Goal: Transaction & Acquisition: Purchase product/service

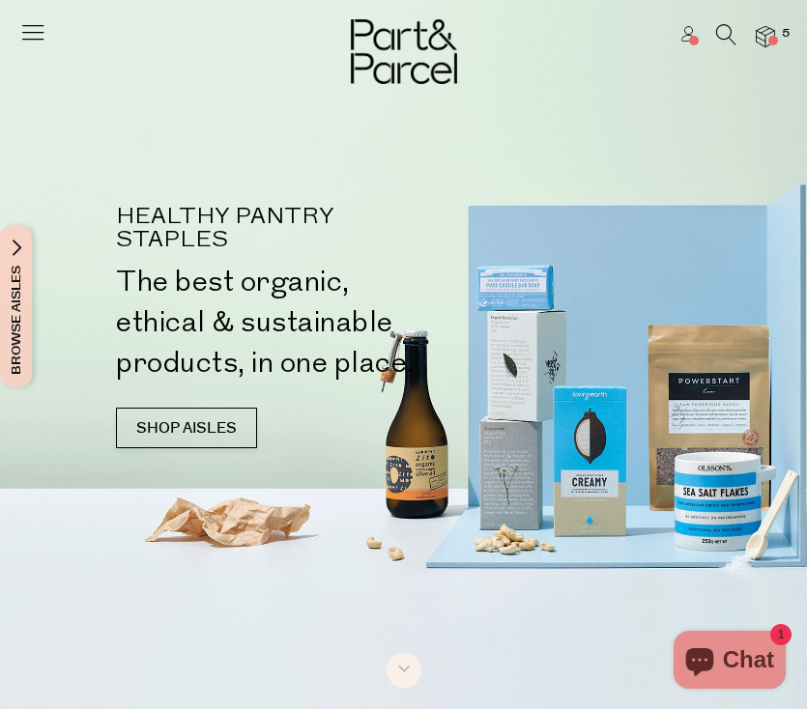
click at [23, 25] on icon at bounding box center [32, 31] width 27 height 27
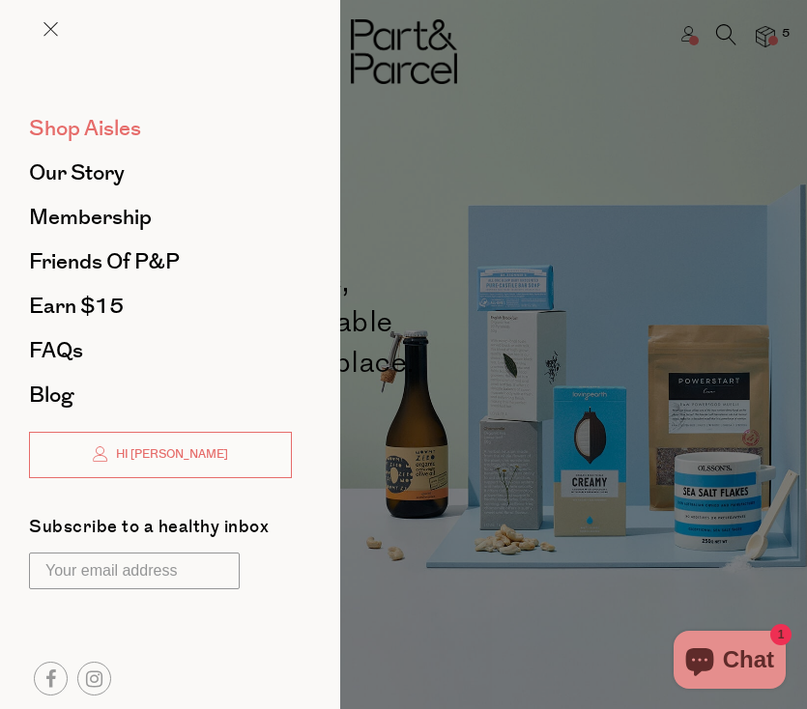
click at [99, 135] on span "Shop Aisles" at bounding box center [85, 128] width 112 height 31
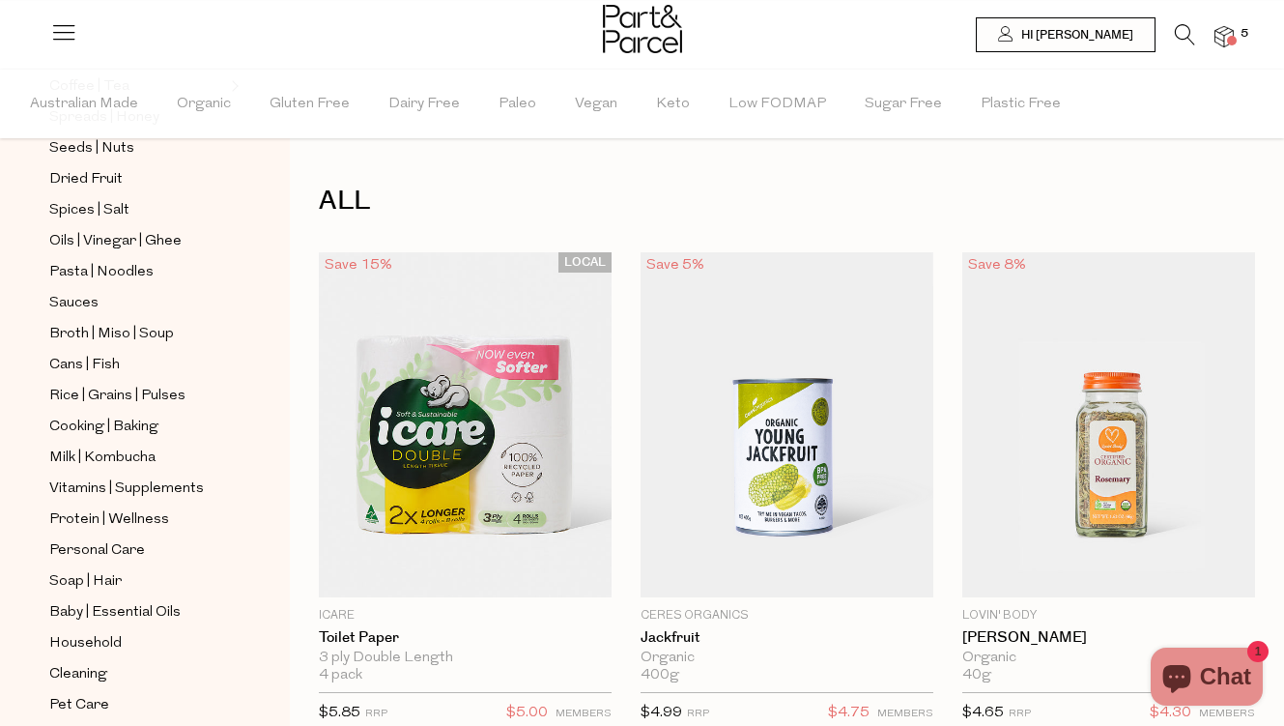
scroll to position [651, 0]
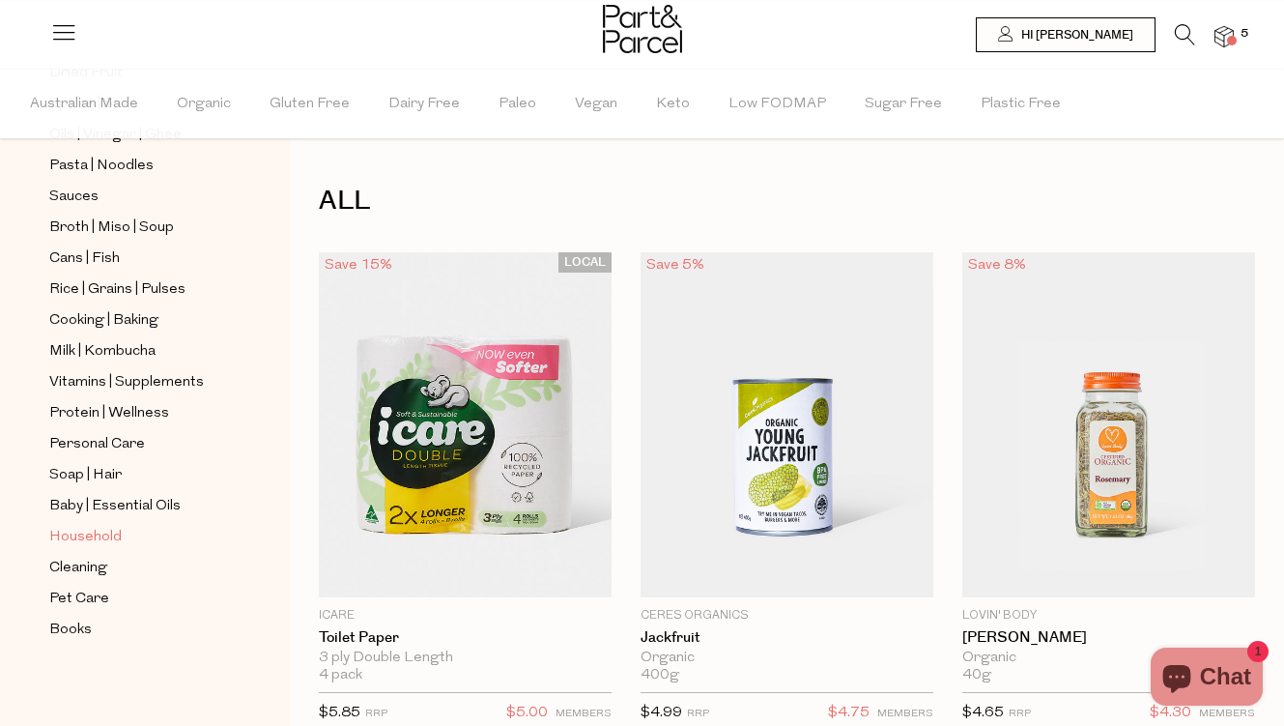
click at [118, 534] on span "Household" at bounding box center [85, 537] width 72 height 23
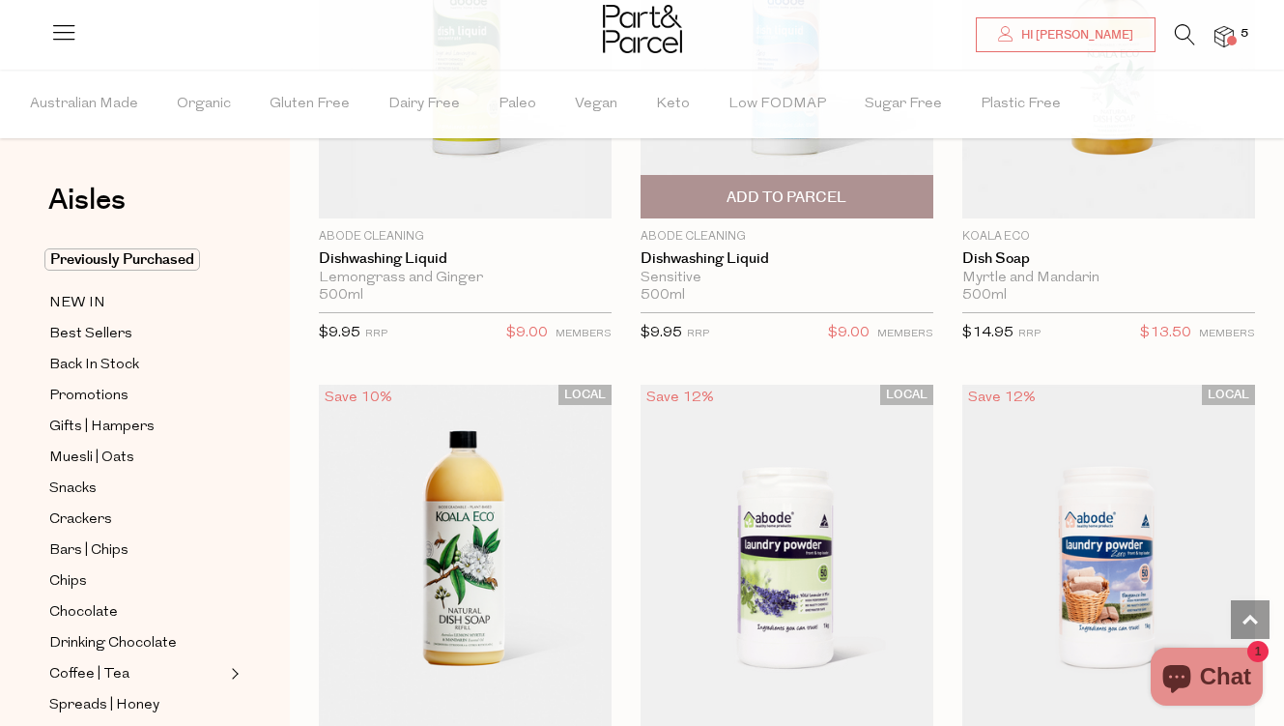
scroll to position [5907, 0]
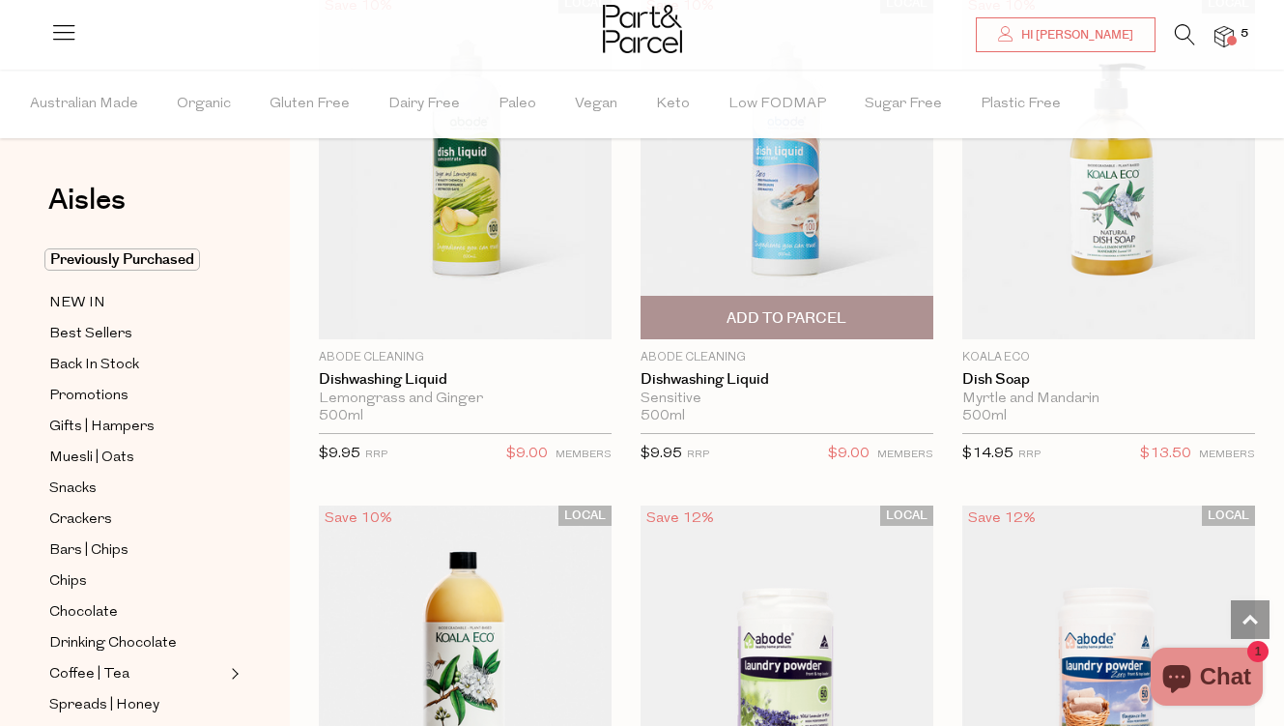
click at [800, 312] on span "Add To Parcel" at bounding box center [787, 318] width 120 height 20
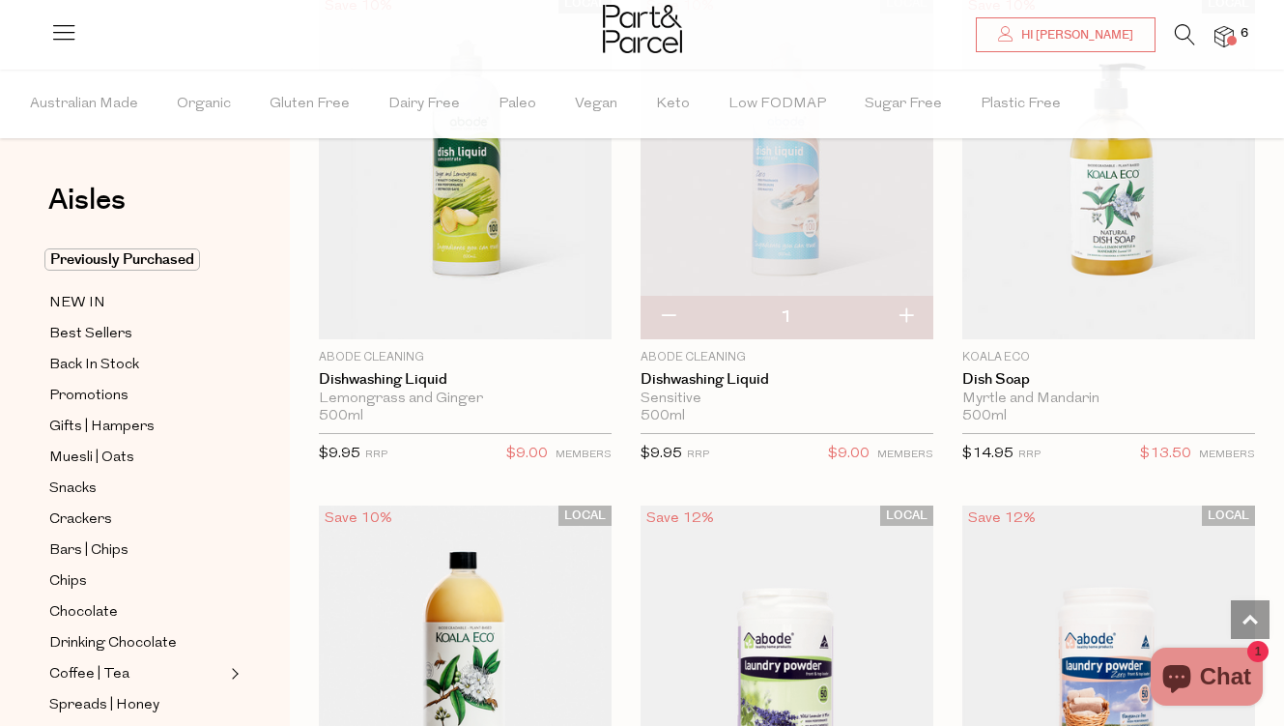
click at [806, 313] on button "button" at bounding box center [905, 317] width 55 height 43
type input "2"
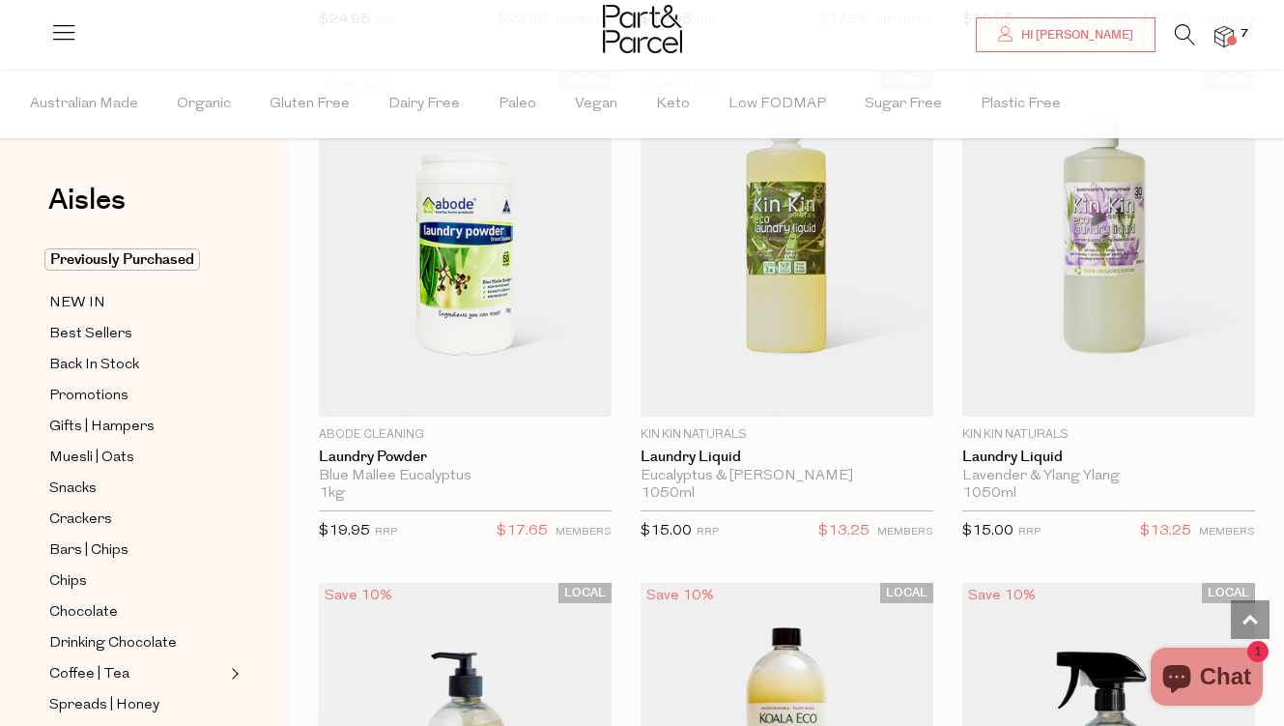
scroll to position [6854, 0]
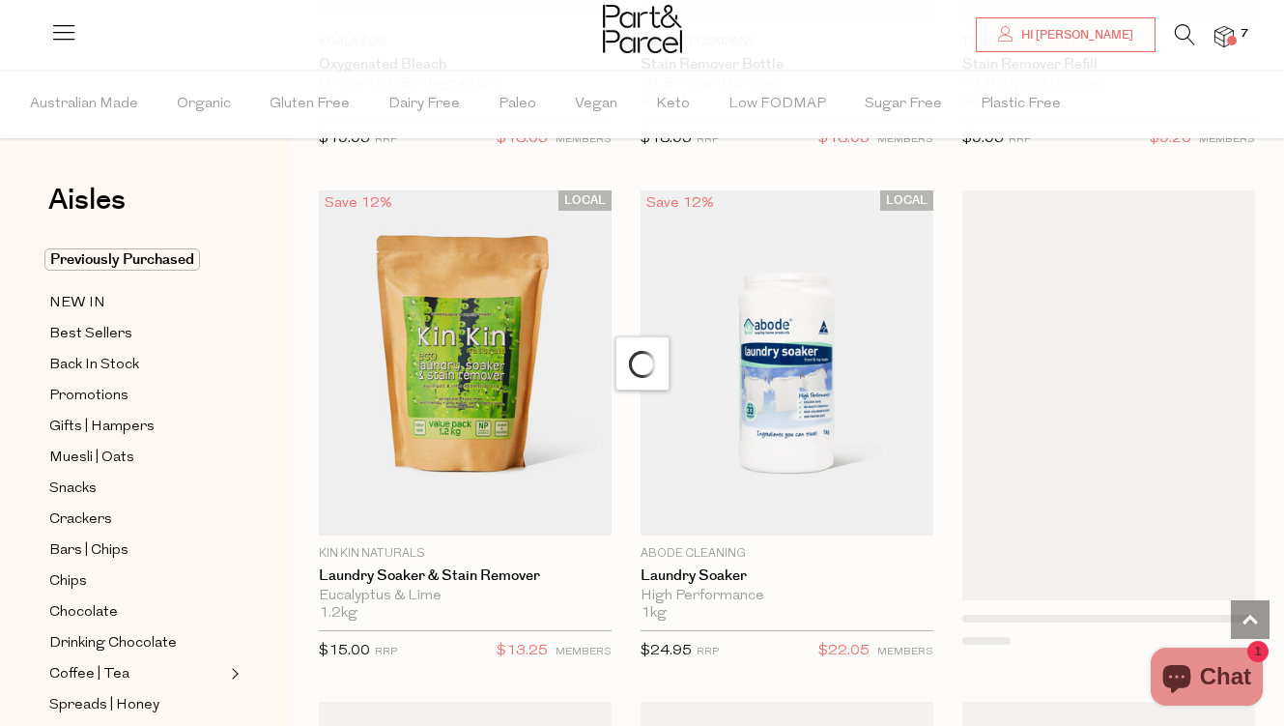
scroll to position [8323, 0]
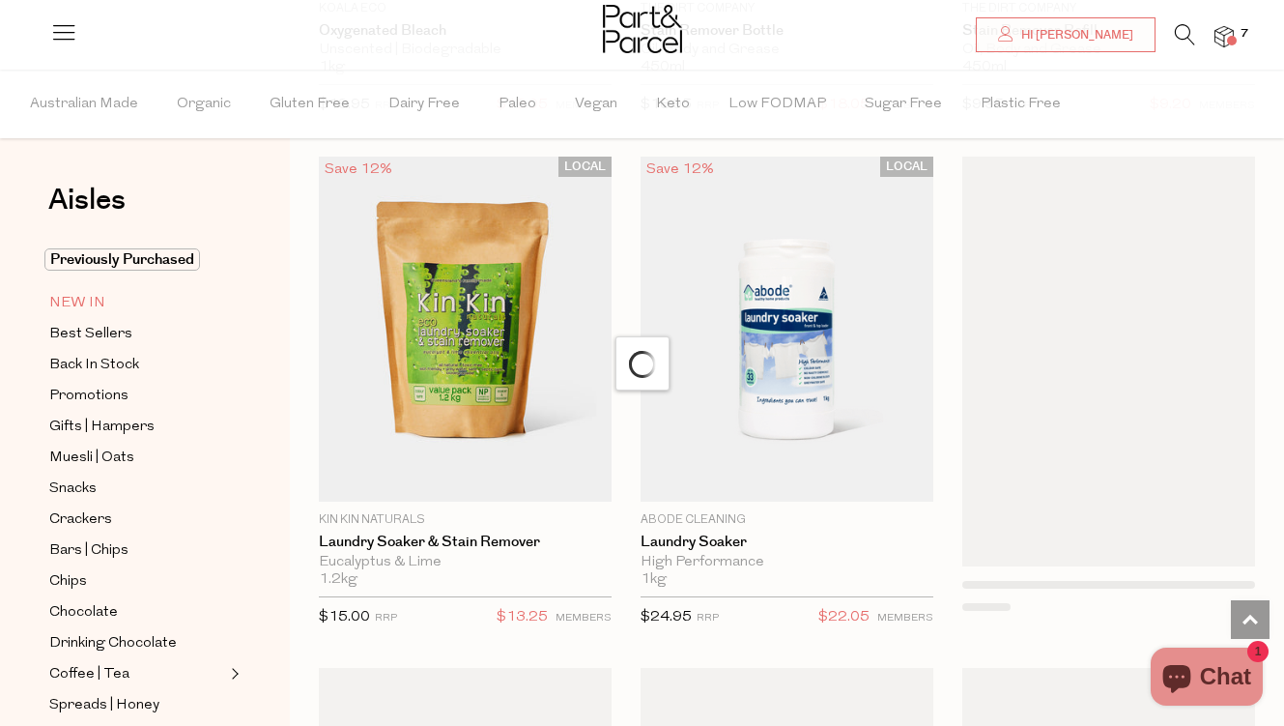
click at [173, 297] on link "NEW IN" at bounding box center [137, 303] width 176 height 24
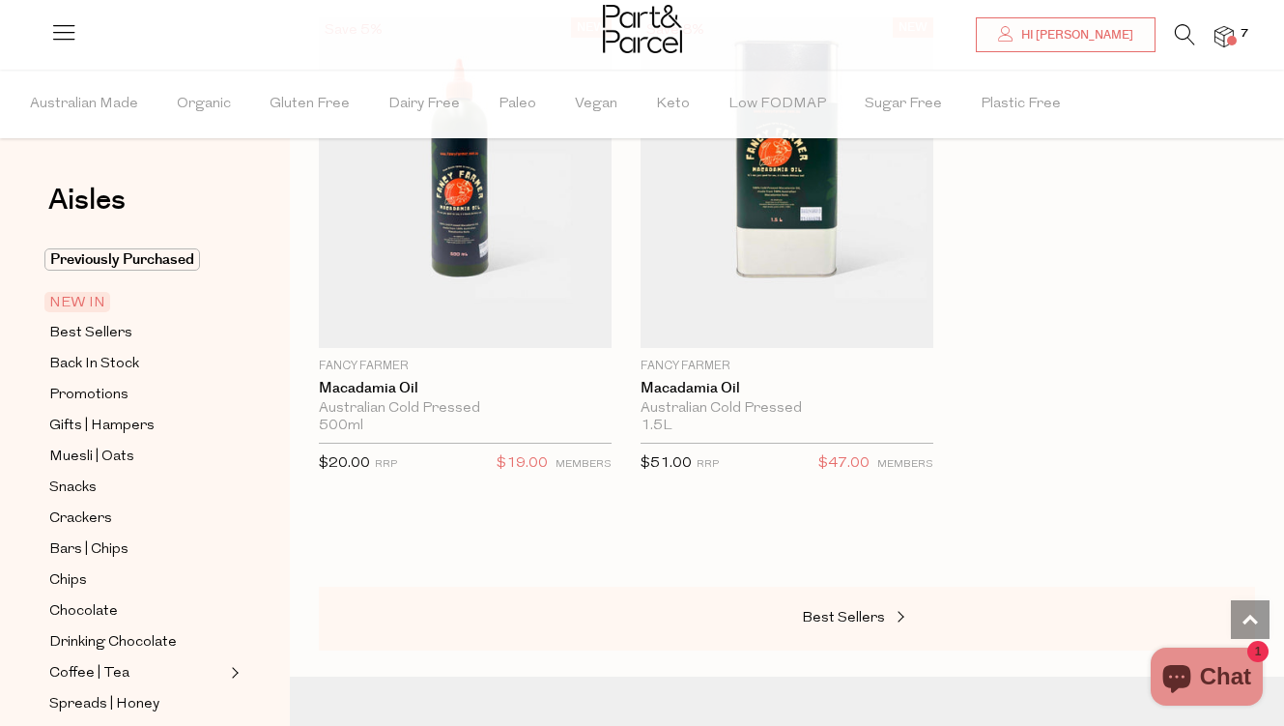
scroll to position [3343, 0]
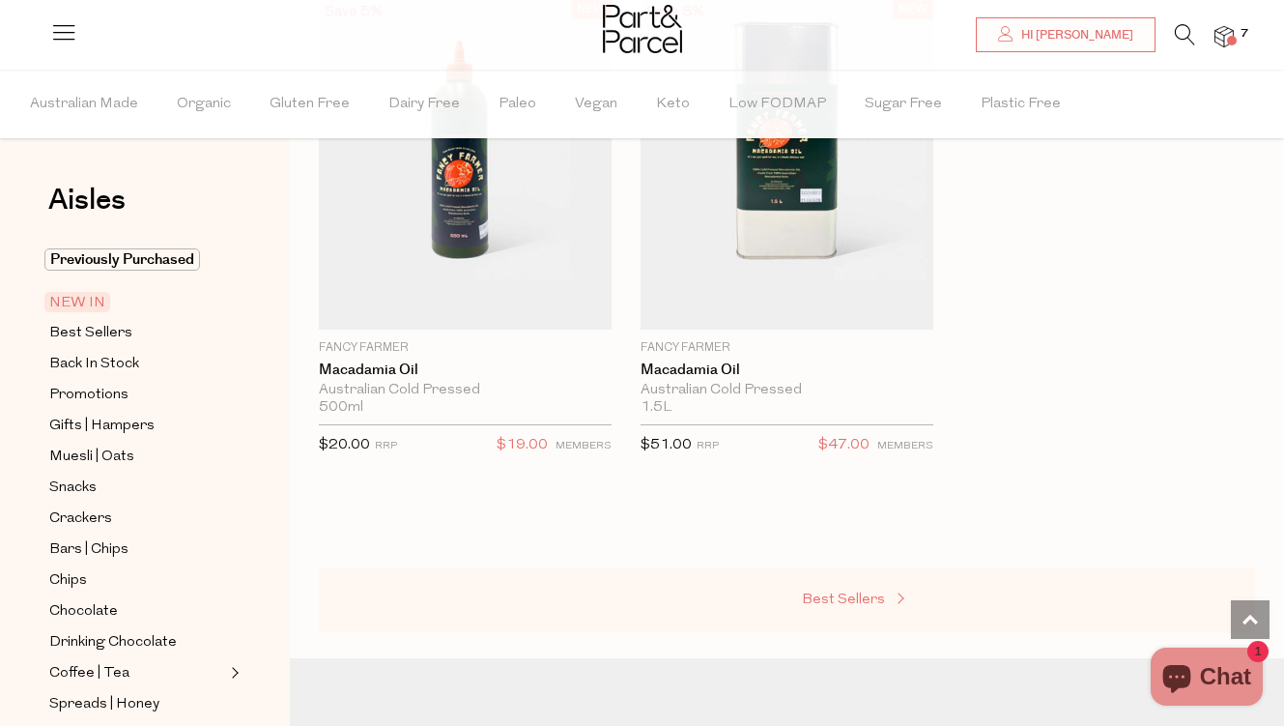
click at [806, 588] on link "Best Sellers" at bounding box center [898, 600] width 193 height 25
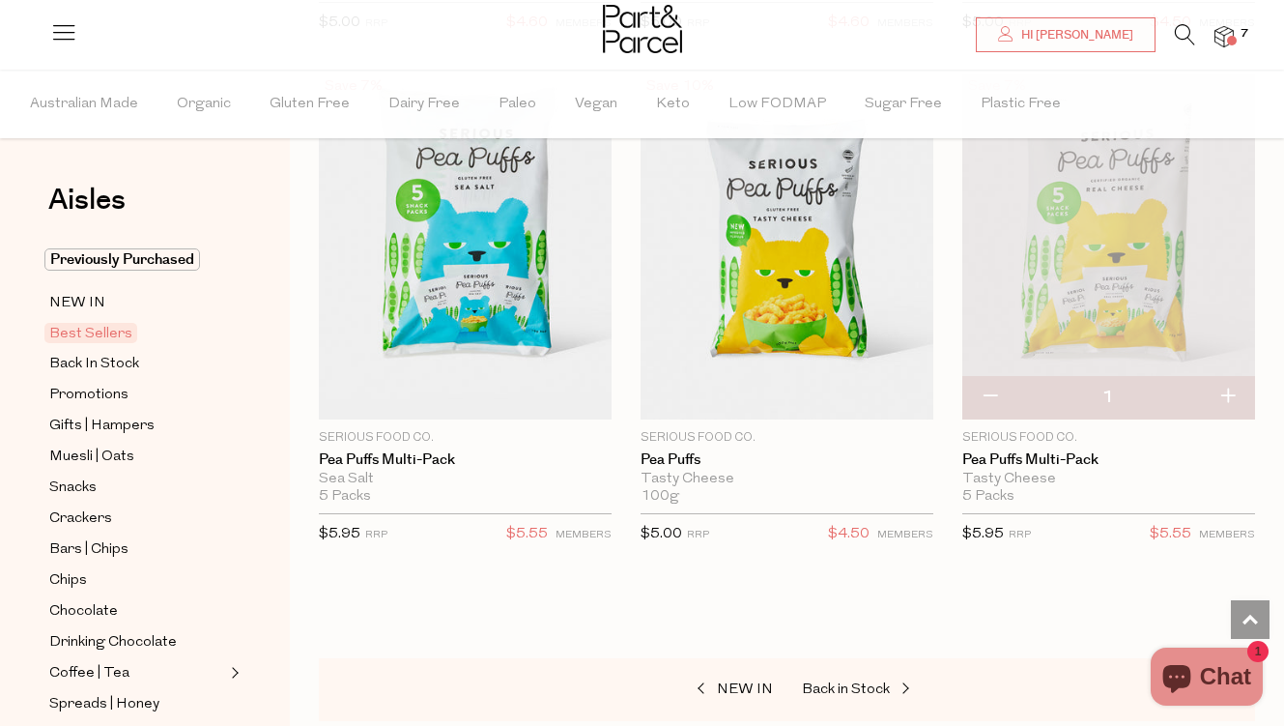
scroll to position [6873, 0]
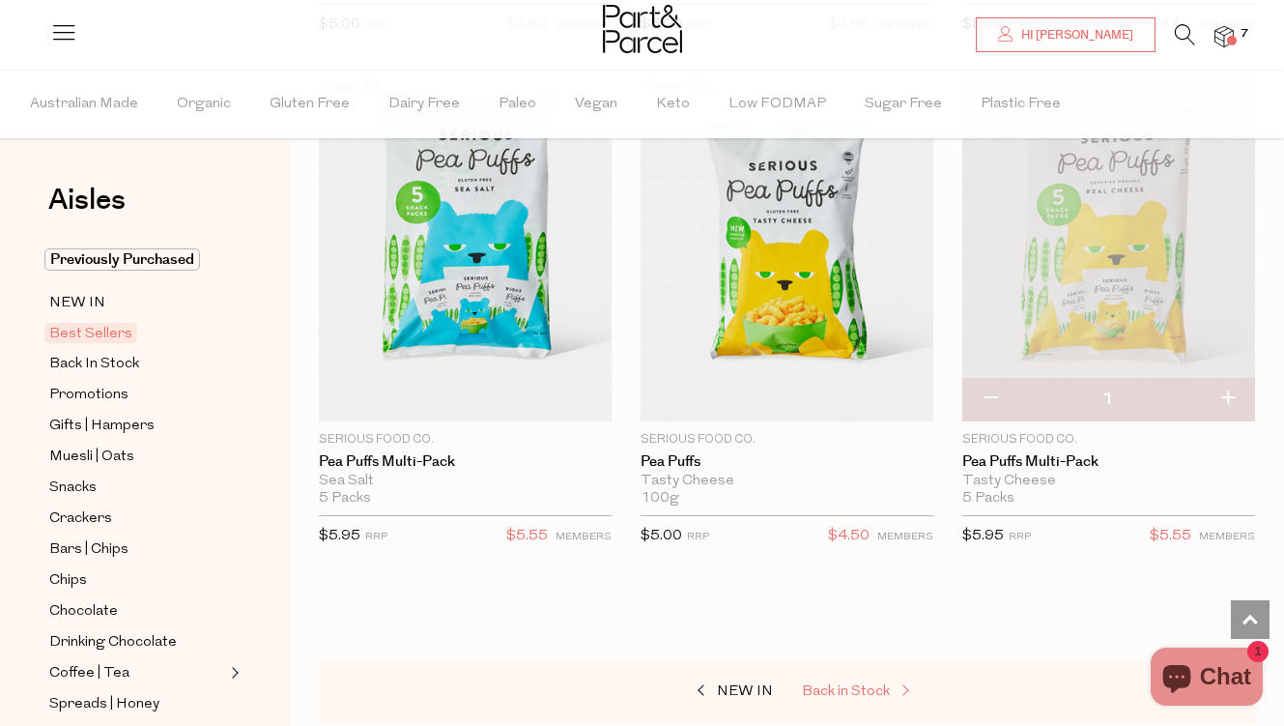
click at [806, 684] on span "Back in Stock" at bounding box center [846, 691] width 88 height 14
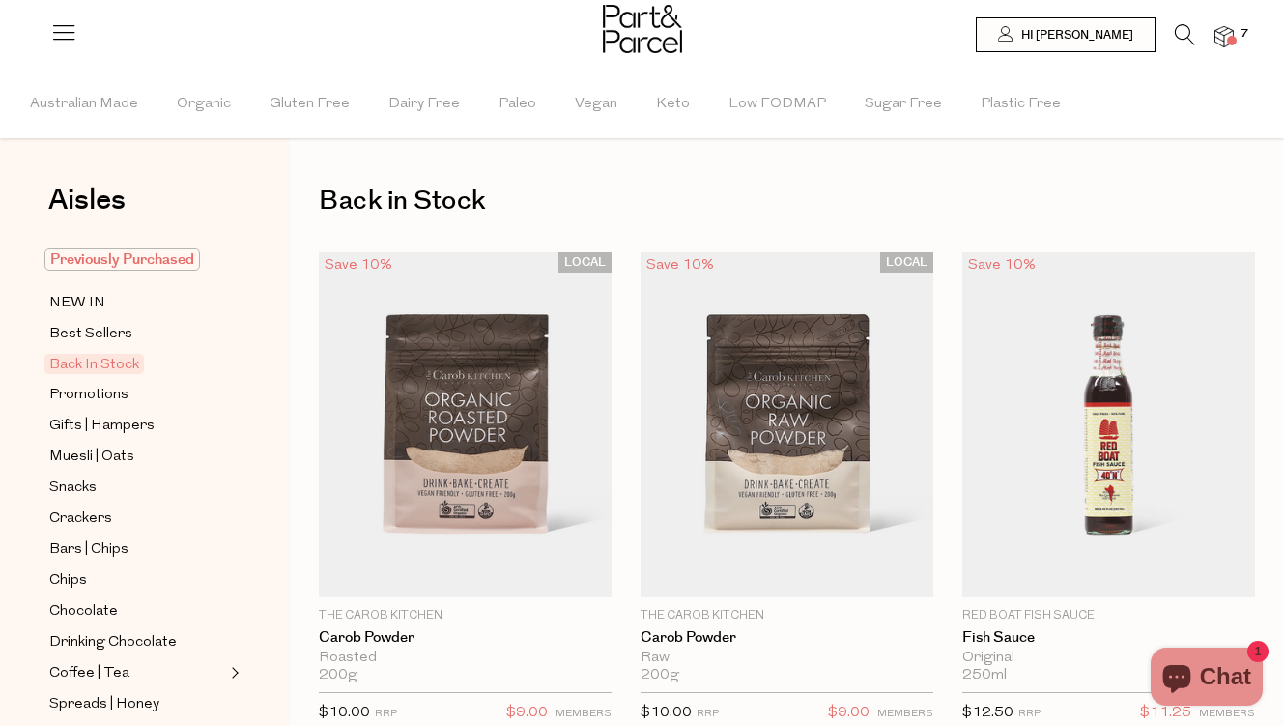
click at [179, 256] on span "Previously Purchased" at bounding box center [122, 259] width 156 height 22
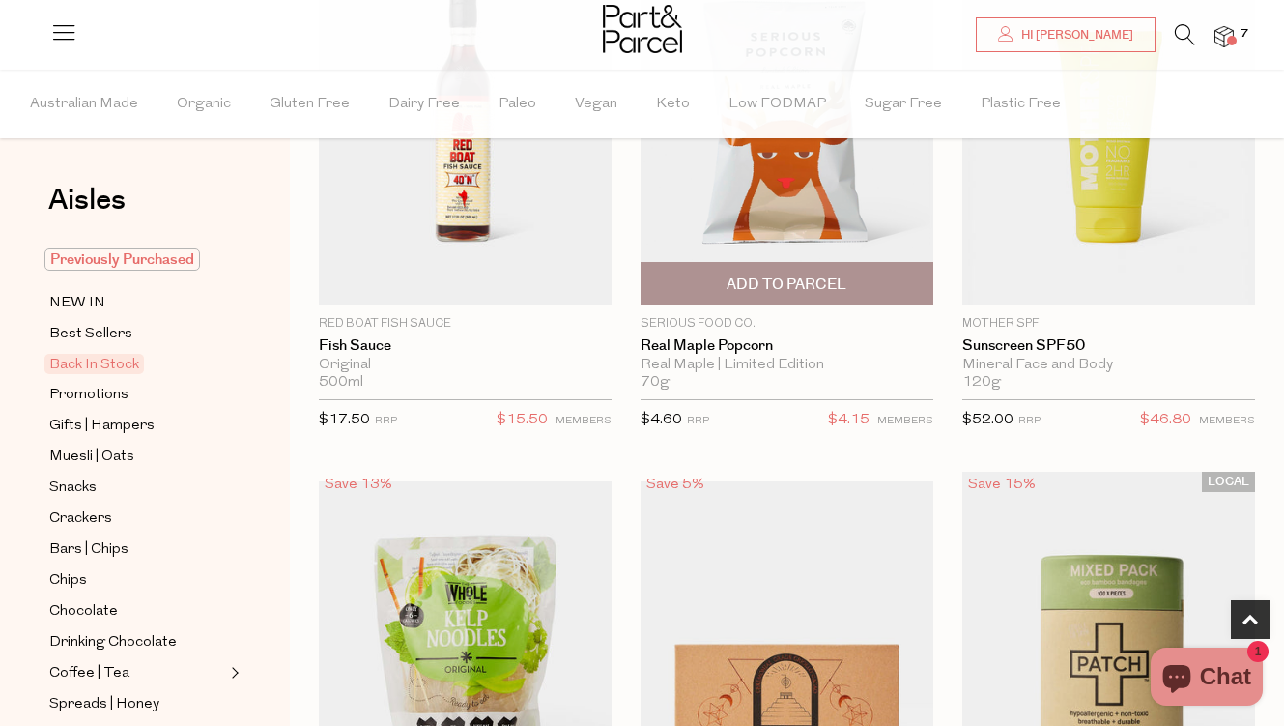
scroll to position [1044, 0]
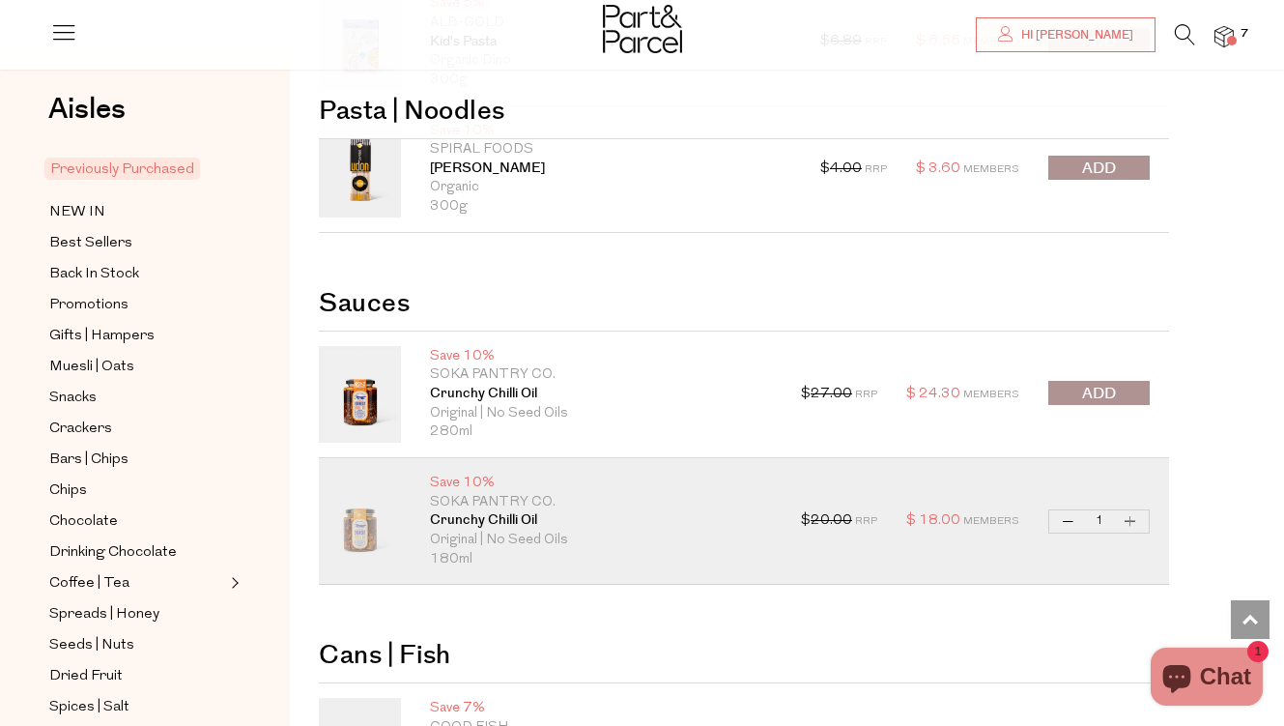
scroll to position [1411, 0]
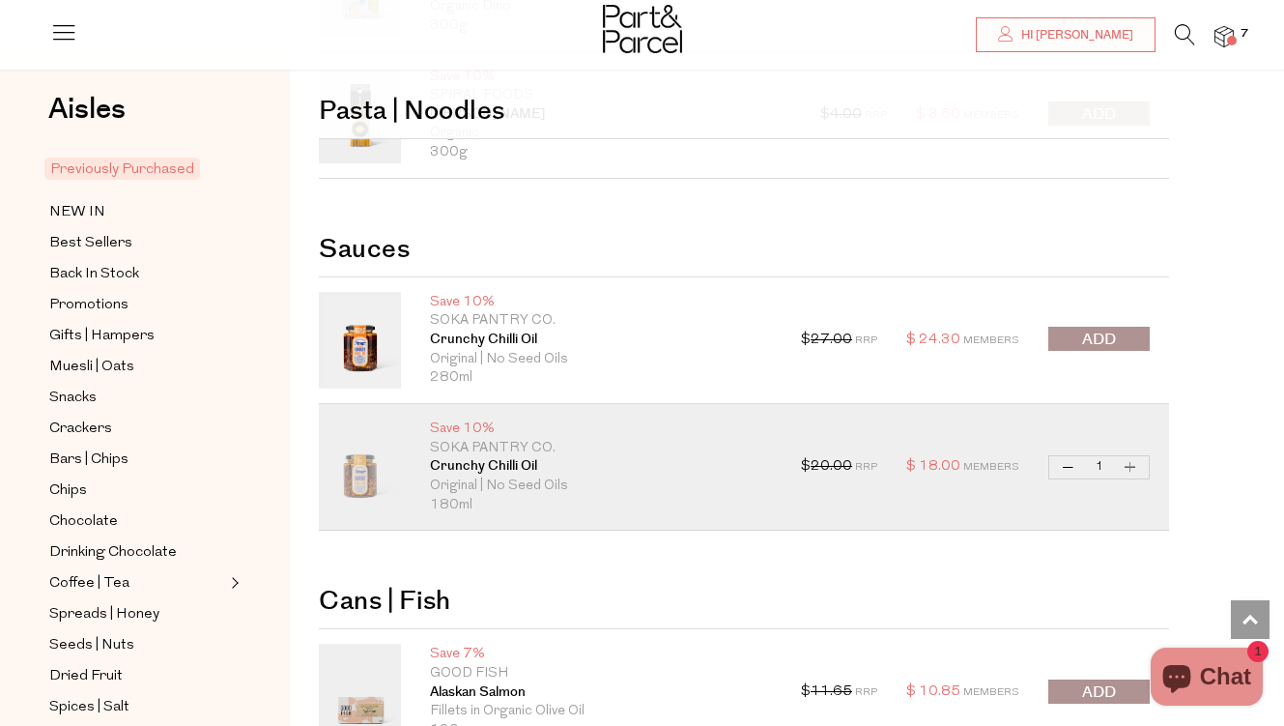
click at [491, 315] on p "Soka Pantry Co." at bounding box center [601, 320] width 342 height 19
click at [457, 298] on p "Save 10%" at bounding box center [601, 302] width 342 height 19
click at [474, 346] on link "Crunchy Chilli Oil" at bounding box center [601, 339] width 342 height 19
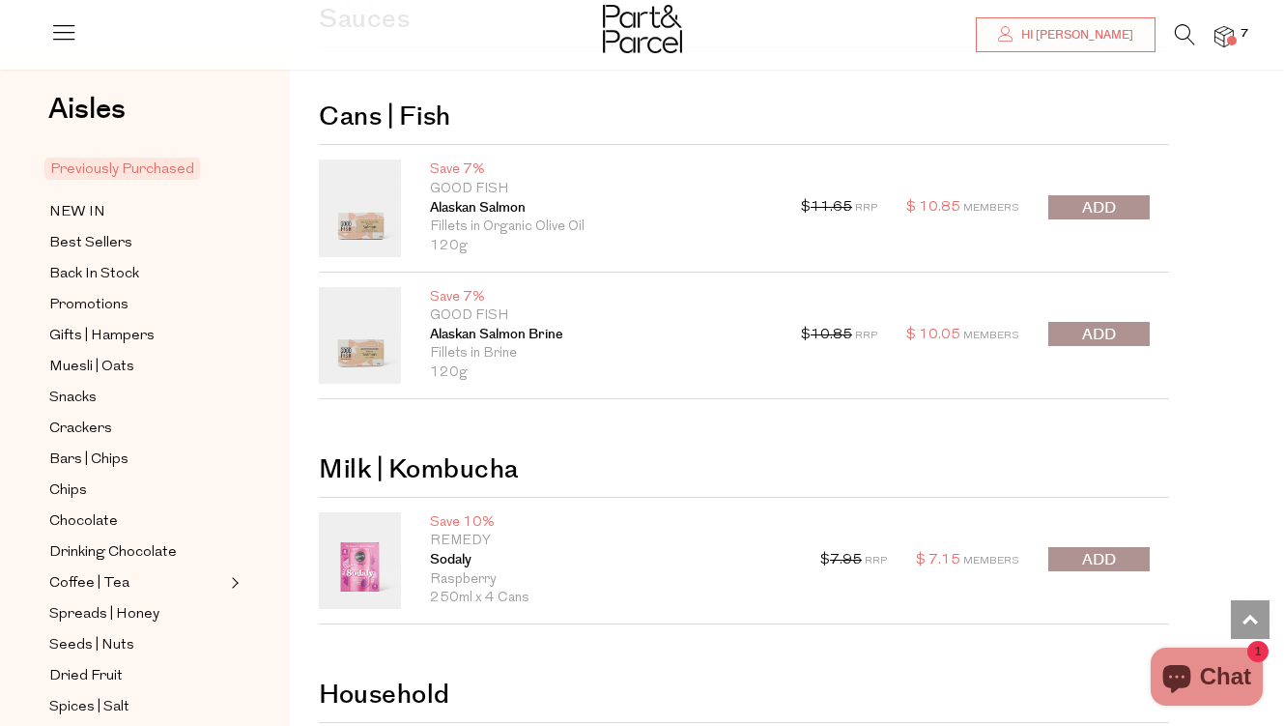
scroll to position [1886, 0]
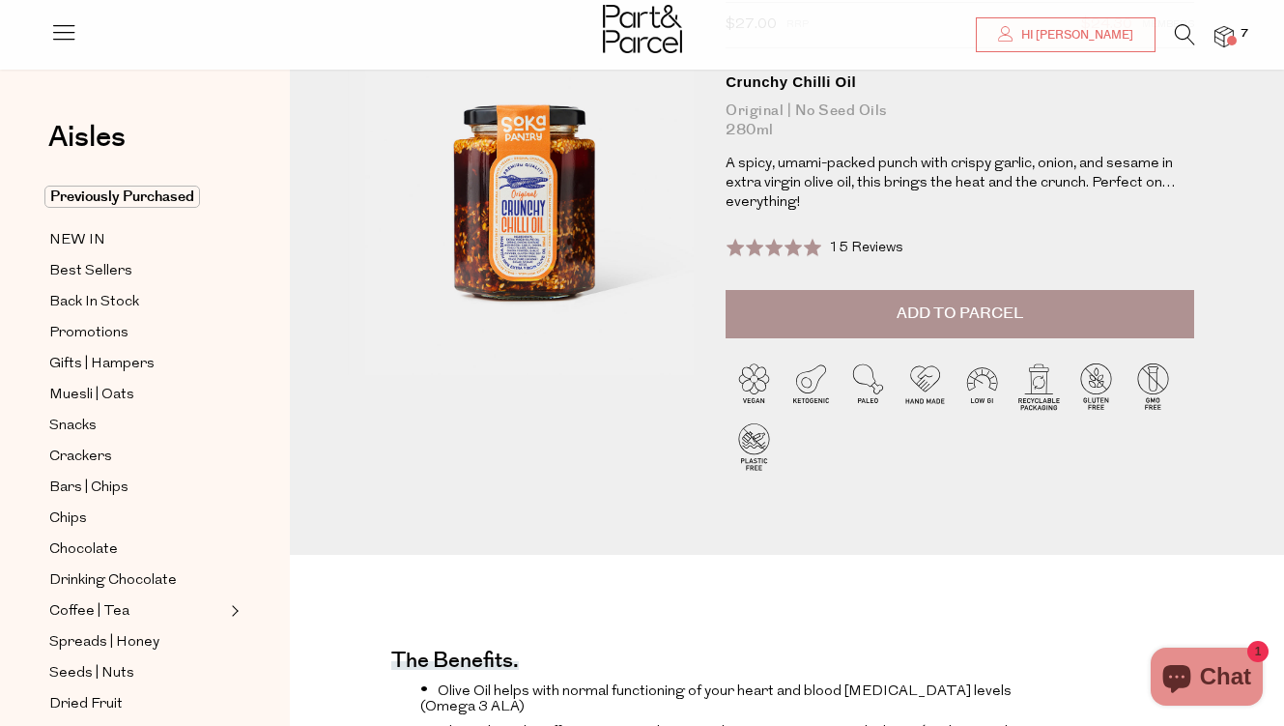
scroll to position [159, 0]
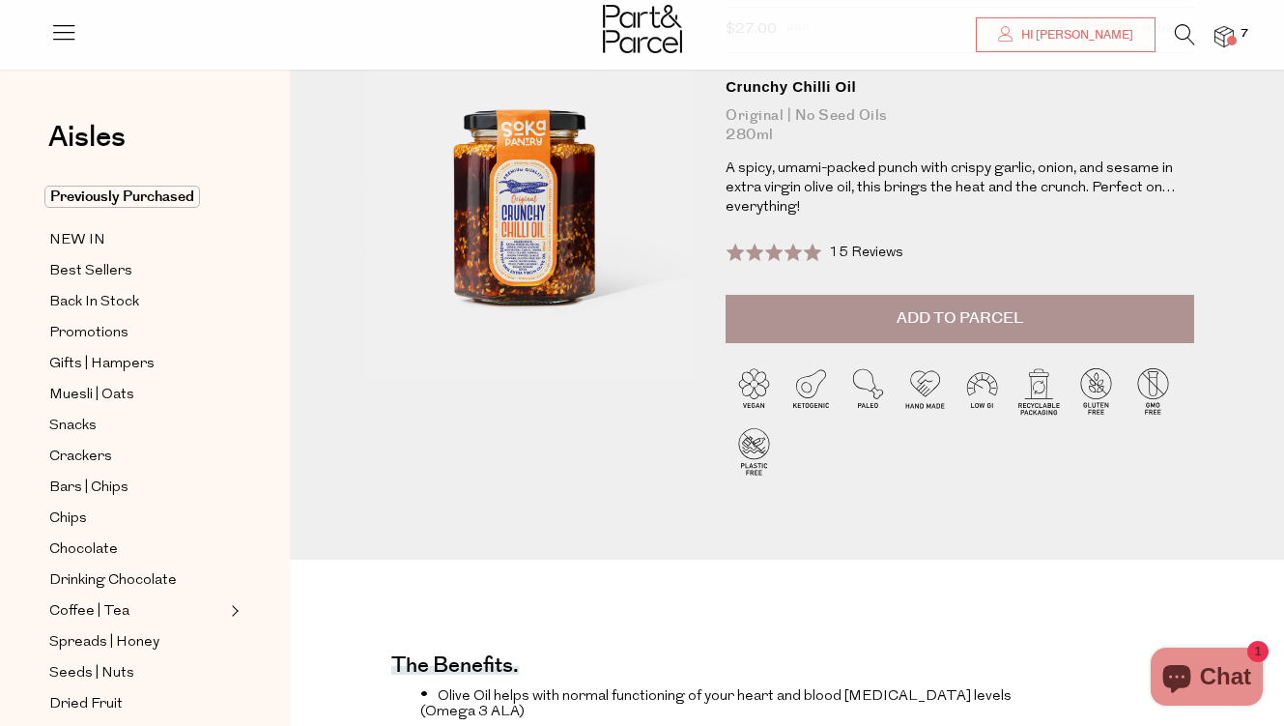
click at [806, 300] on button "Add to Parcel" at bounding box center [960, 319] width 469 height 48
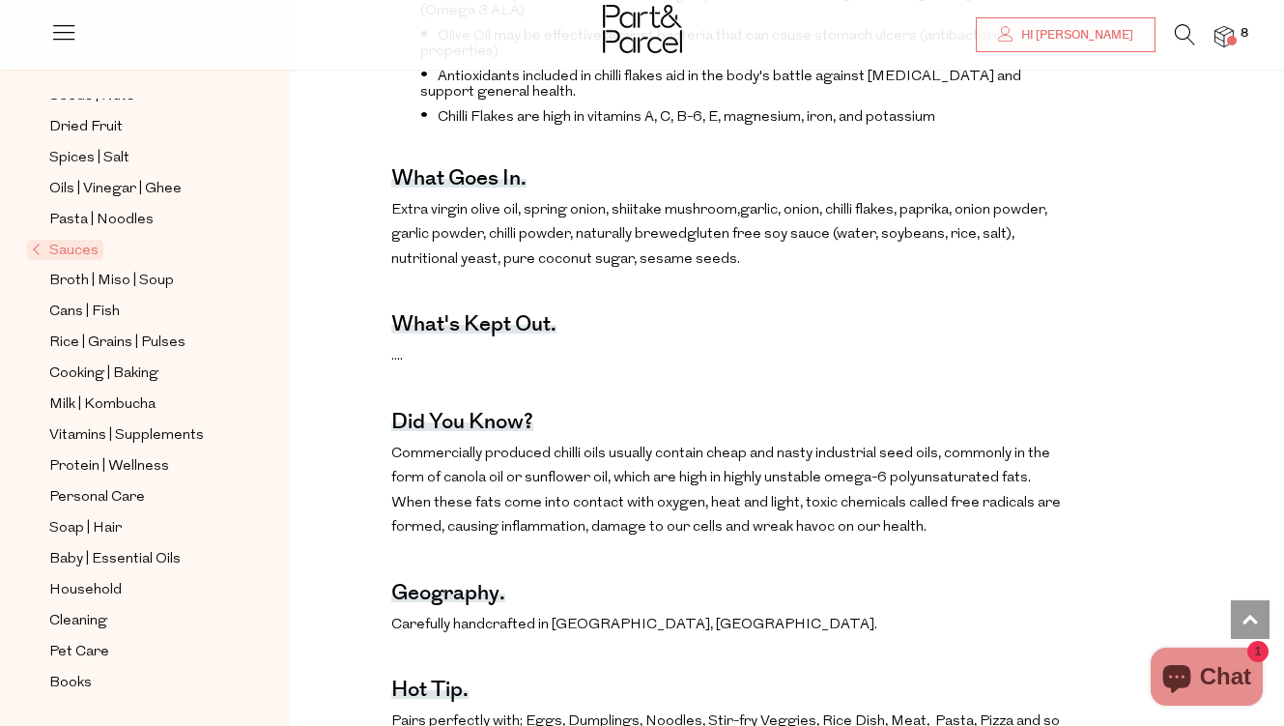
scroll to position [1285, 0]
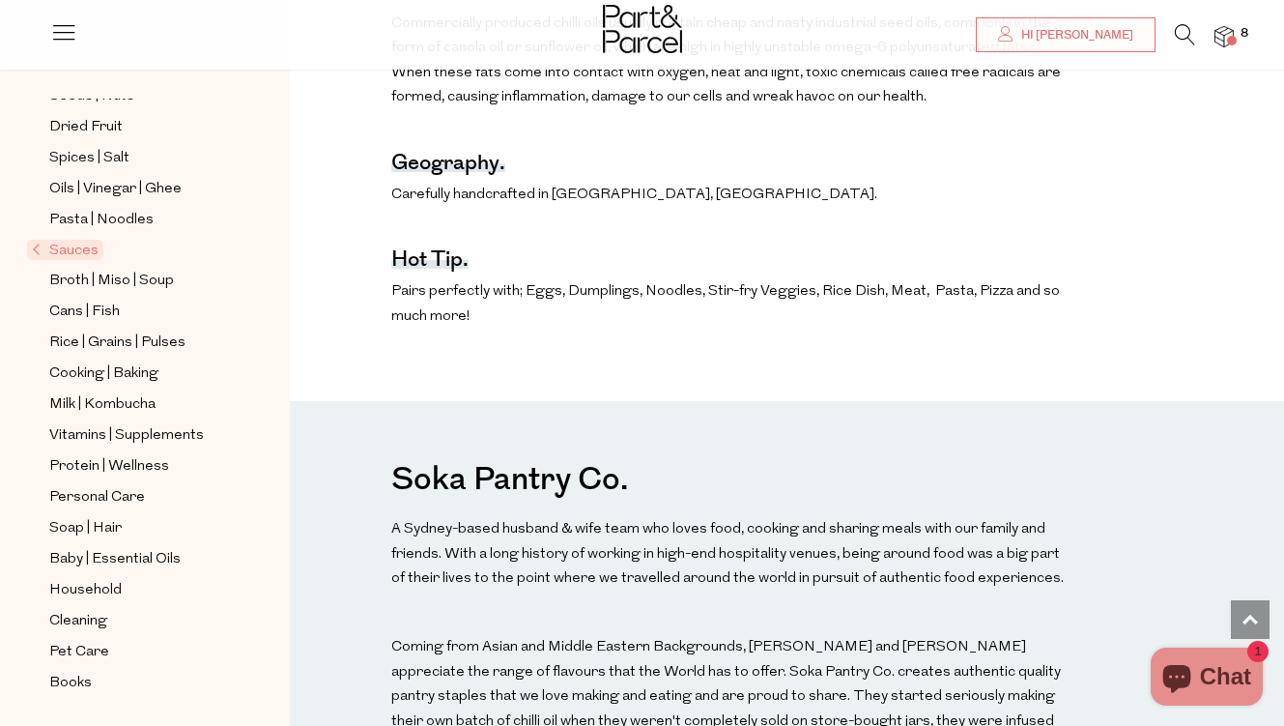
click at [1223, 40] on img at bounding box center [1224, 37] width 19 height 22
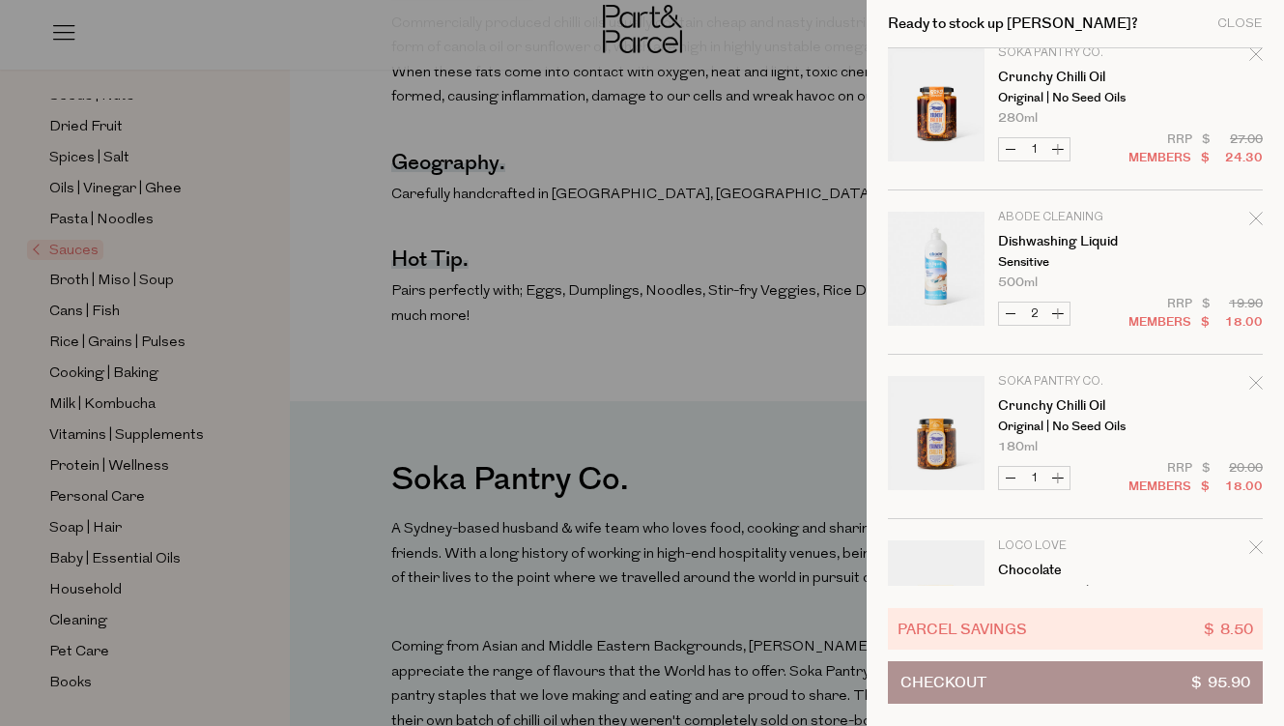
scroll to position [23, 0]
click at [1257, 378] on icon "Remove Crunchy Chilli Oil" at bounding box center [1256, 382] width 14 height 14
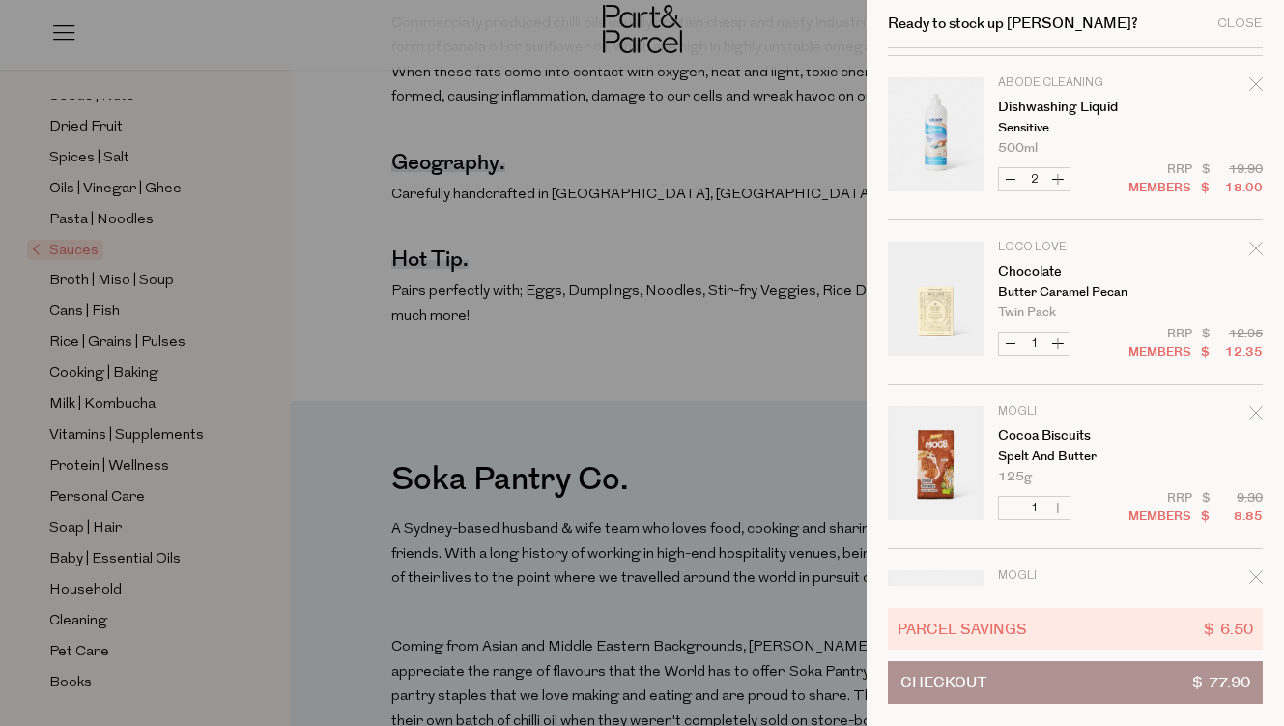
scroll to position [189, 0]
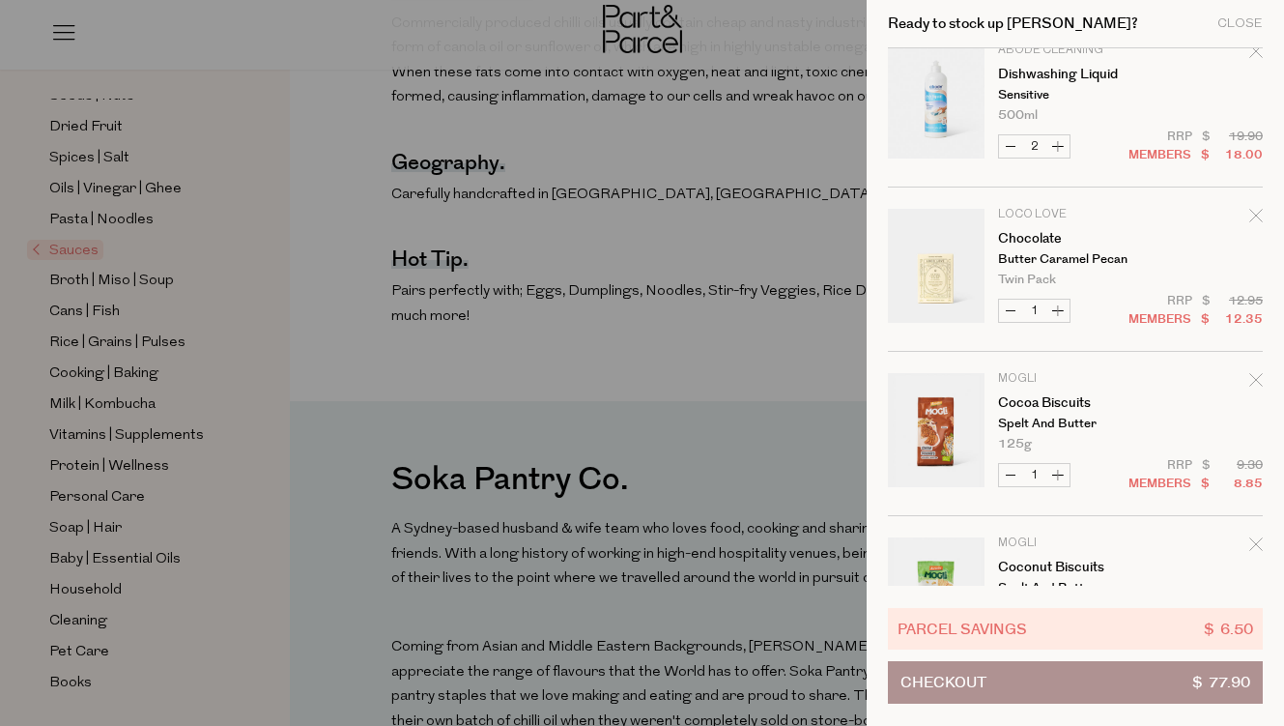
click at [1250, 224] on div "Remove Chocolate" at bounding box center [1256, 219] width 14 height 26
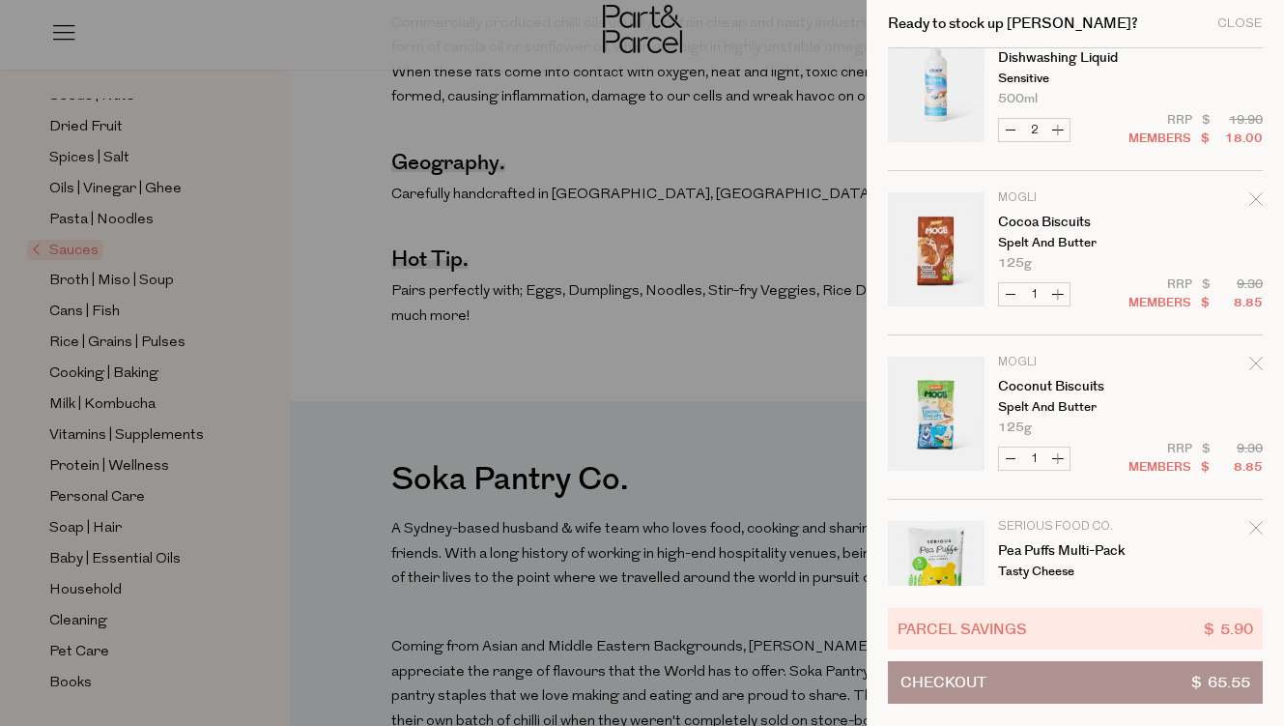
scroll to position [284, 0]
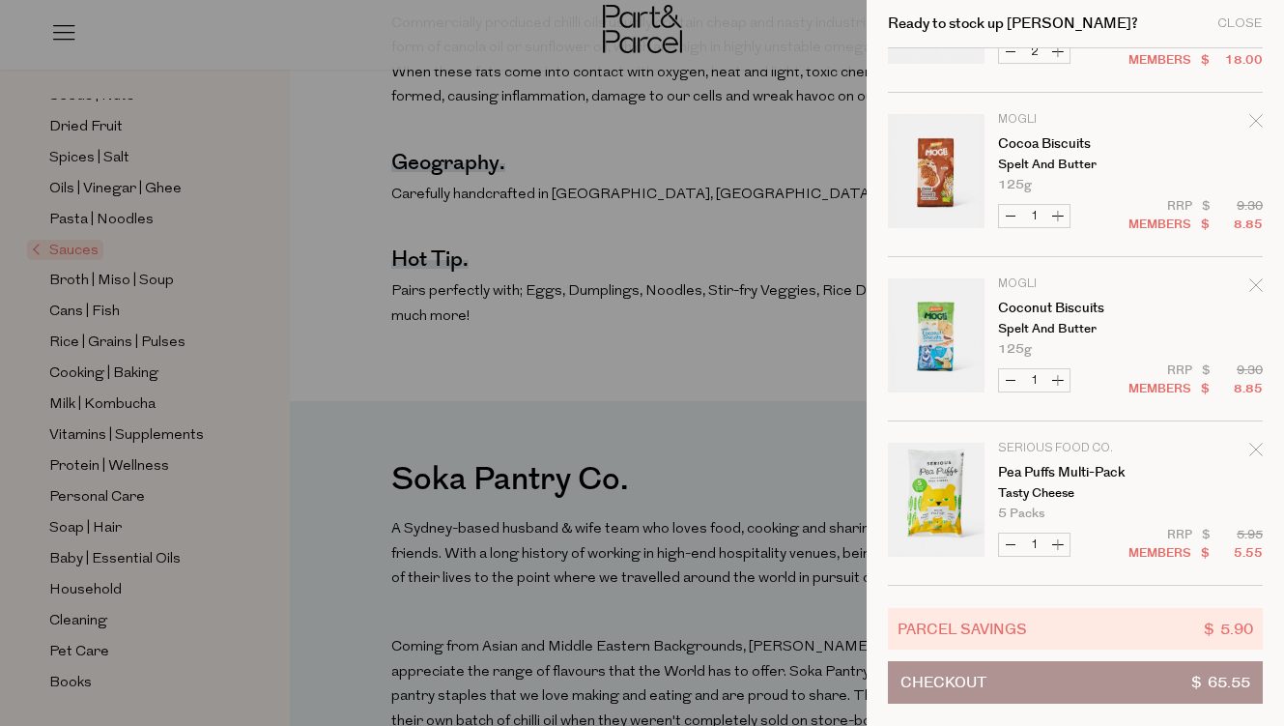
click at [419, 370] on div at bounding box center [642, 363] width 1284 height 726
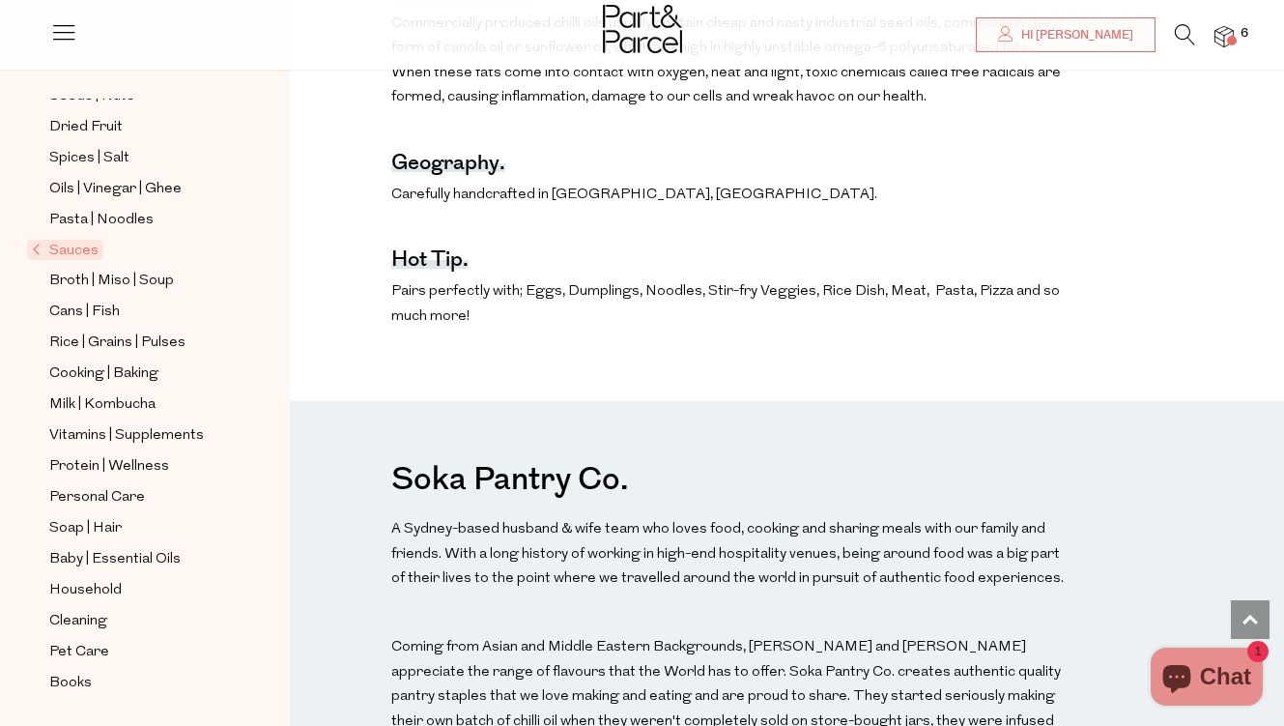
click at [64, 43] on icon at bounding box center [63, 31] width 27 height 27
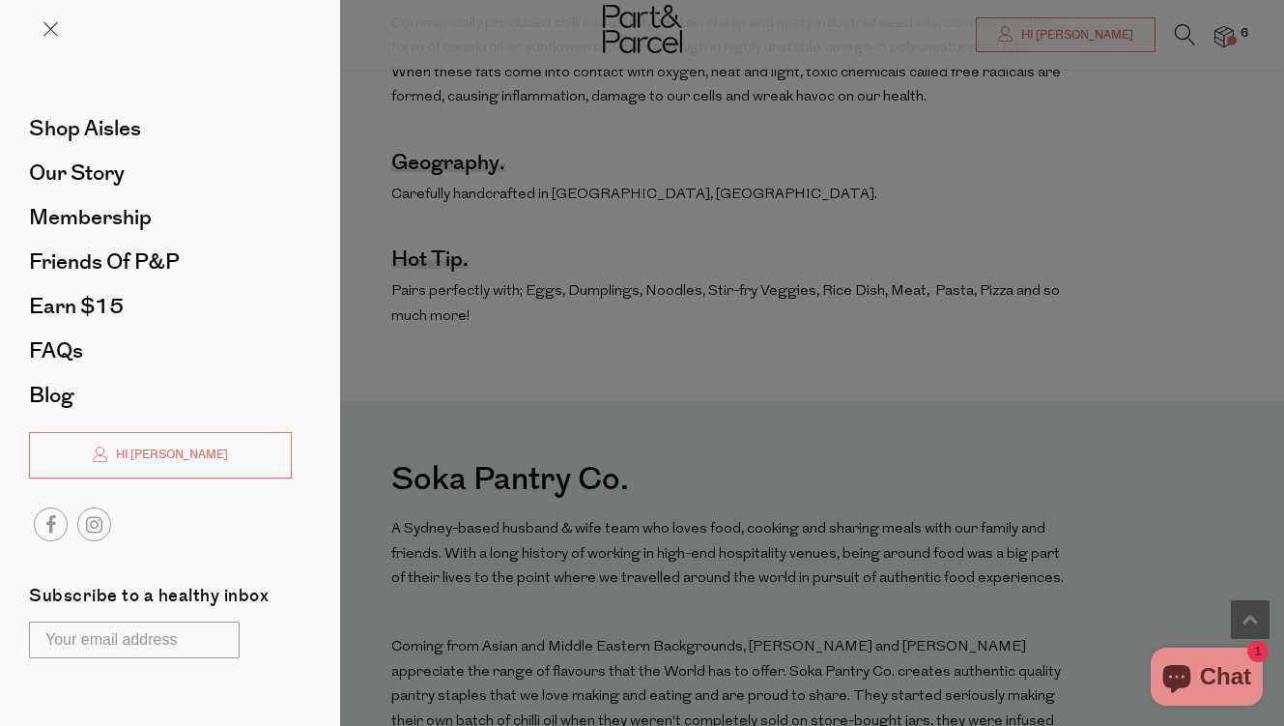
click at [45, 18] on div at bounding box center [170, 44] width 340 height 89
click at [50, 27] on span at bounding box center [50, 29] width 14 height 14
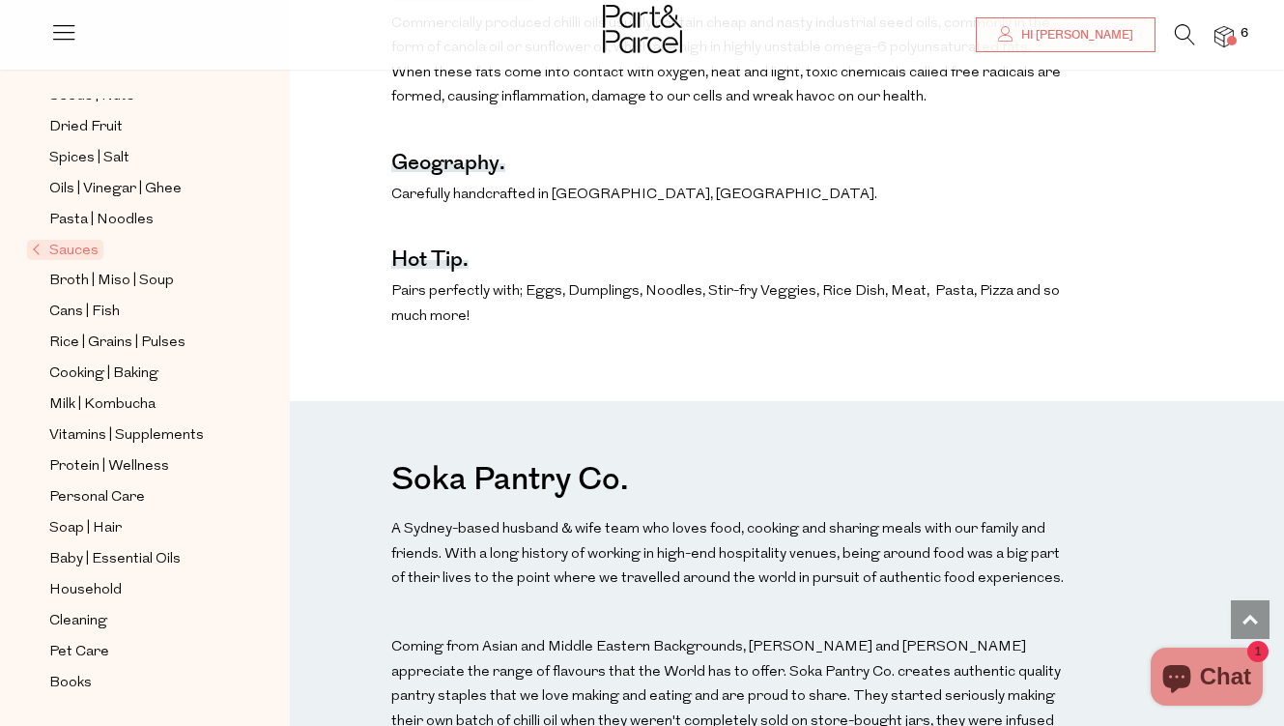
scroll to position [0, 0]
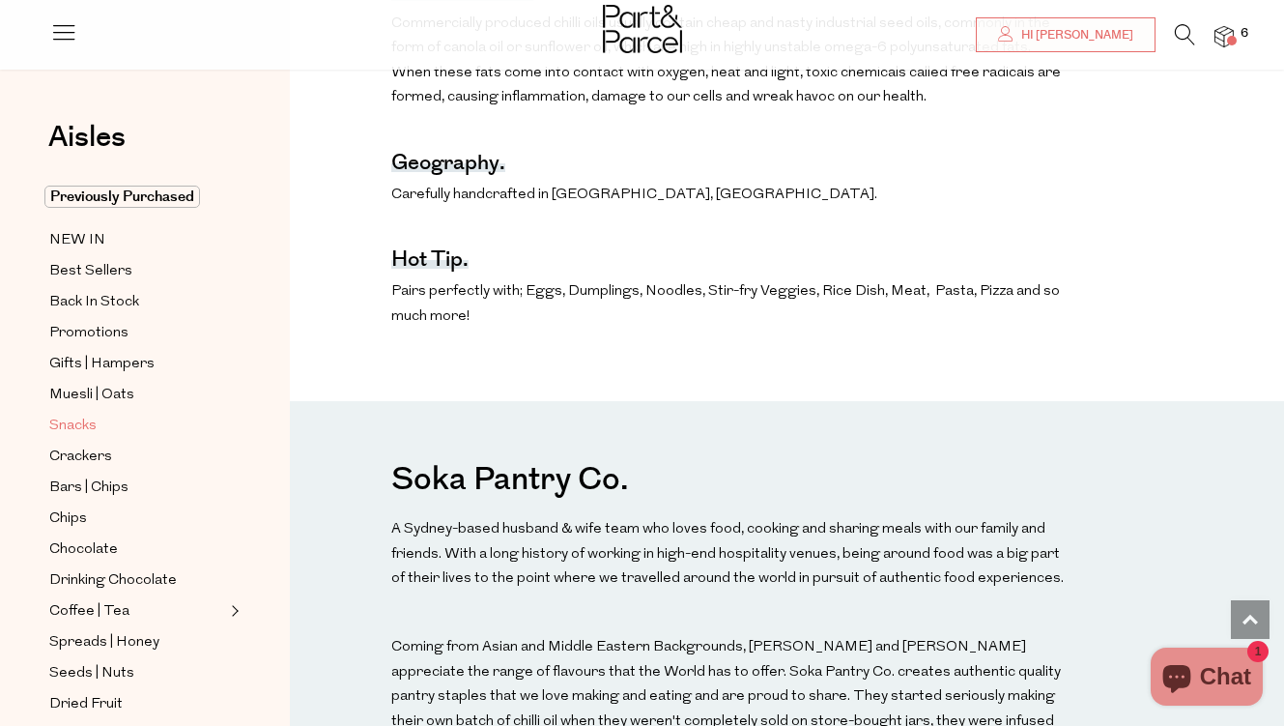
click at [94, 422] on span "Snacks" at bounding box center [72, 426] width 47 height 23
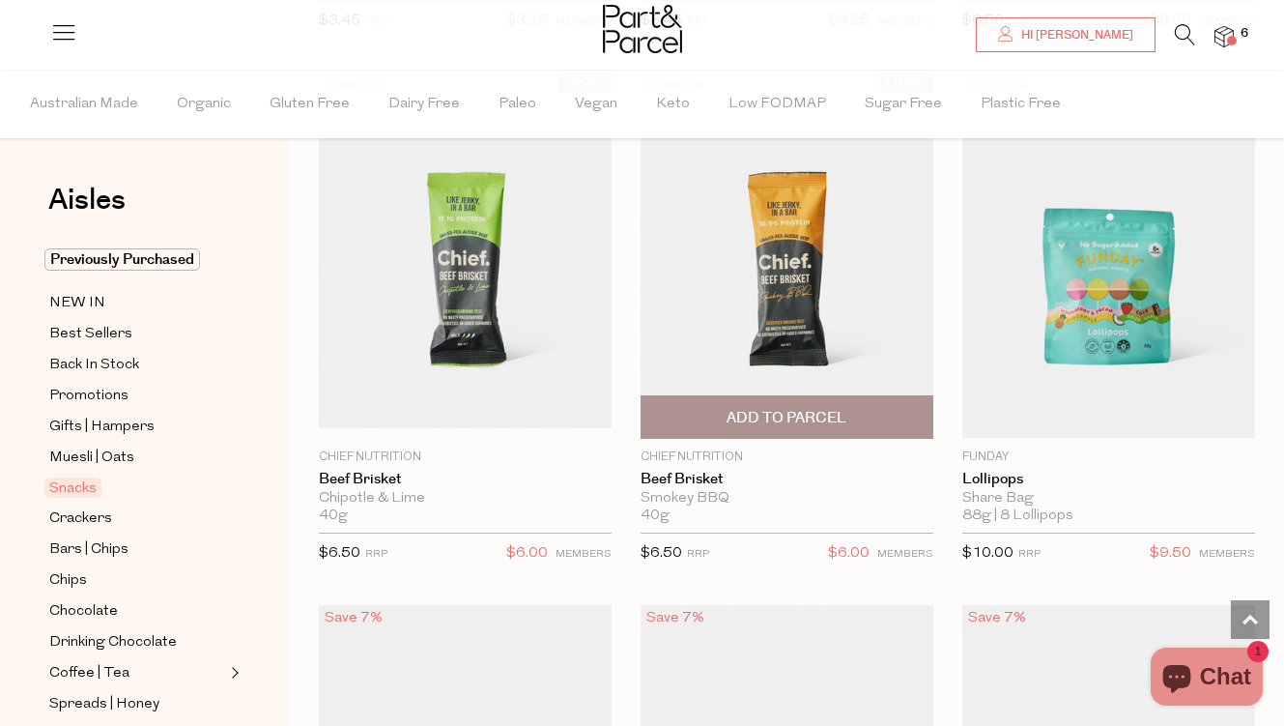
scroll to position [2195, 0]
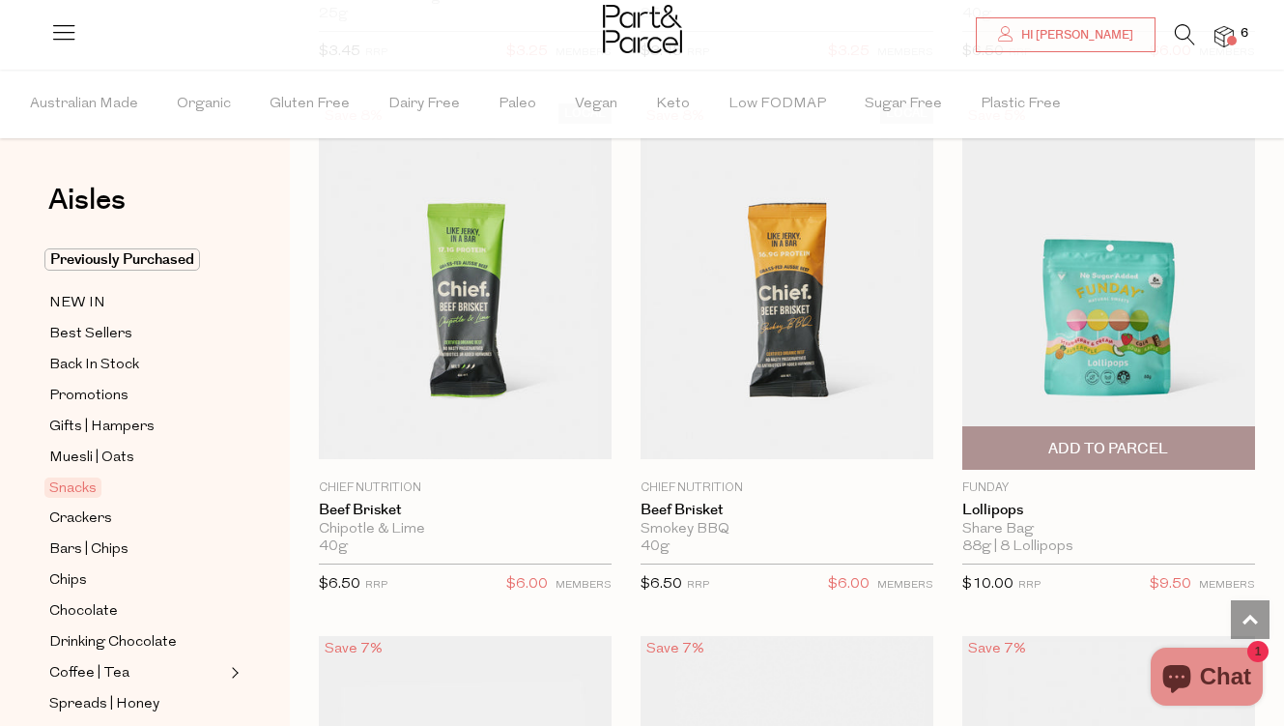
click at [1023, 440] on span "Add To Parcel" at bounding box center [1108, 448] width 281 height 42
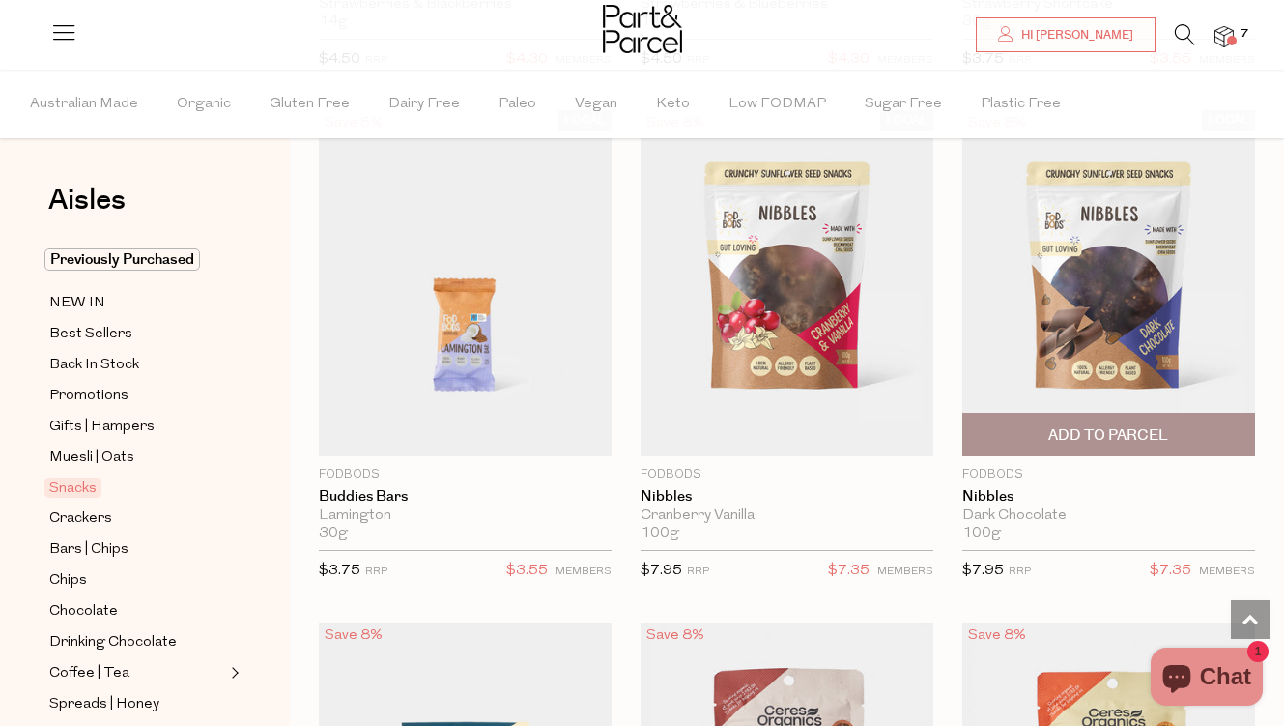
scroll to position [4720, 0]
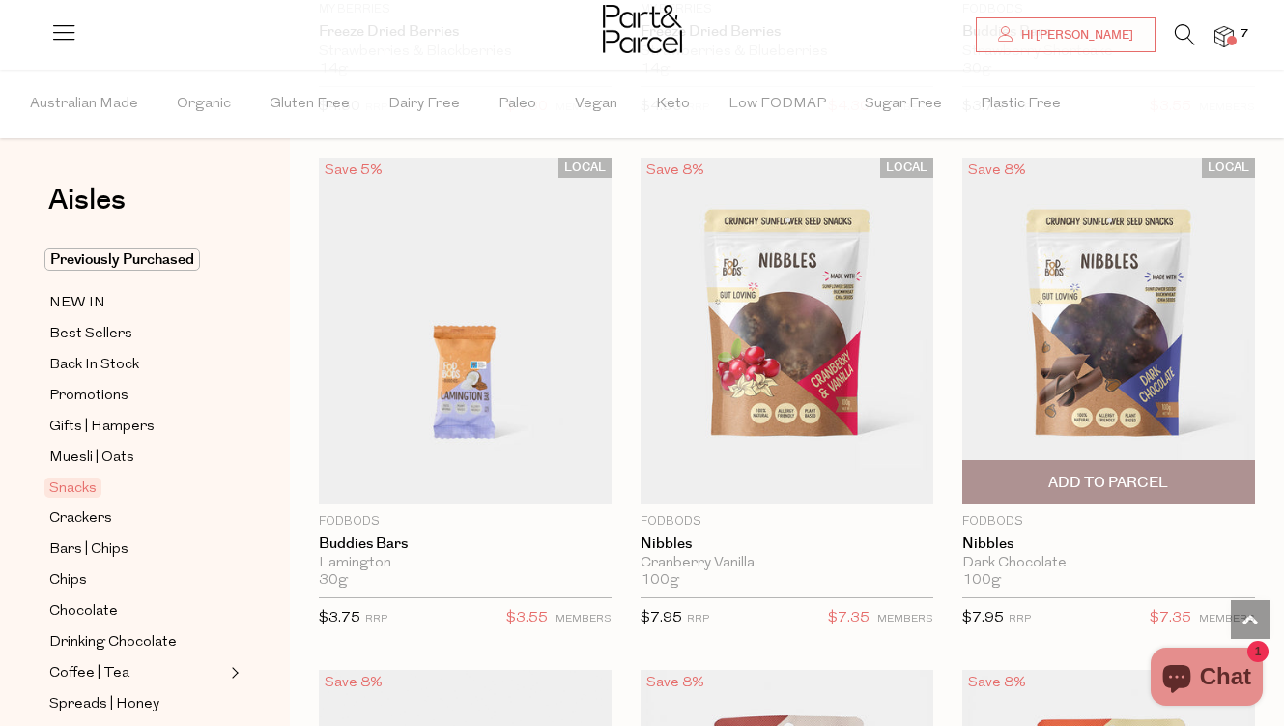
click at [1066, 382] on img at bounding box center [1108, 331] width 293 height 346
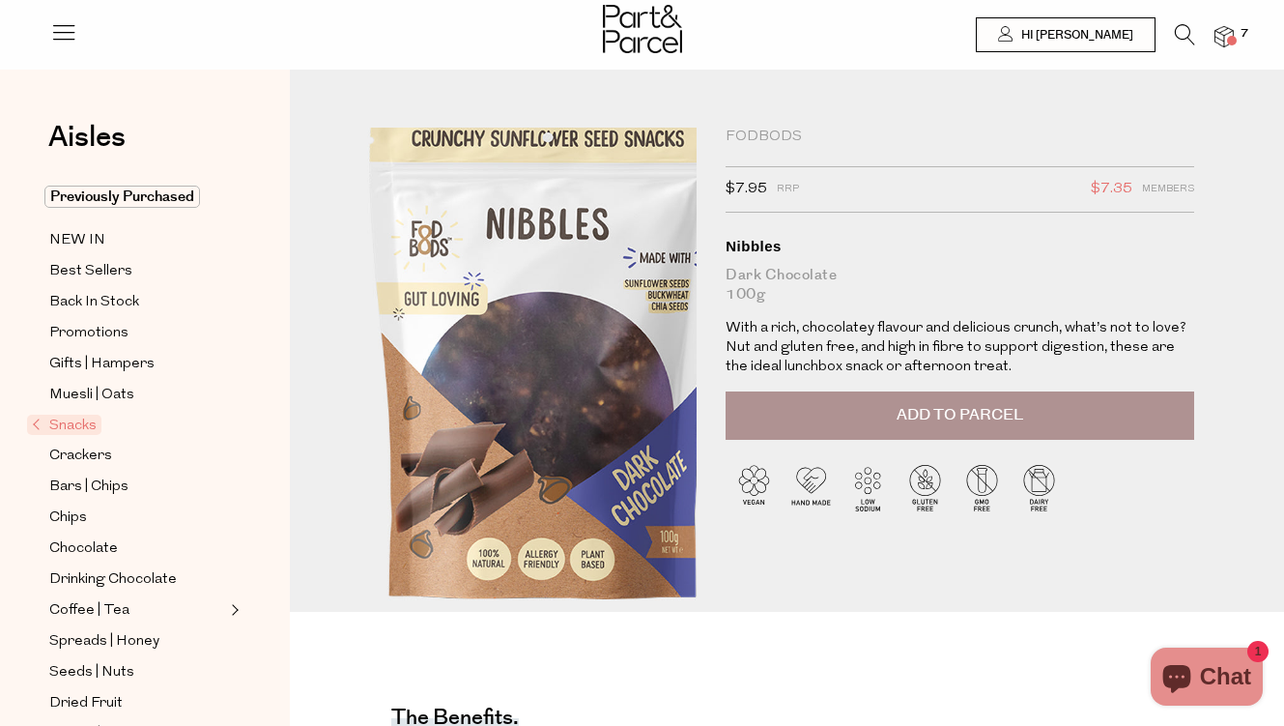
scroll to position [528, 0]
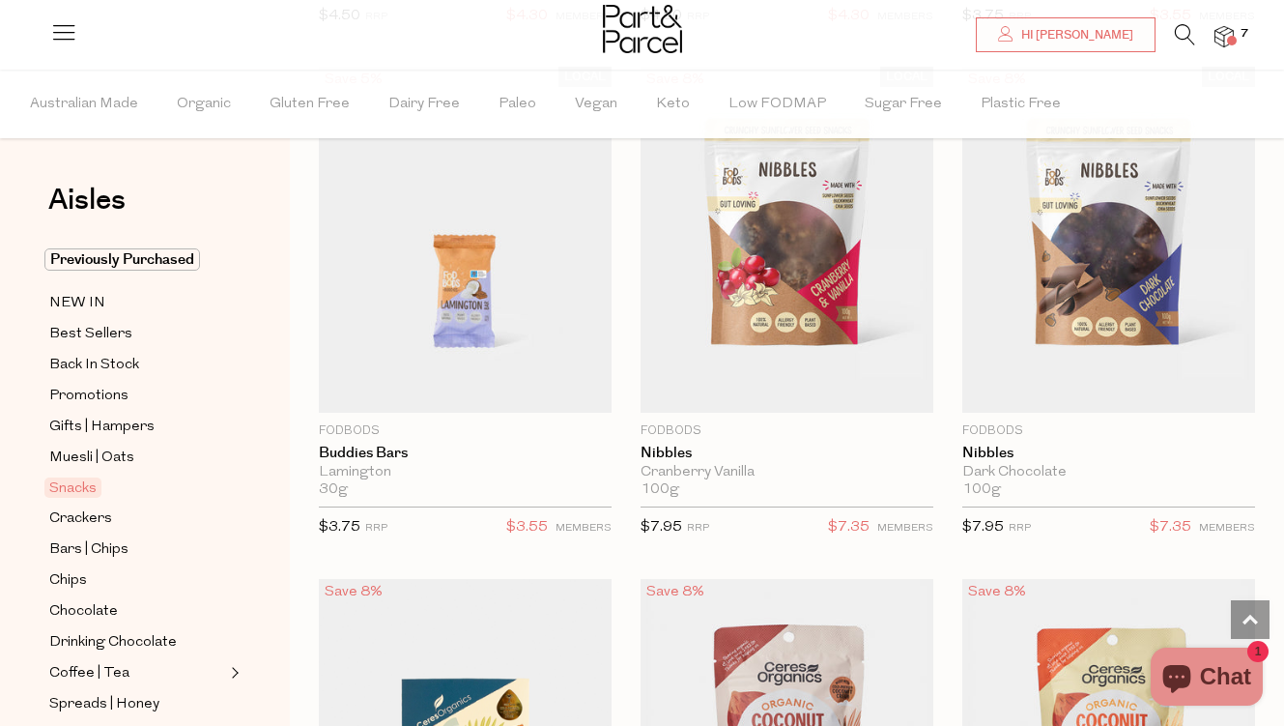
scroll to position [5211, 0]
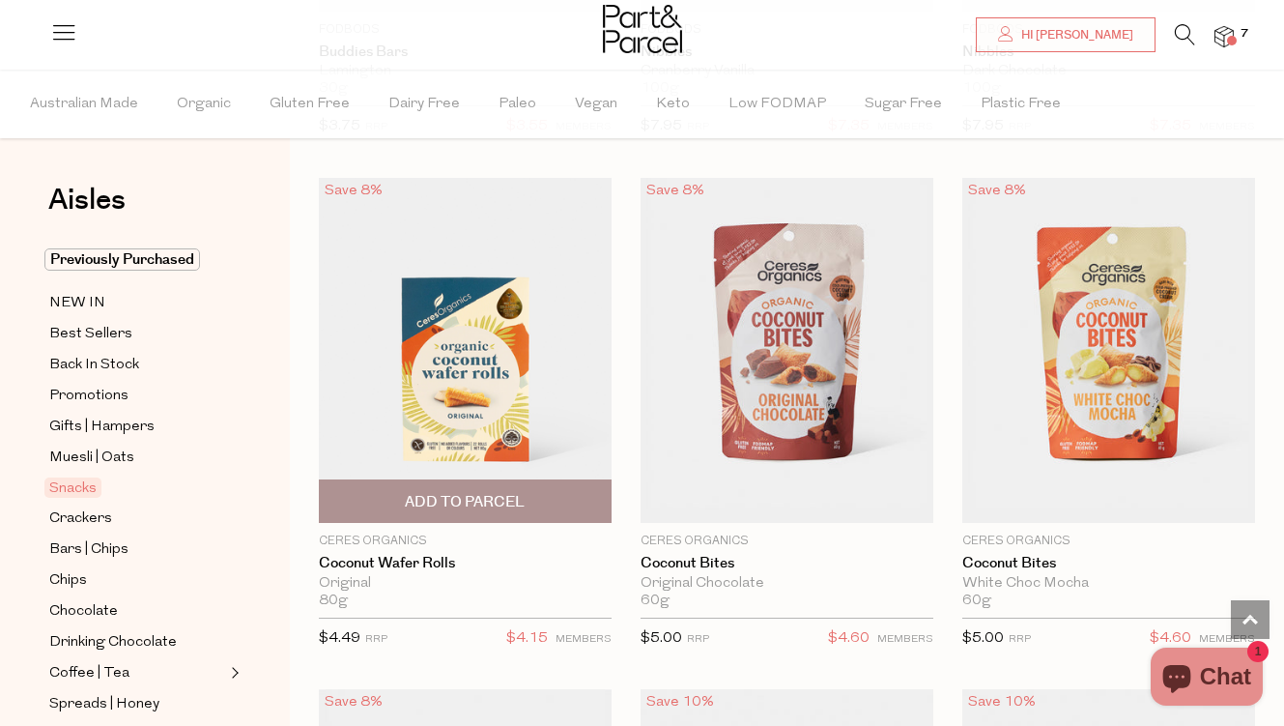
click at [557, 496] on span "Add To Parcel" at bounding box center [465, 501] width 281 height 42
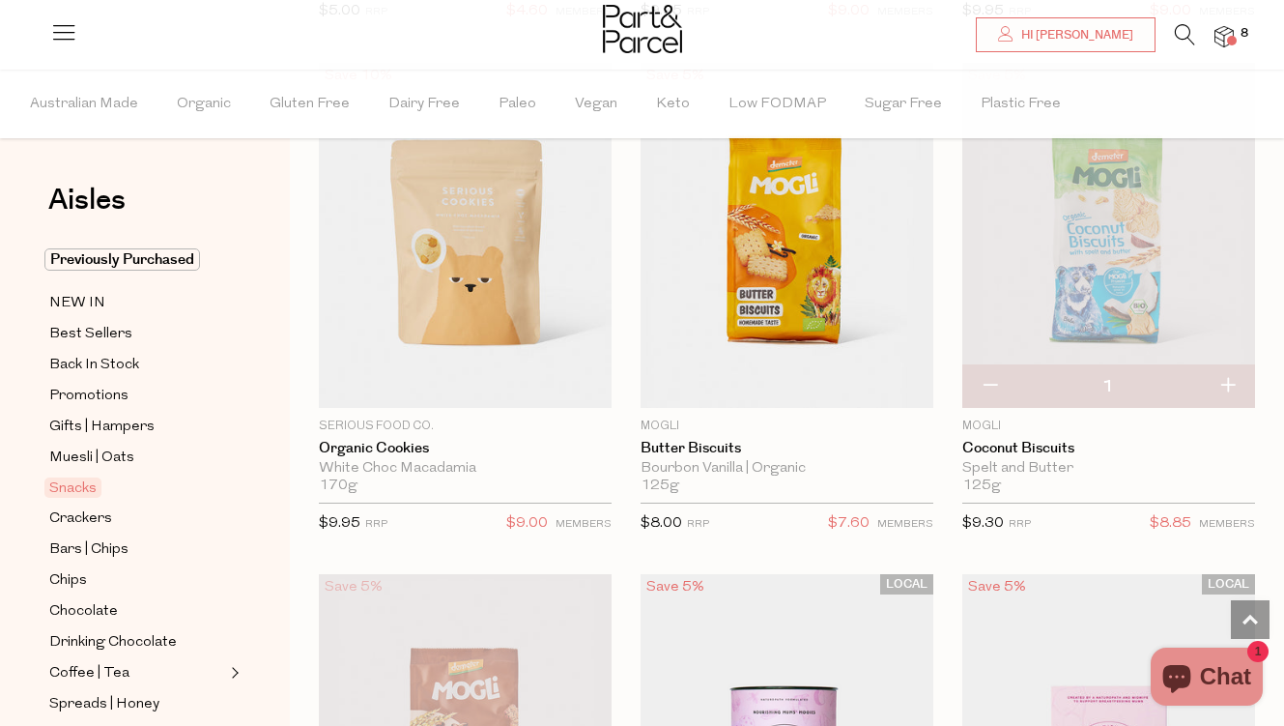
scroll to position [6349, 0]
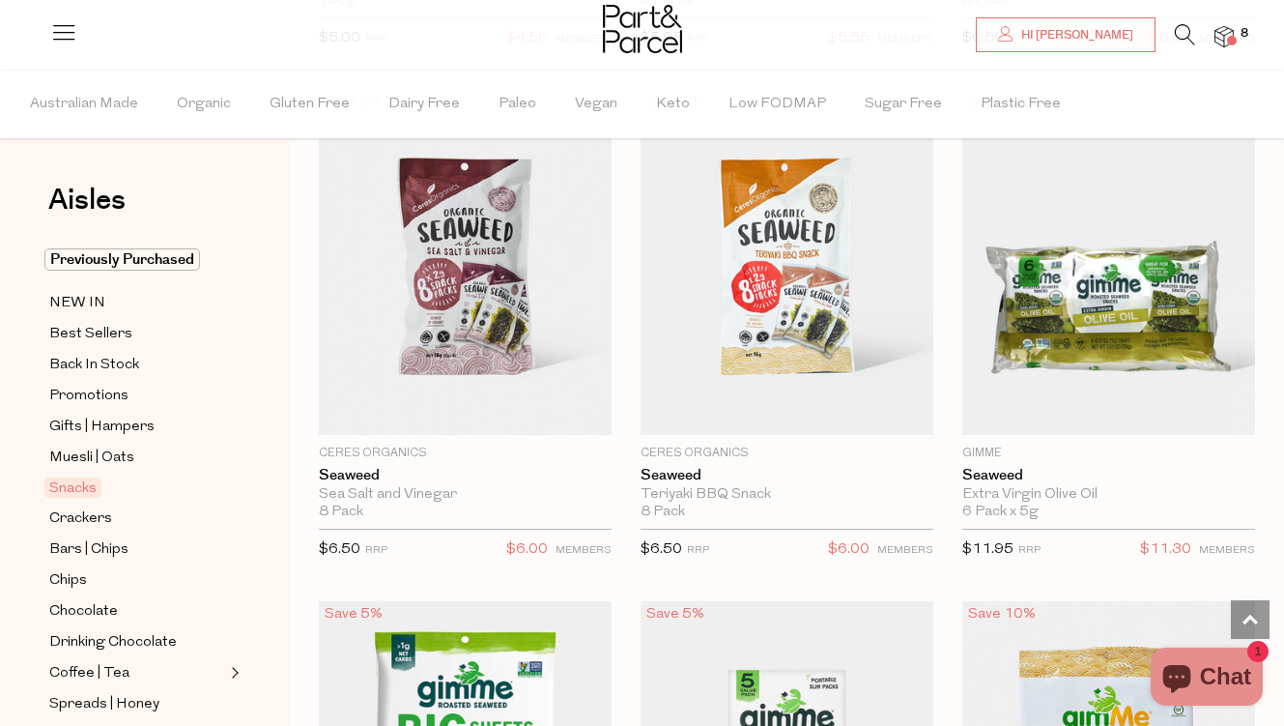
scroll to position [9532, 0]
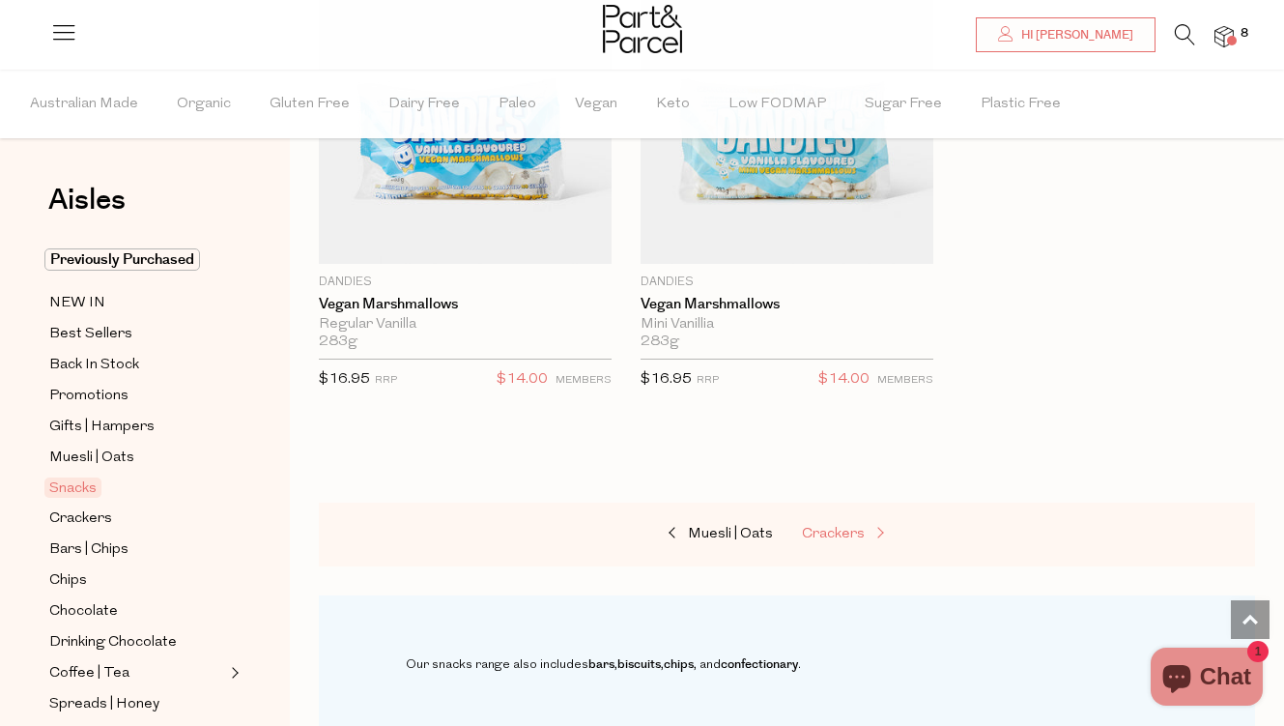
click at [824, 527] on span "Crackers" at bounding box center [833, 534] width 63 height 14
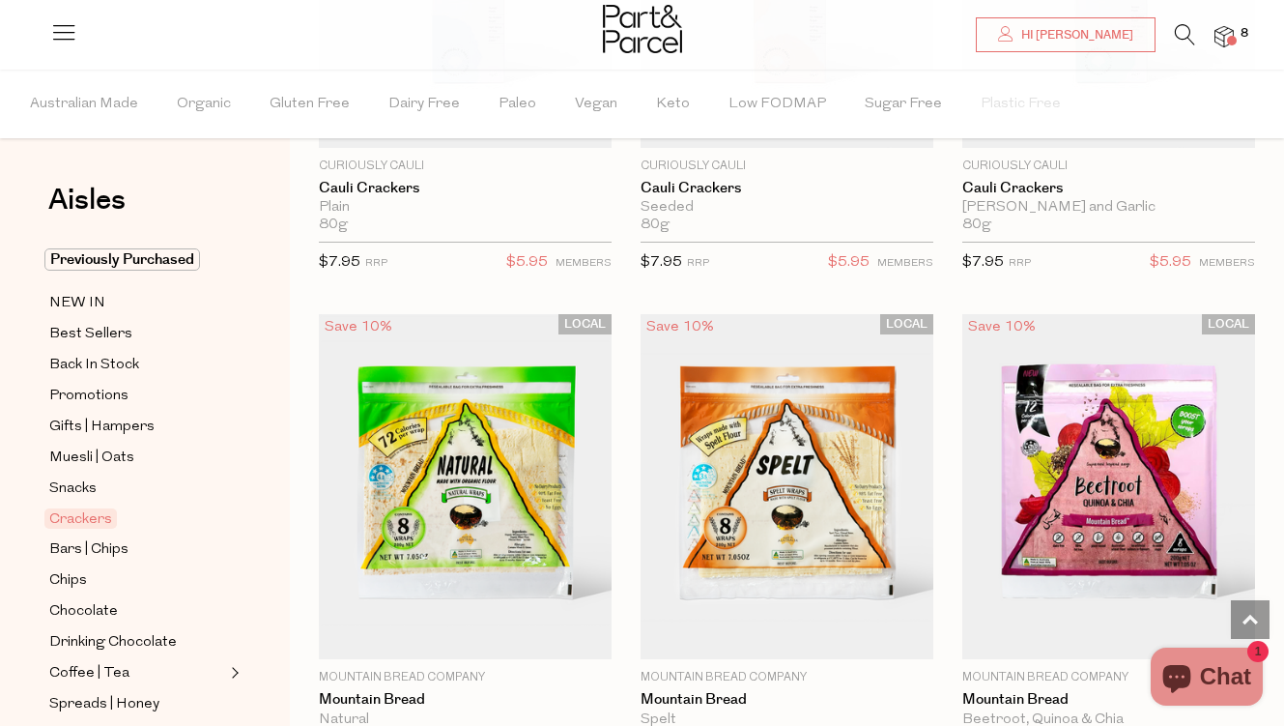
scroll to position [6313, 0]
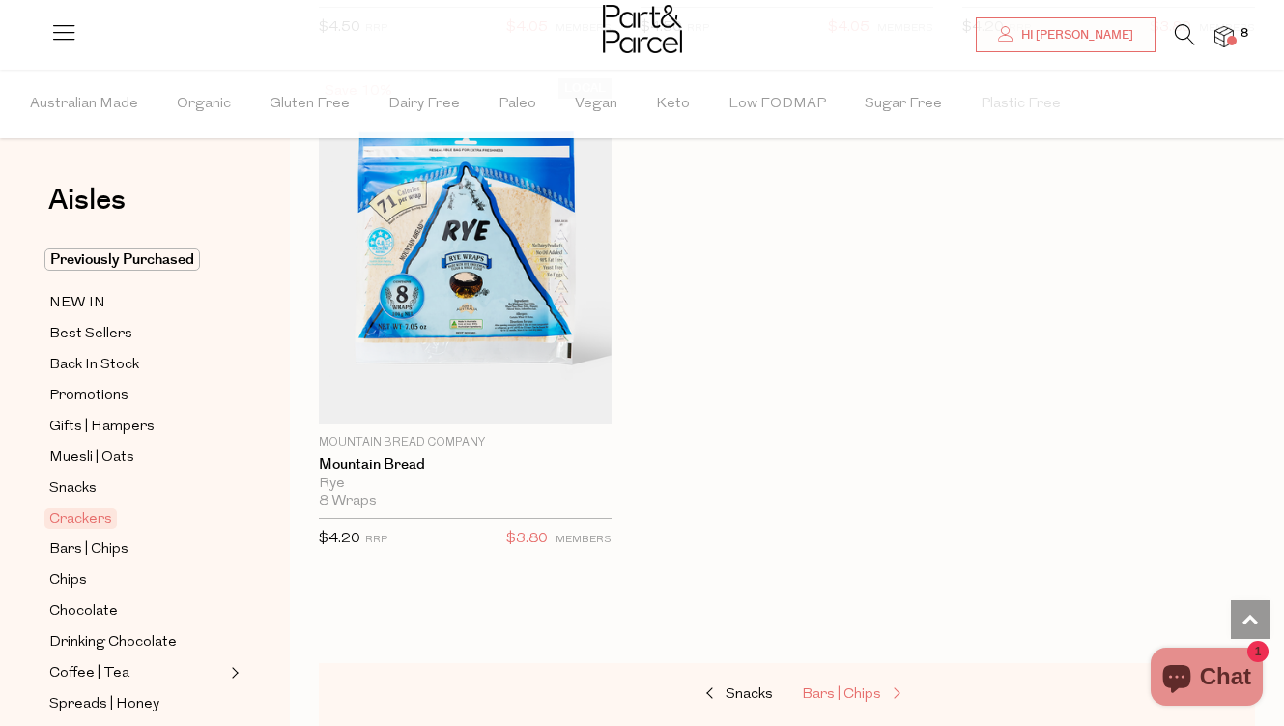
click at [847, 687] on span "Bars | Chips" at bounding box center [841, 694] width 79 height 14
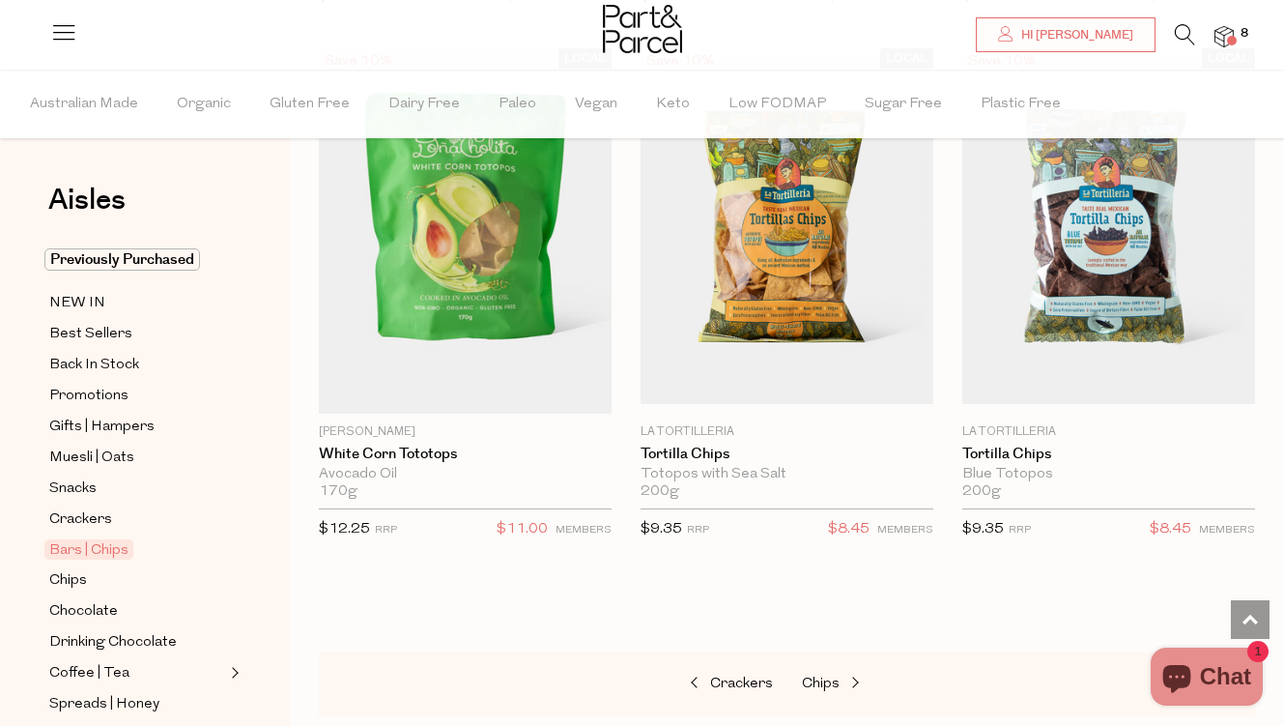
scroll to position [11542, 0]
click at [828, 658] on div "Crackers Chips" at bounding box center [787, 685] width 936 height 64
click at [826, 677] on span "Chips" at bounding box center [821, 684] width 38 height 14
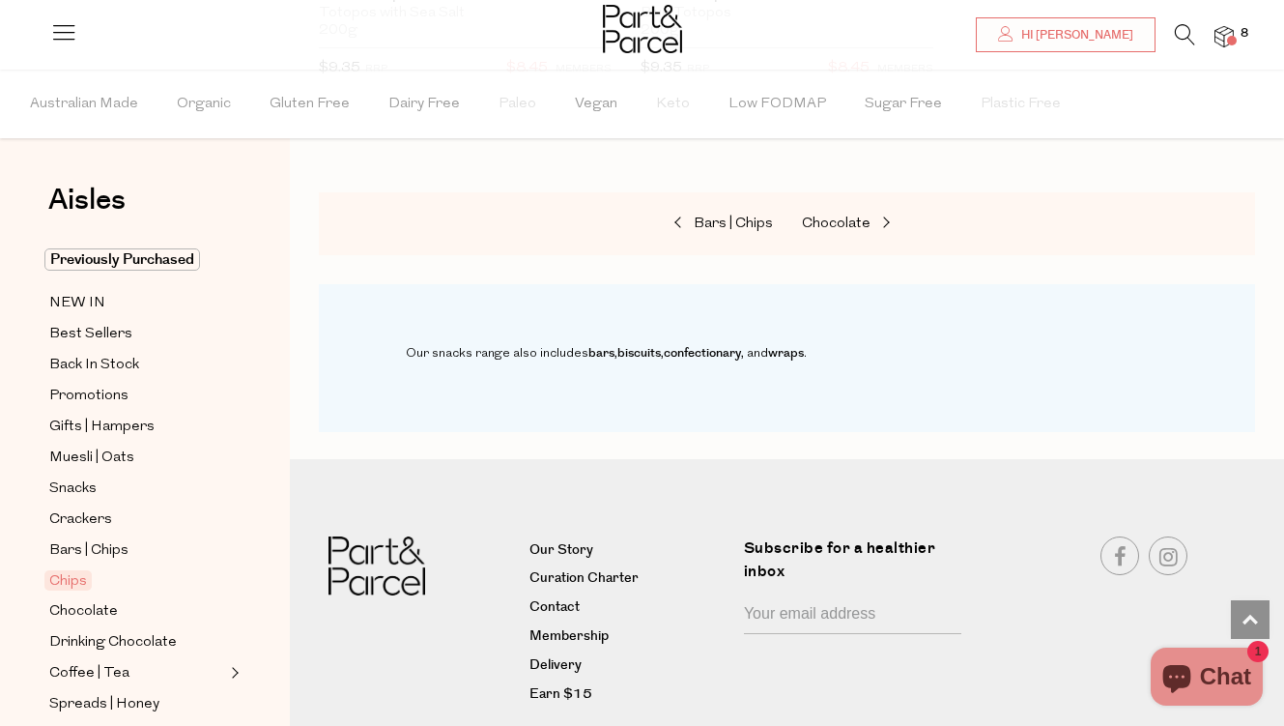
scroll to position [3325, 0]
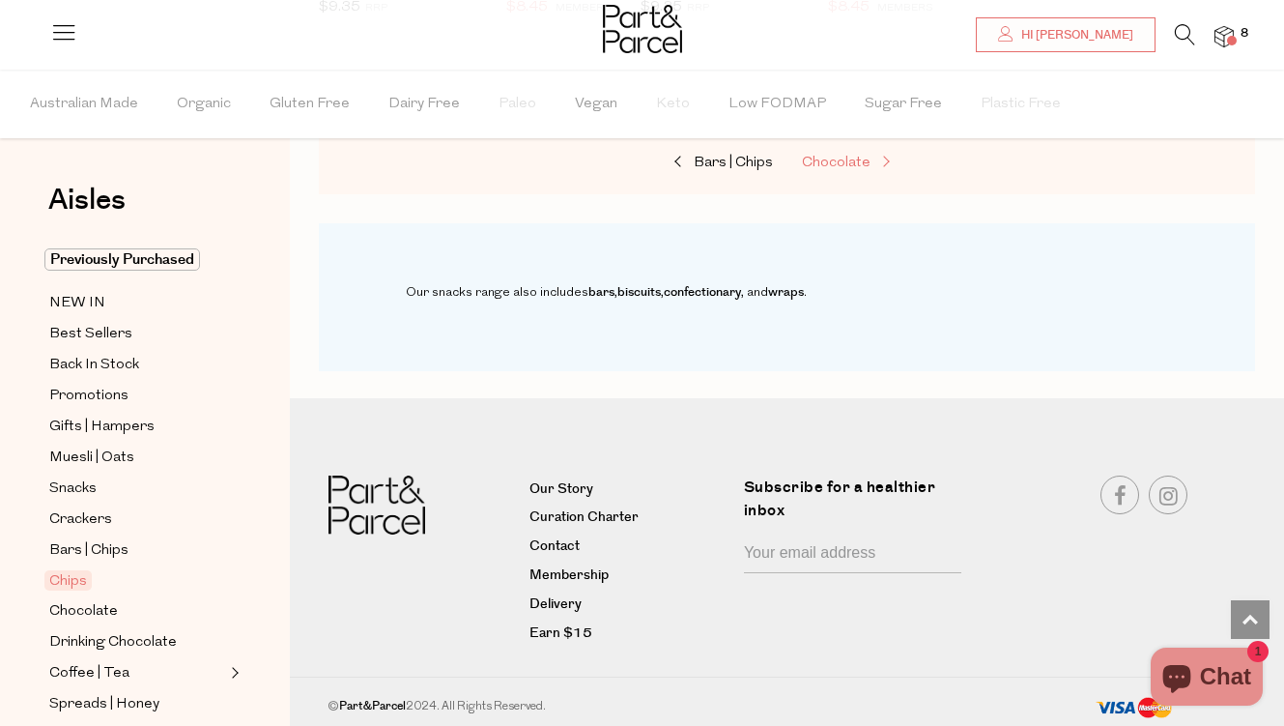
click at [847, 160] on span "Chocolate" at bounding box center [836, 163] width 69 height 14
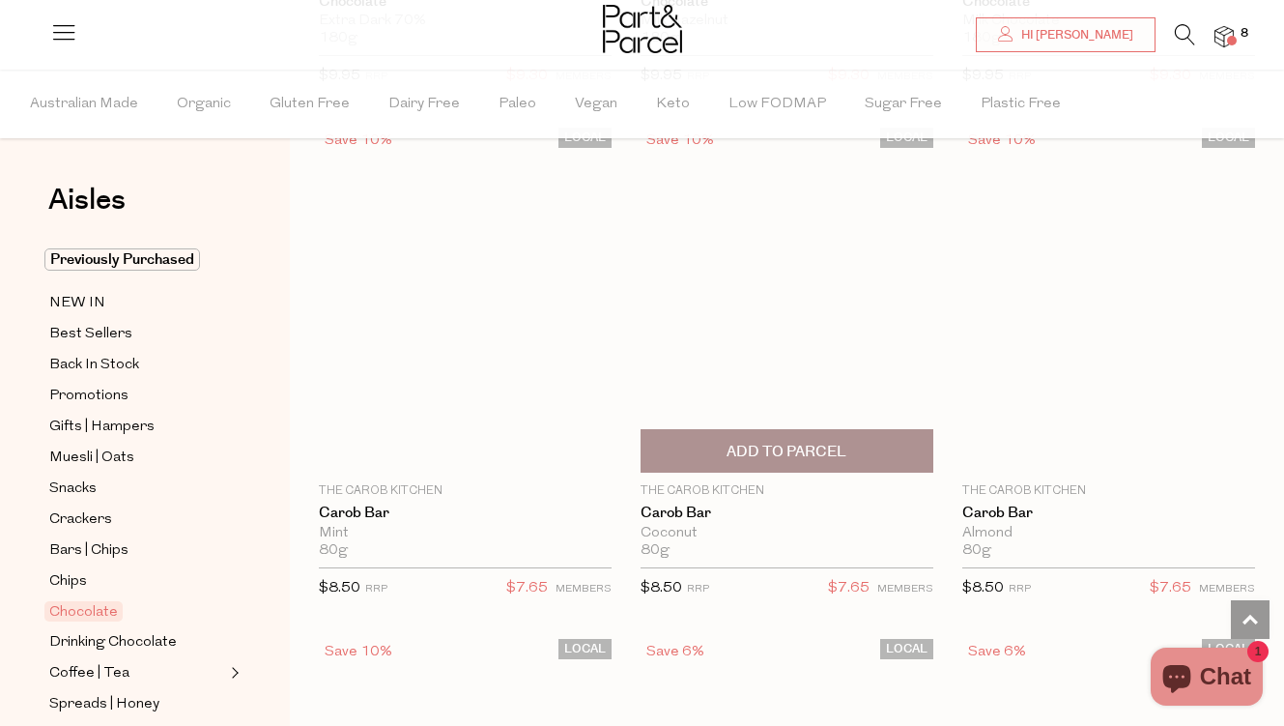
scroll to position [7362, 0]
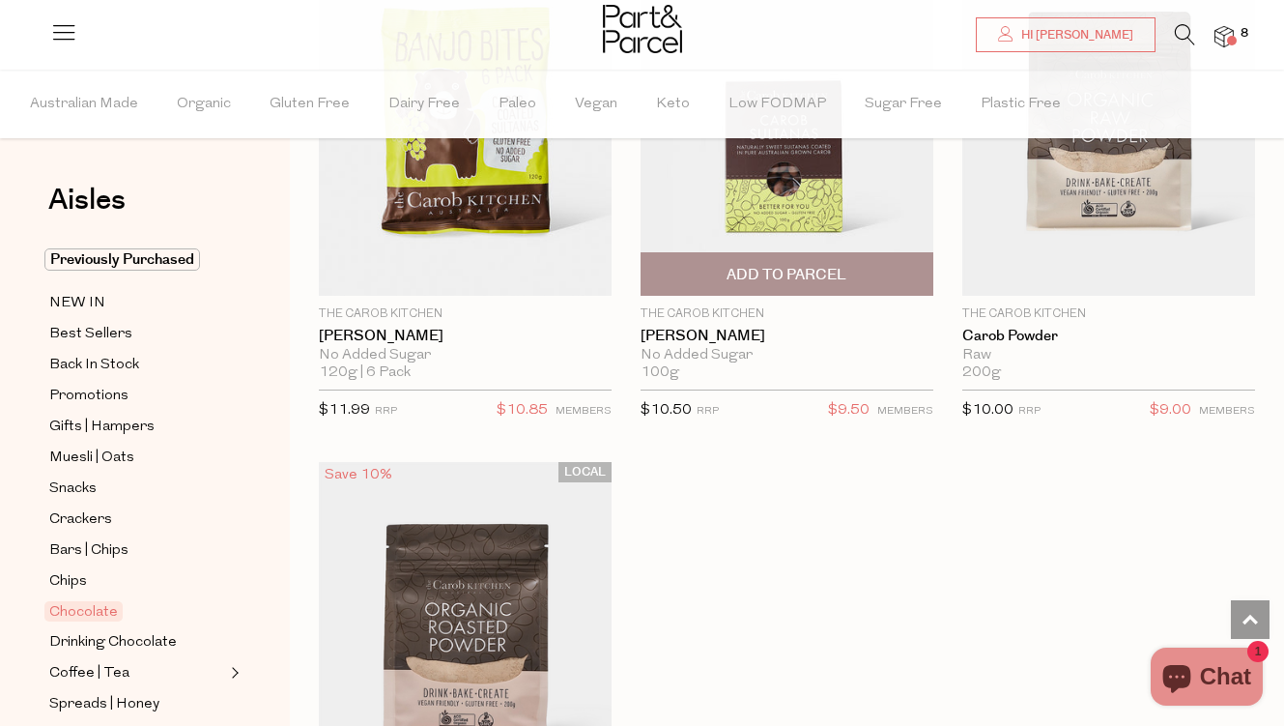
scroll to position [9984, 0]
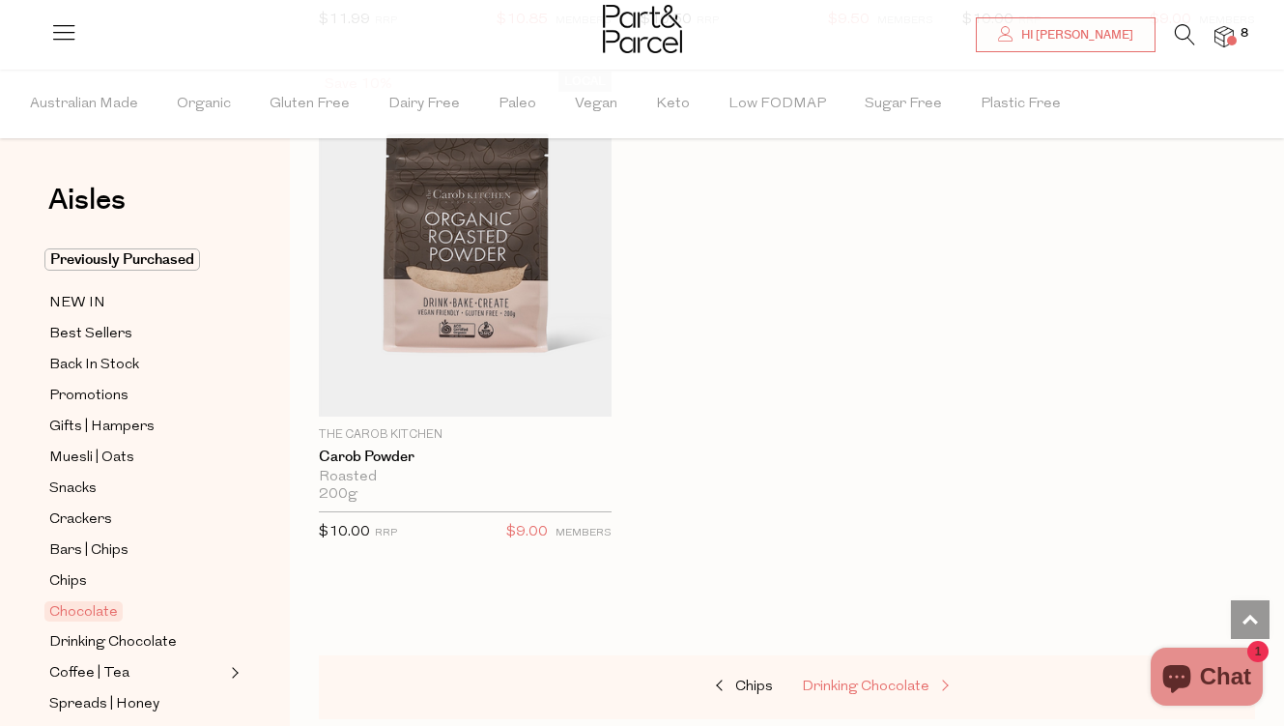
click at [872, 679] on span "Drinking Chocolate" at bounding box center [866, 686] width 128 height 14
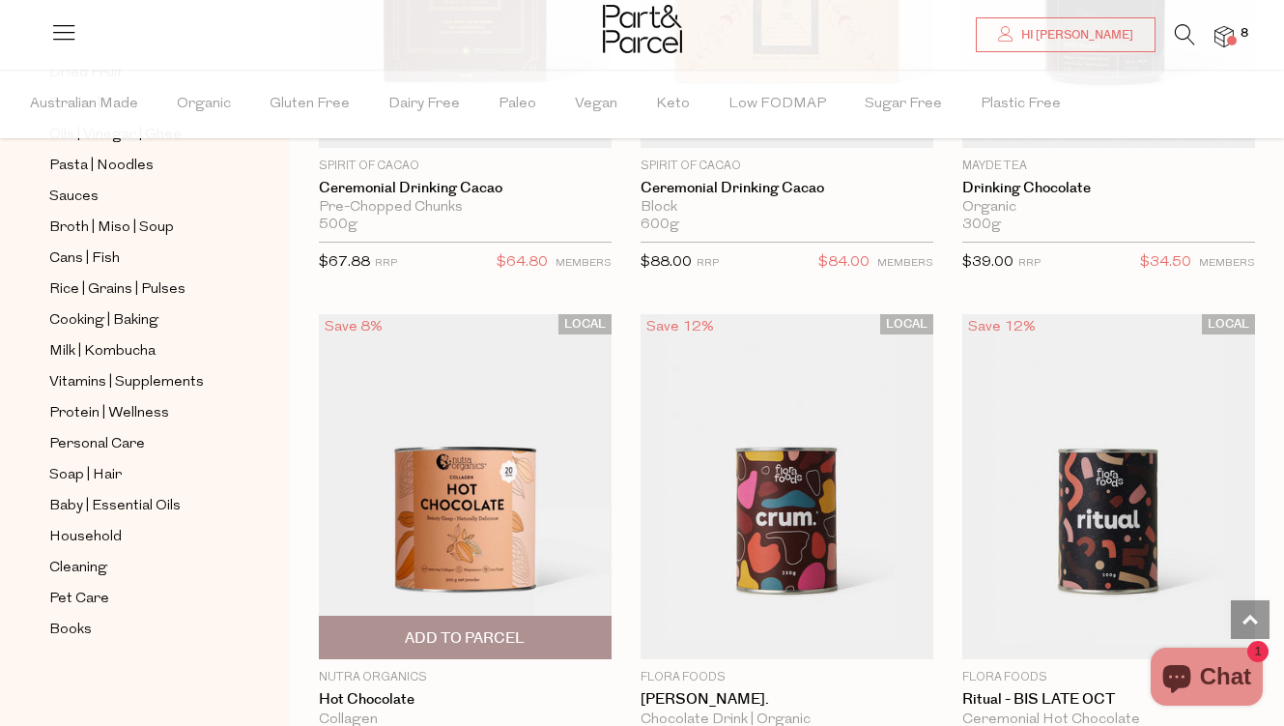
scroll to position [2020, 0]
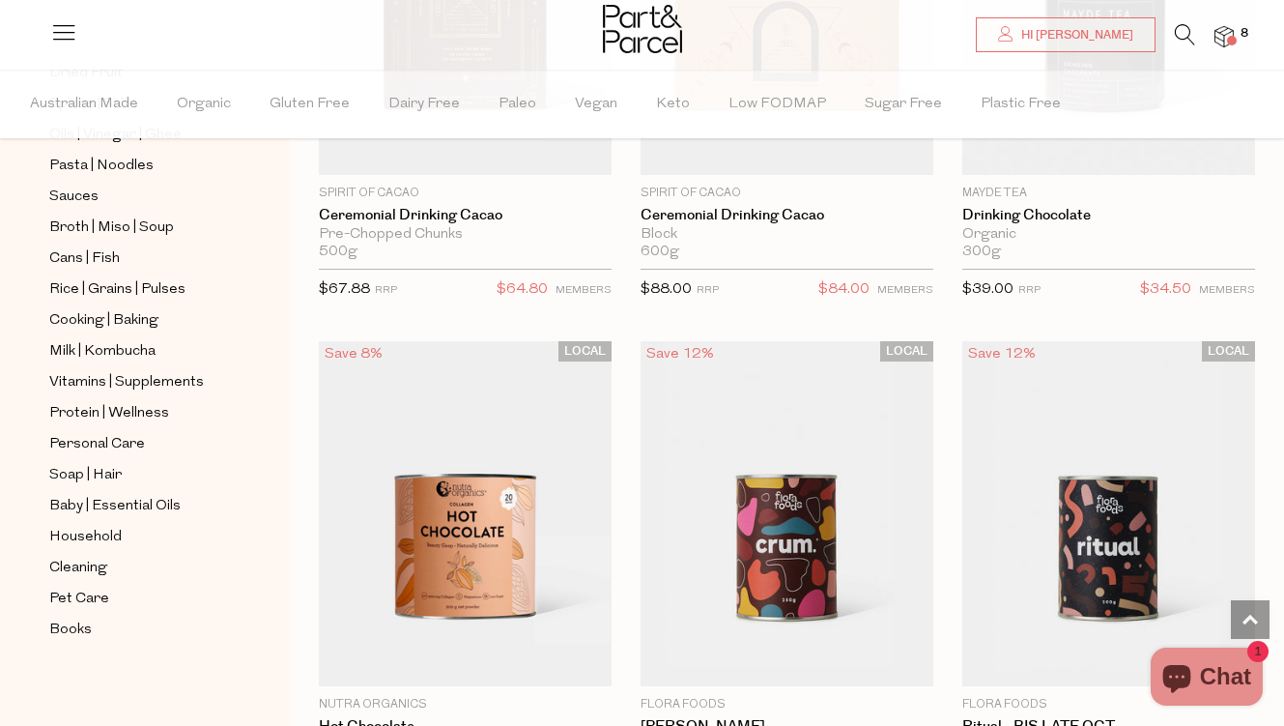
click at [1183, 33] on icon at bounding box center [1185, 34] width 20 height 21
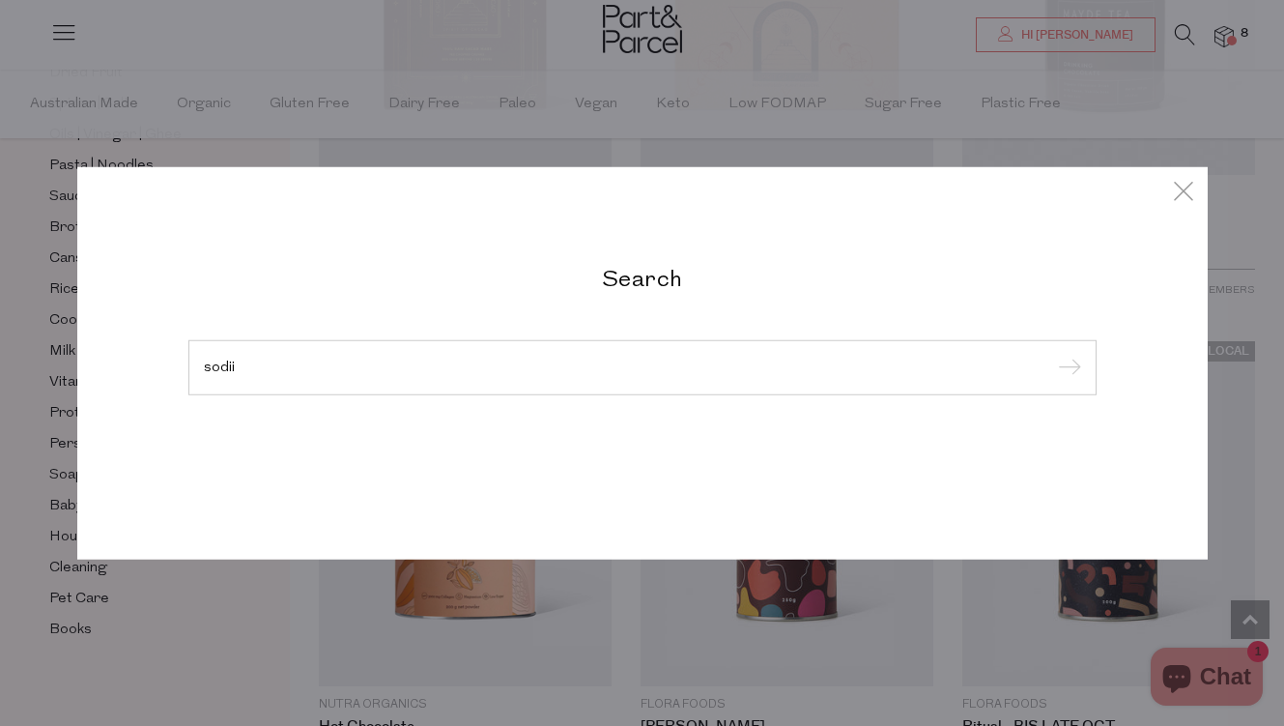
type input "sodii"
click at [1052, 354] on input "submit" at bounding box center [1066, 368] width 29 height 29
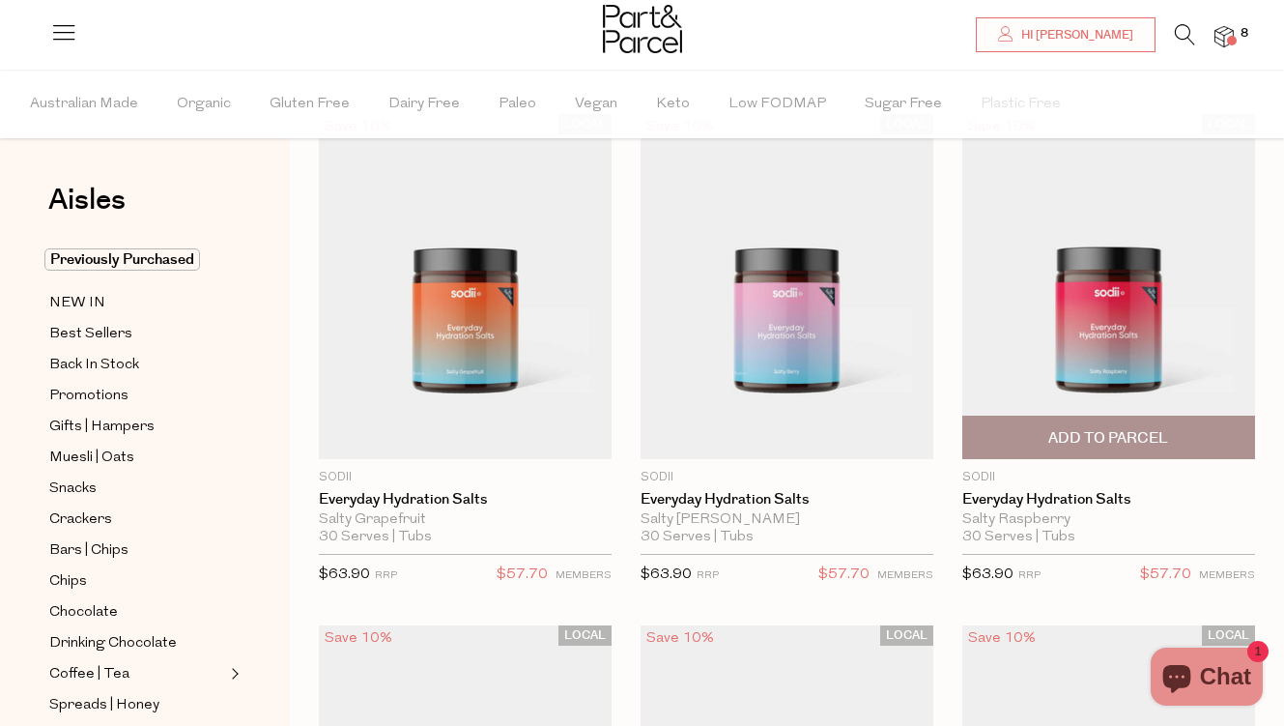
scroll to position [128, 0]
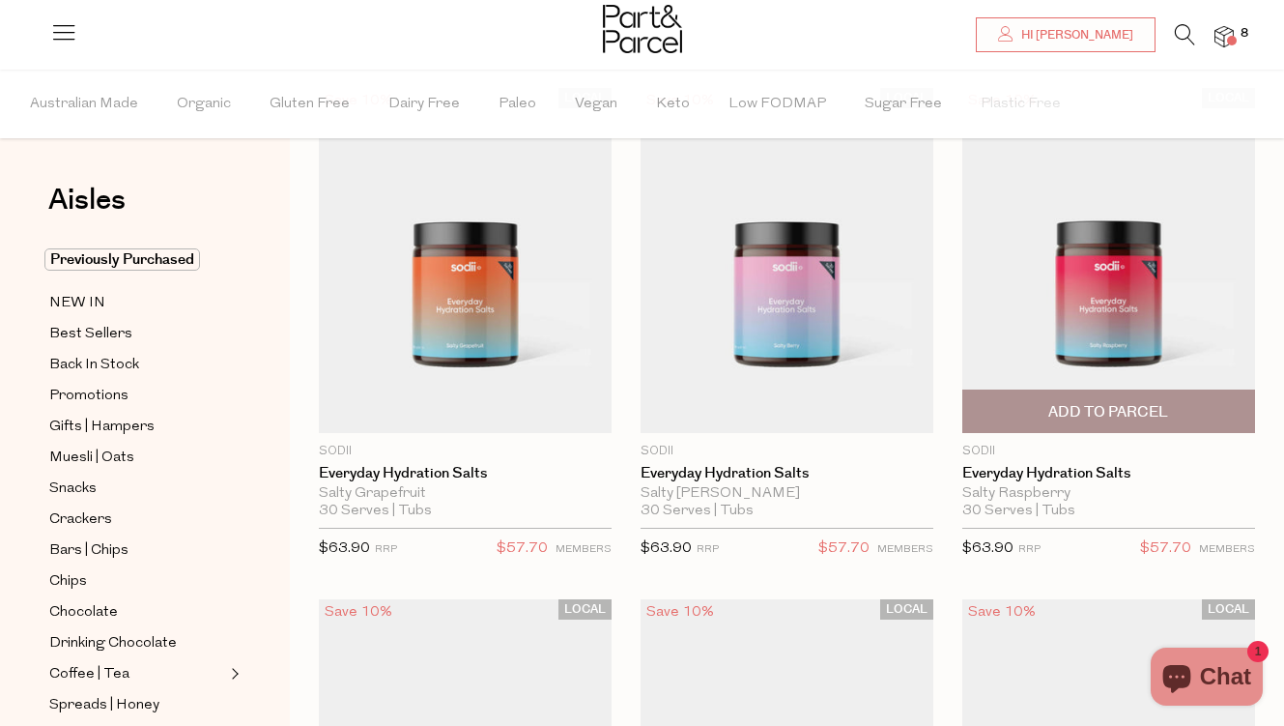
click at [1206, 412] on span "Add To Parcel" at bounding box center [1108, 411] width 281 height 42
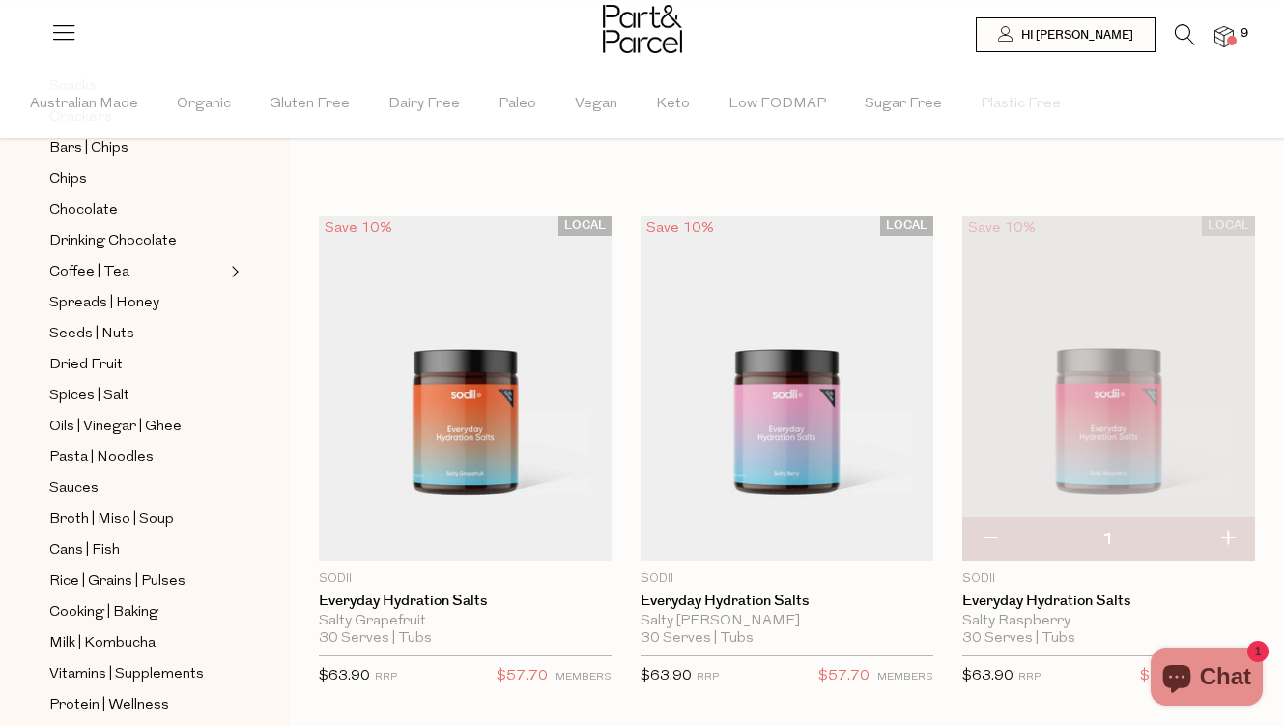
scroll to position [694, 0]
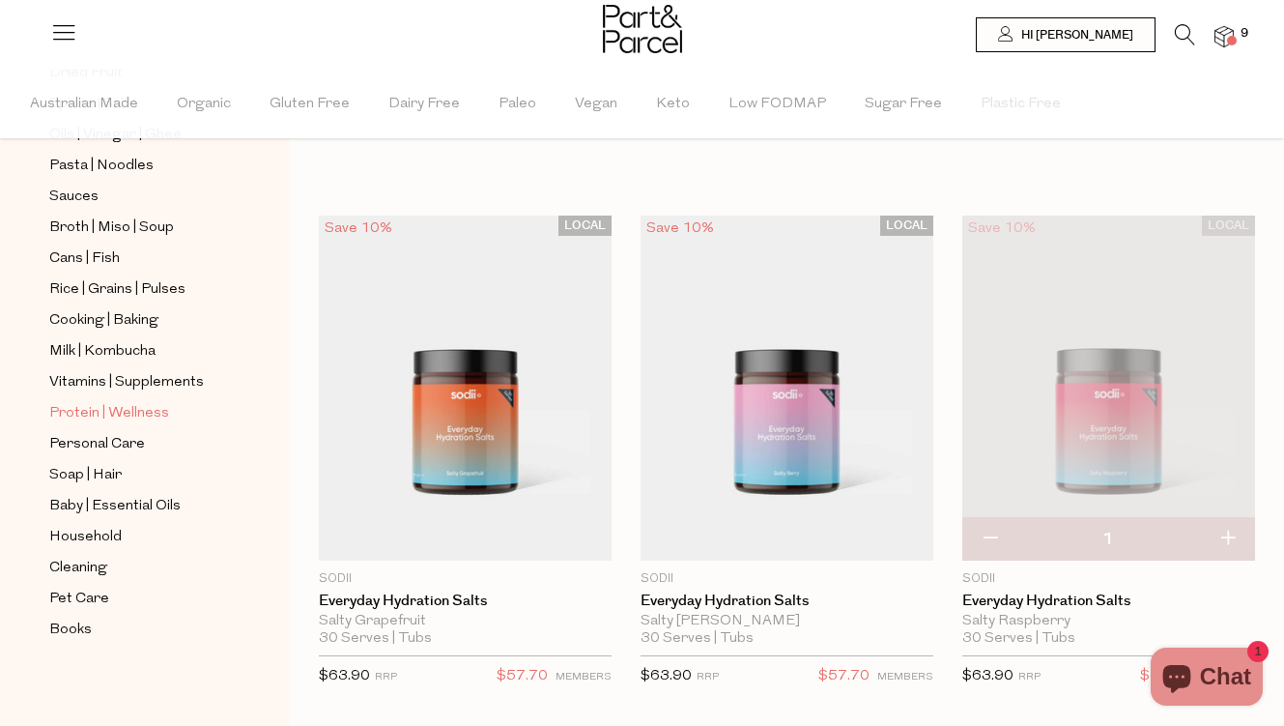
click at [168, 413] on link "Protein | Wellness" at bounding box center [137, 413] width 176 height 24
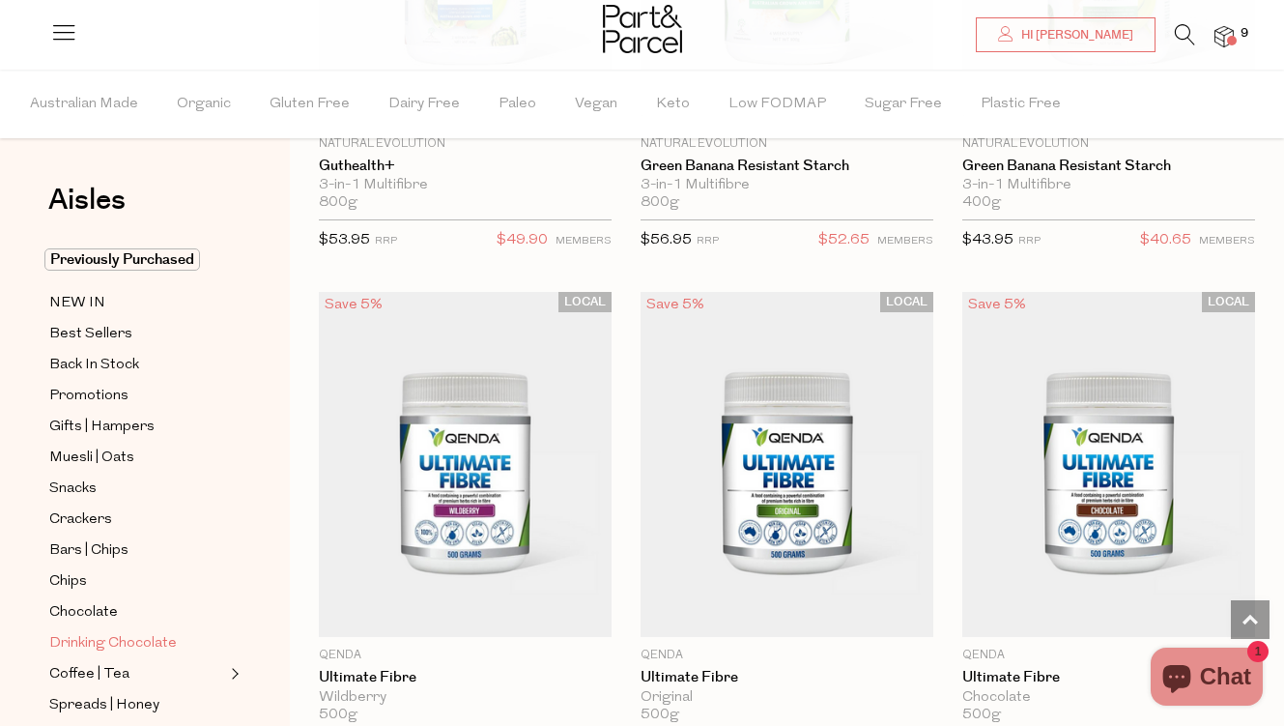
scroll to position [693, 0]
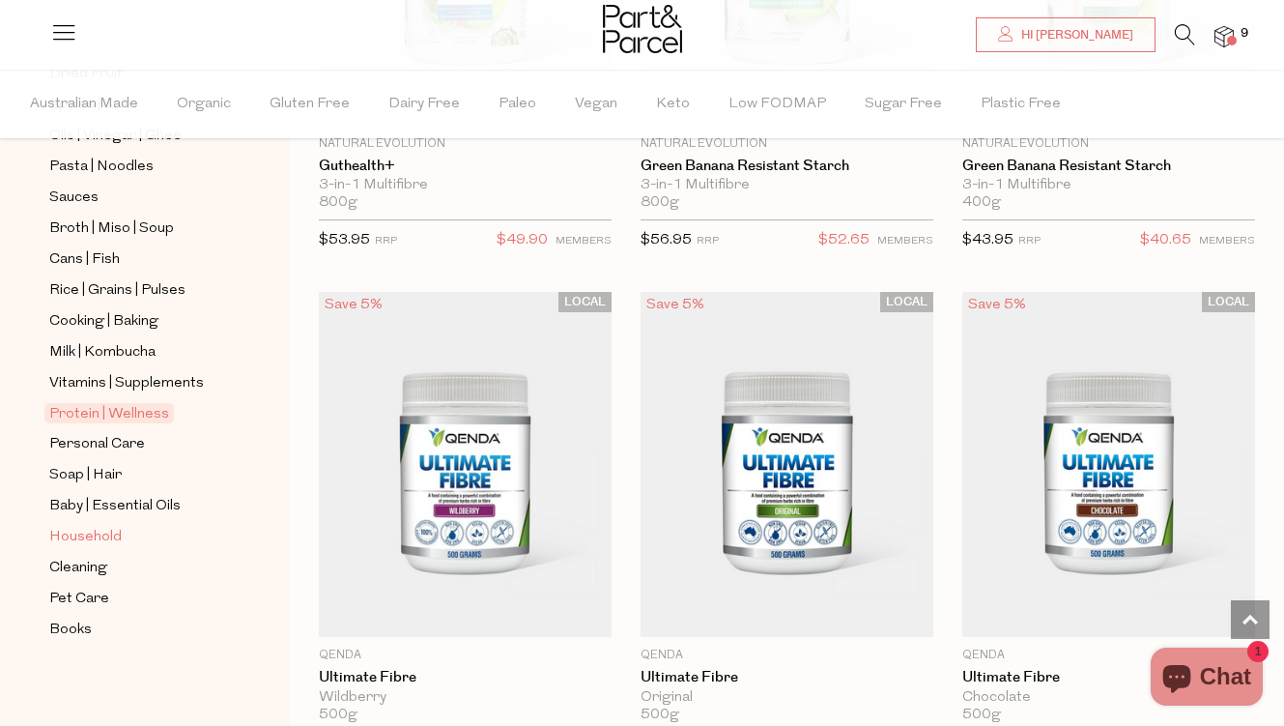
click at [161, 539] on link "Household" at bounding box center [137, 537] width 176 height 24
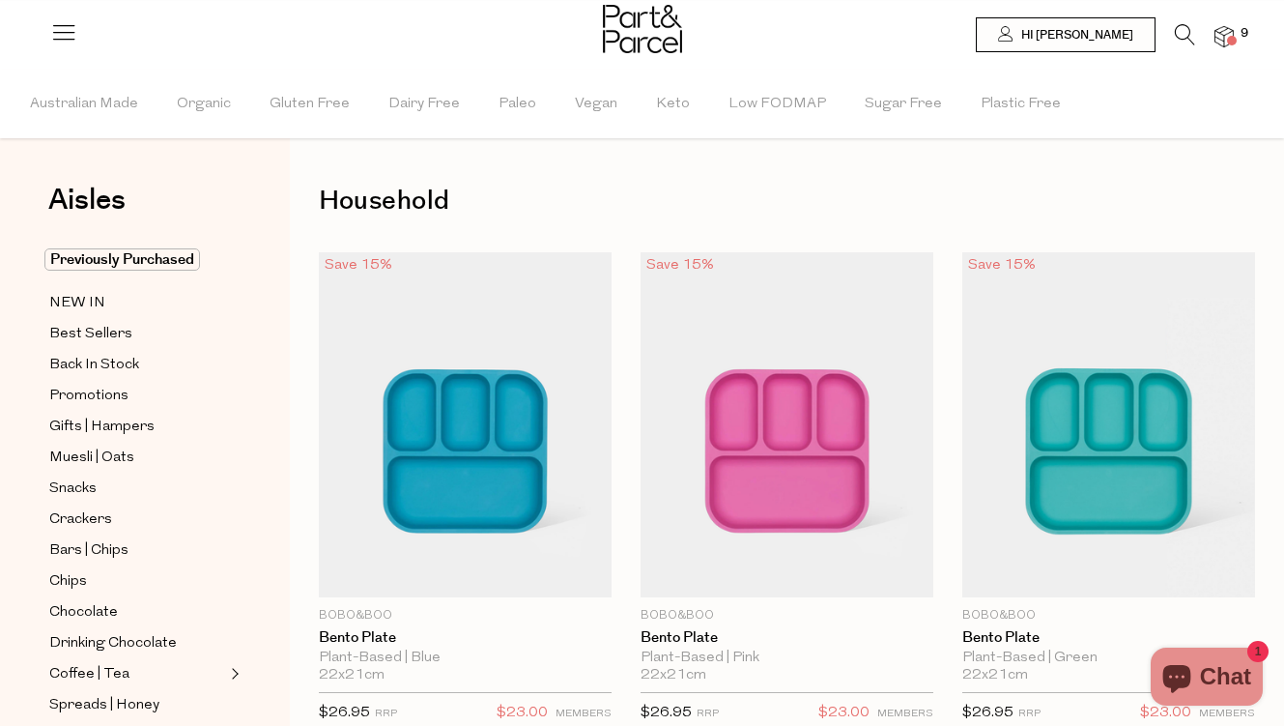
type input "2"
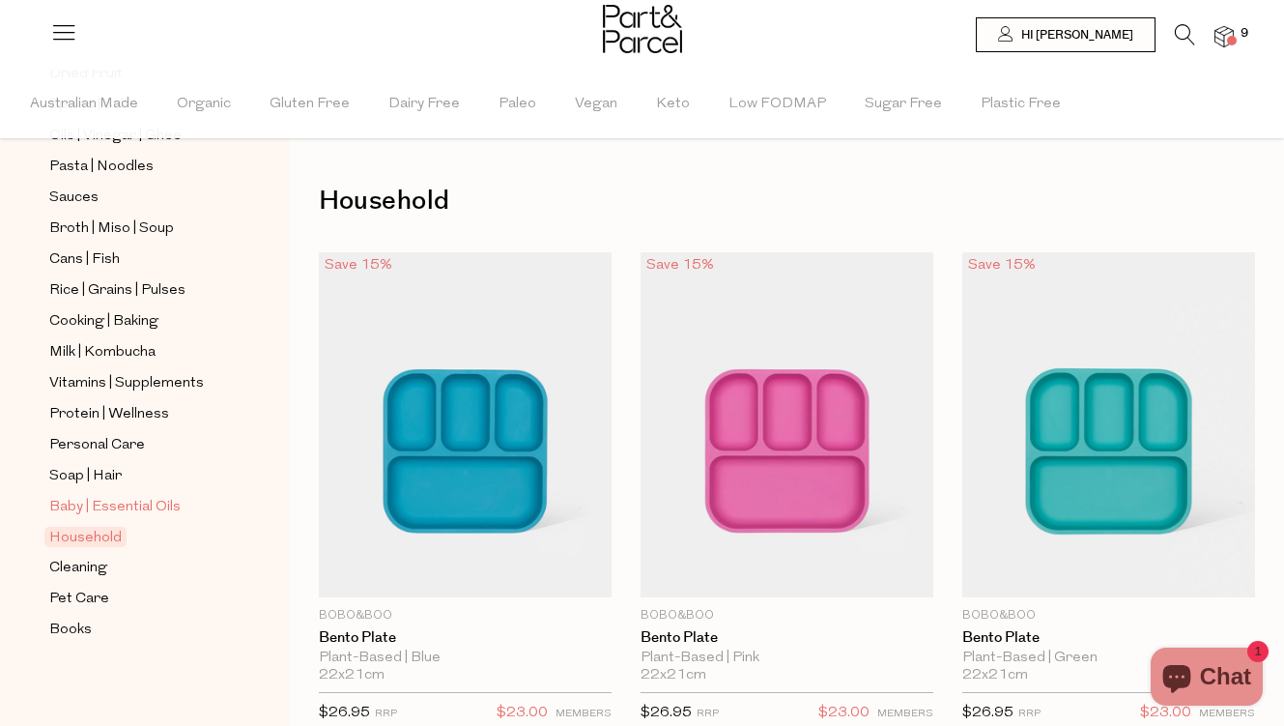
click at [150, 507] on span "Baby | Essential Oils" at bounding box center [114, 507] width 131 height 23
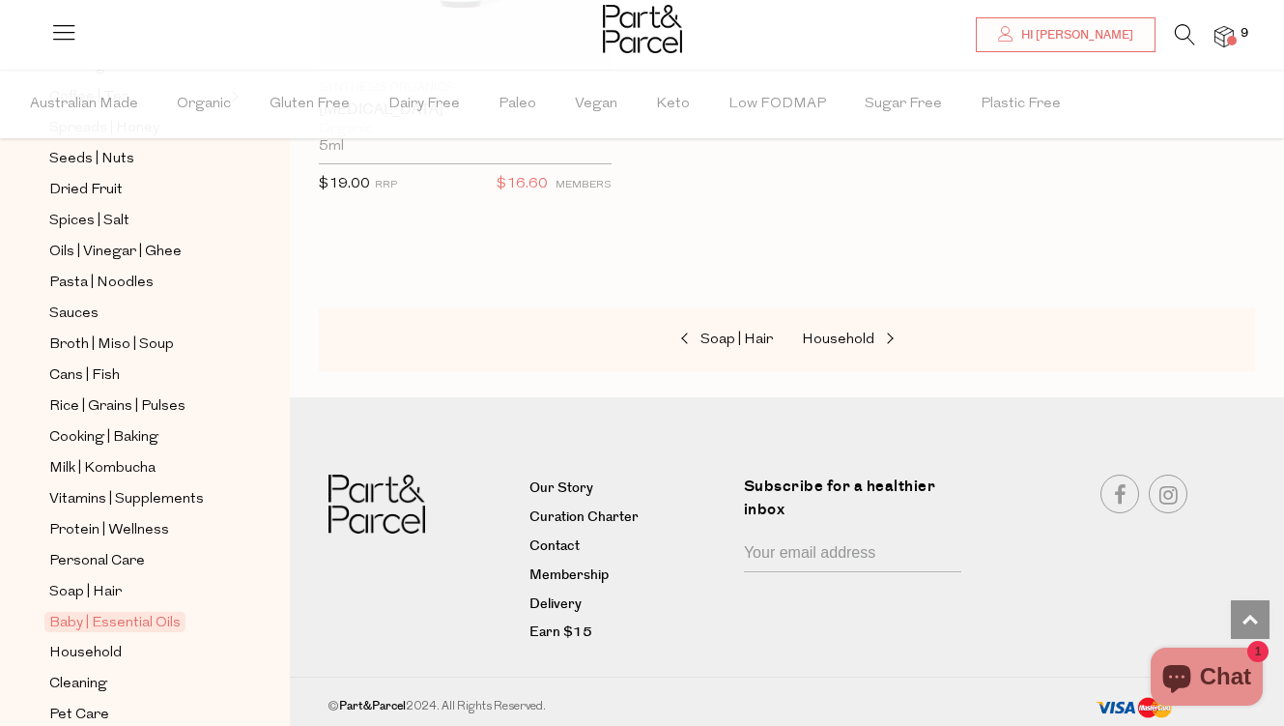
scroll to position [693, 0]
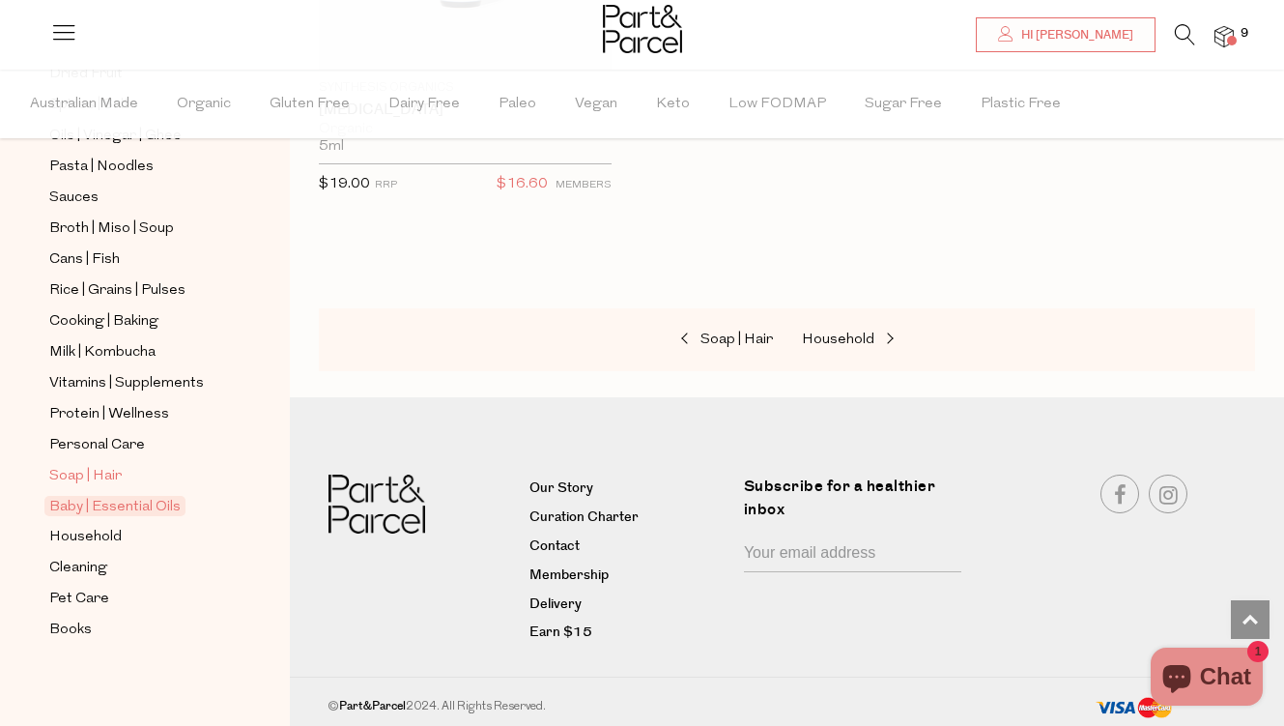
click at [155, 483] on link "Soap | Hair" at bounding box center [137, 476] width 176 height 24
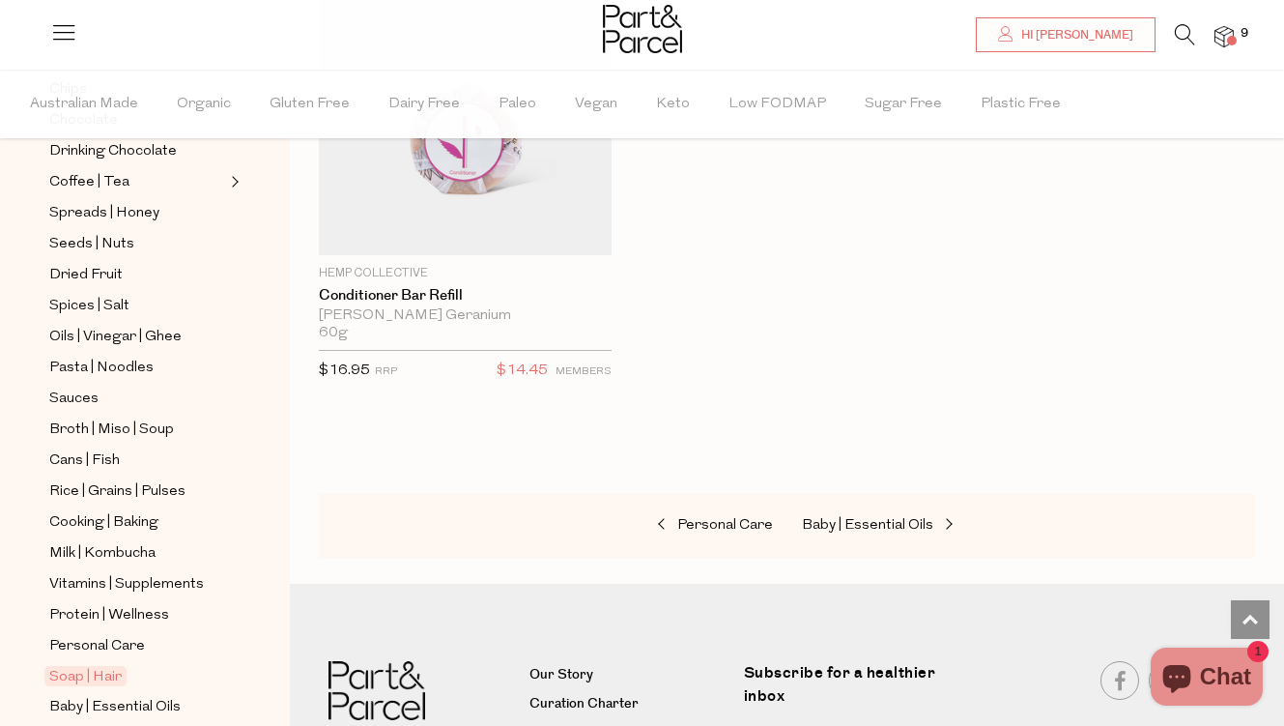
scroll to position [504, 0]
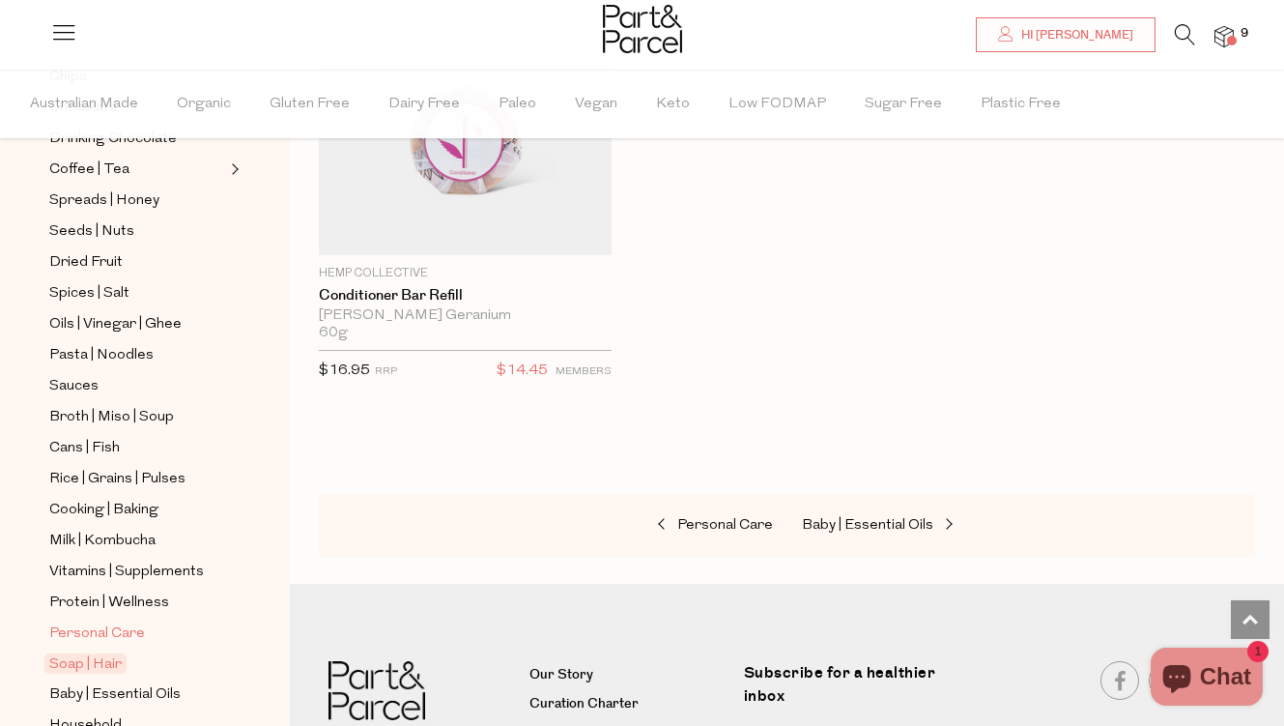
click at [128, 633] on span "Personal Care" at bounding box center [97, 633] width 96 height 23
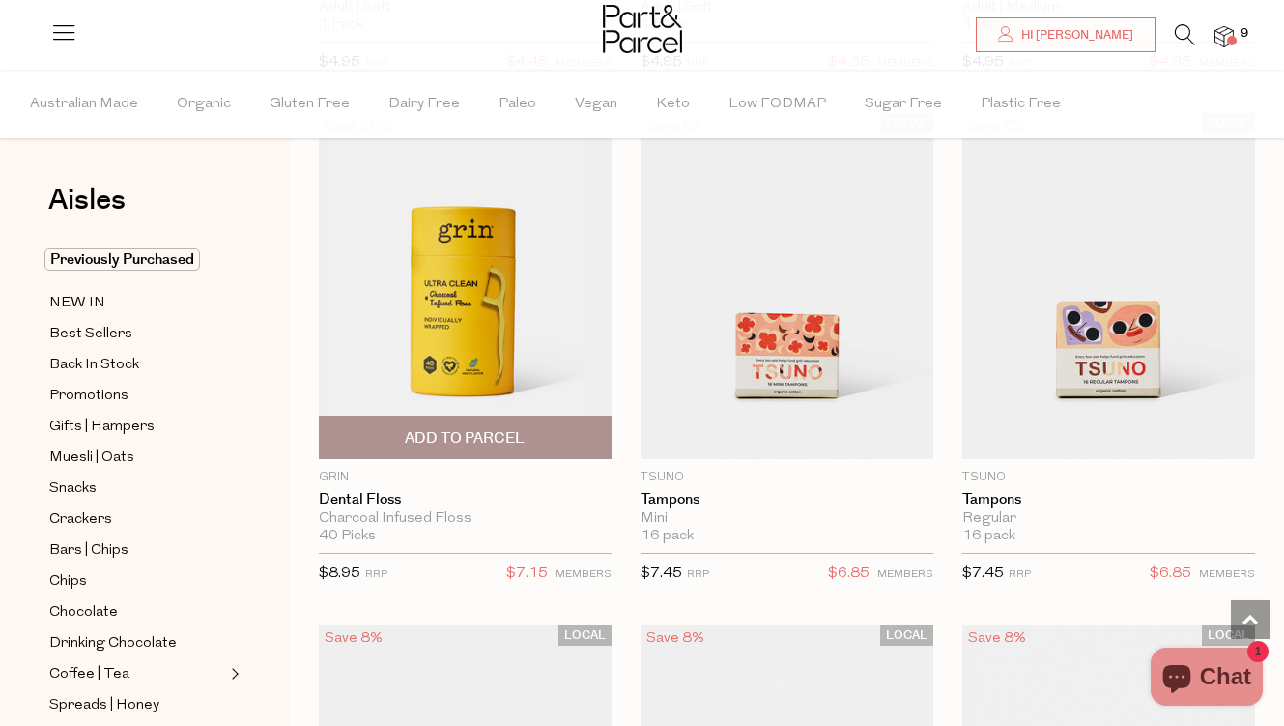
scroll to position [7685, 0]
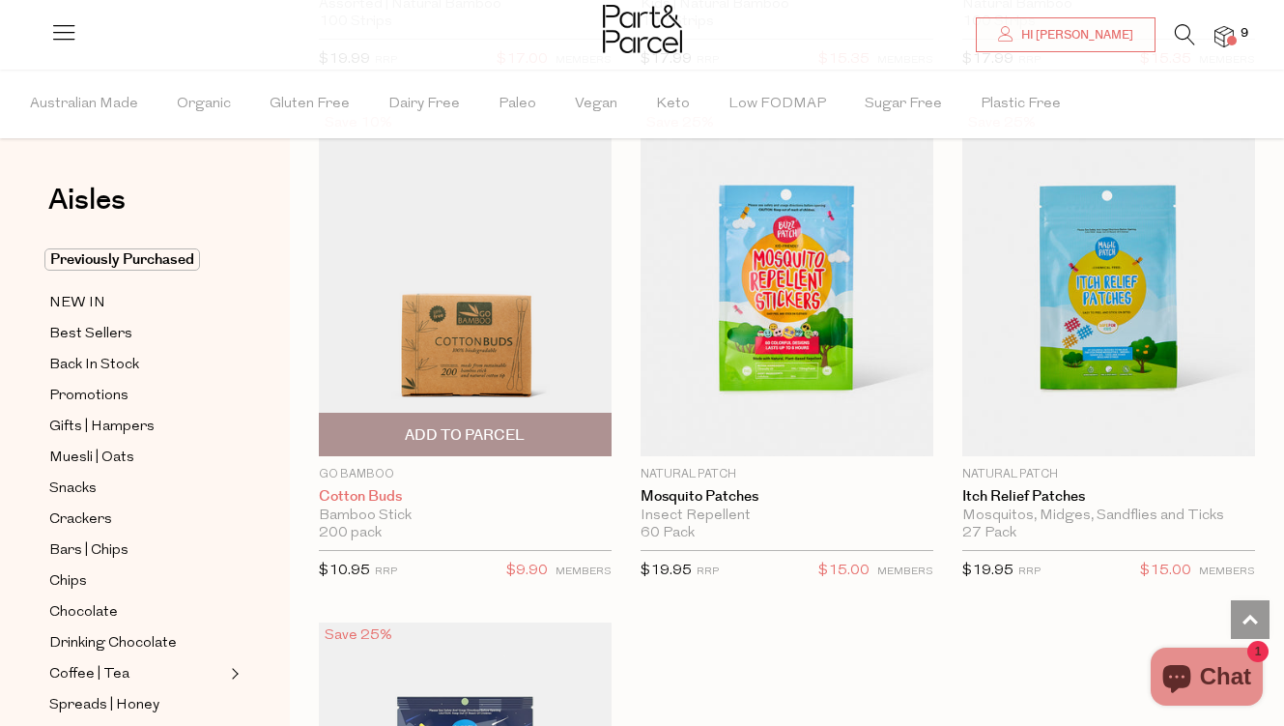
scroll to position [14997, 0]
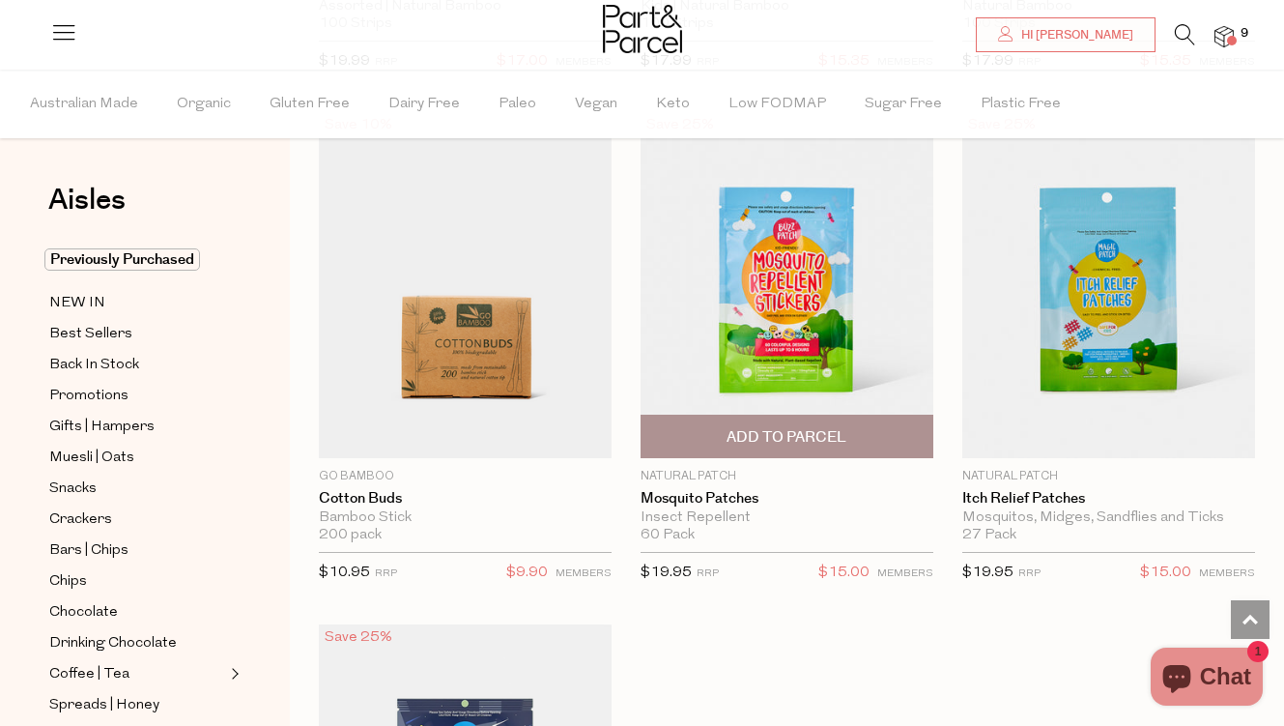
click at [790, 427] on span "Add To Parcel" at bounding box center [787, 437] width 120 height 20
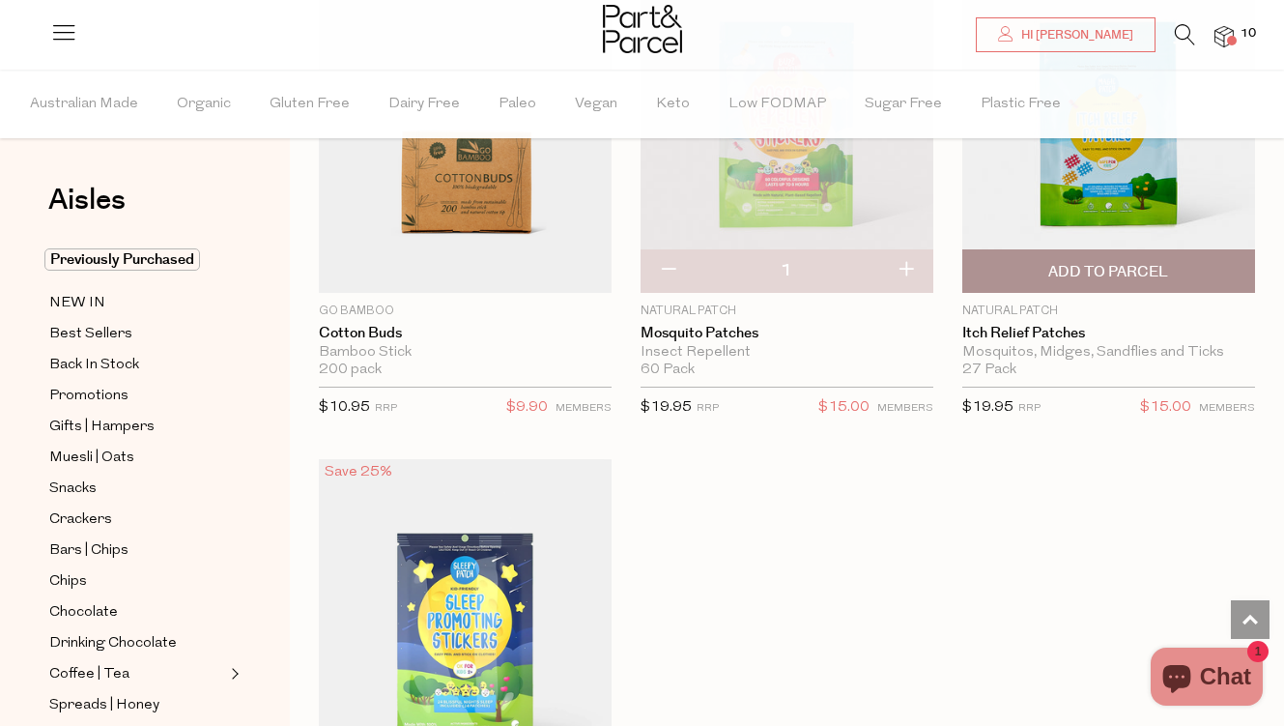
scroll to position [15063, 0]
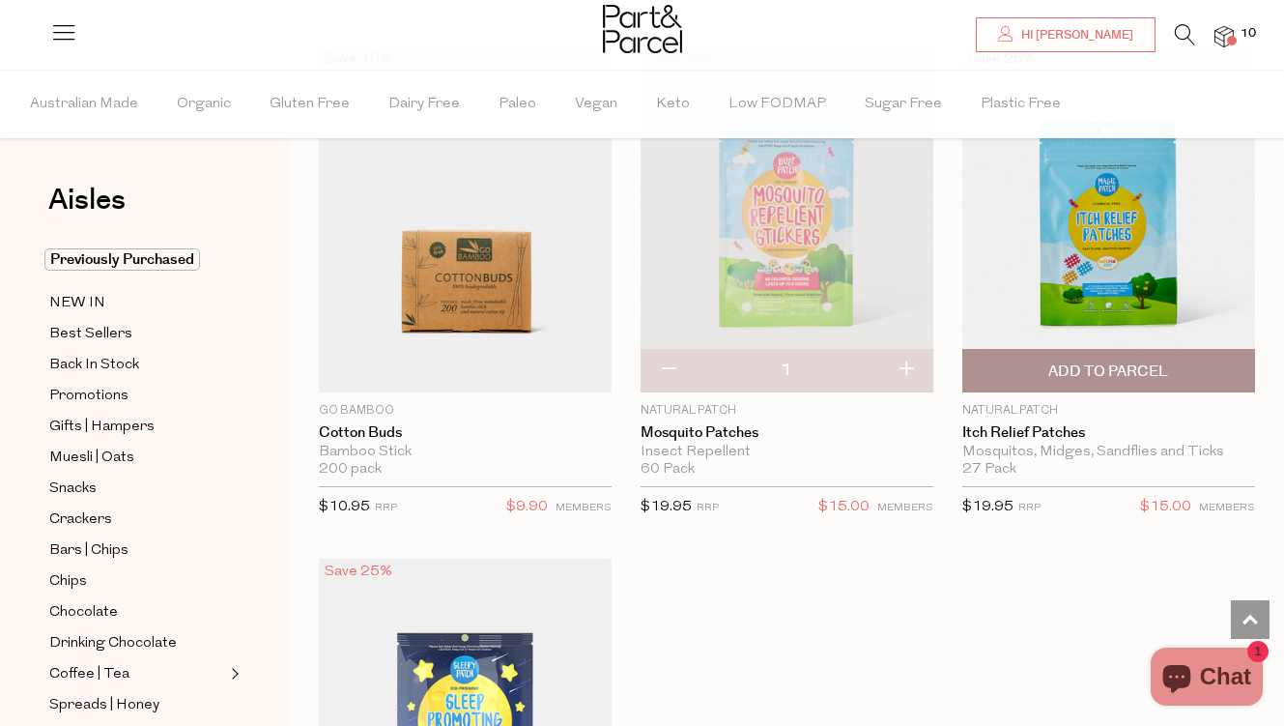
click at [1086, 361] on span "Add To Parcel" at bounding box center [1108, 371] width 120 height 20
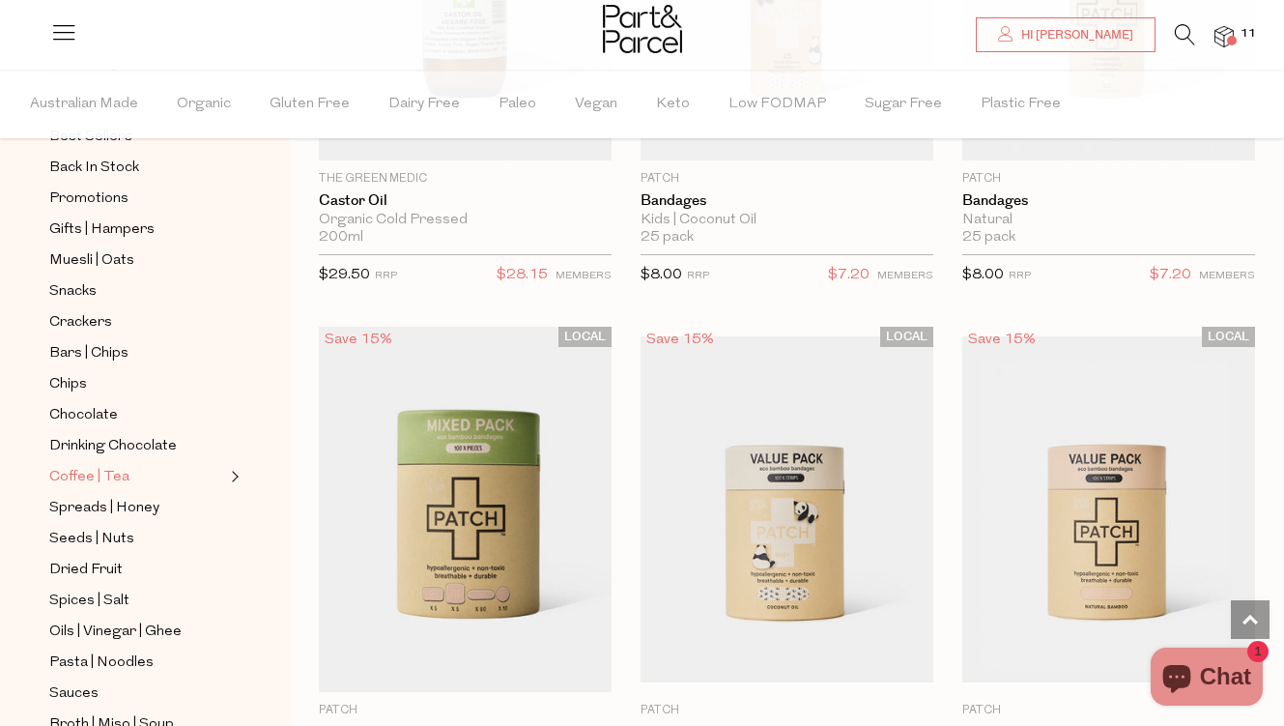
scroll to position [237, 0]
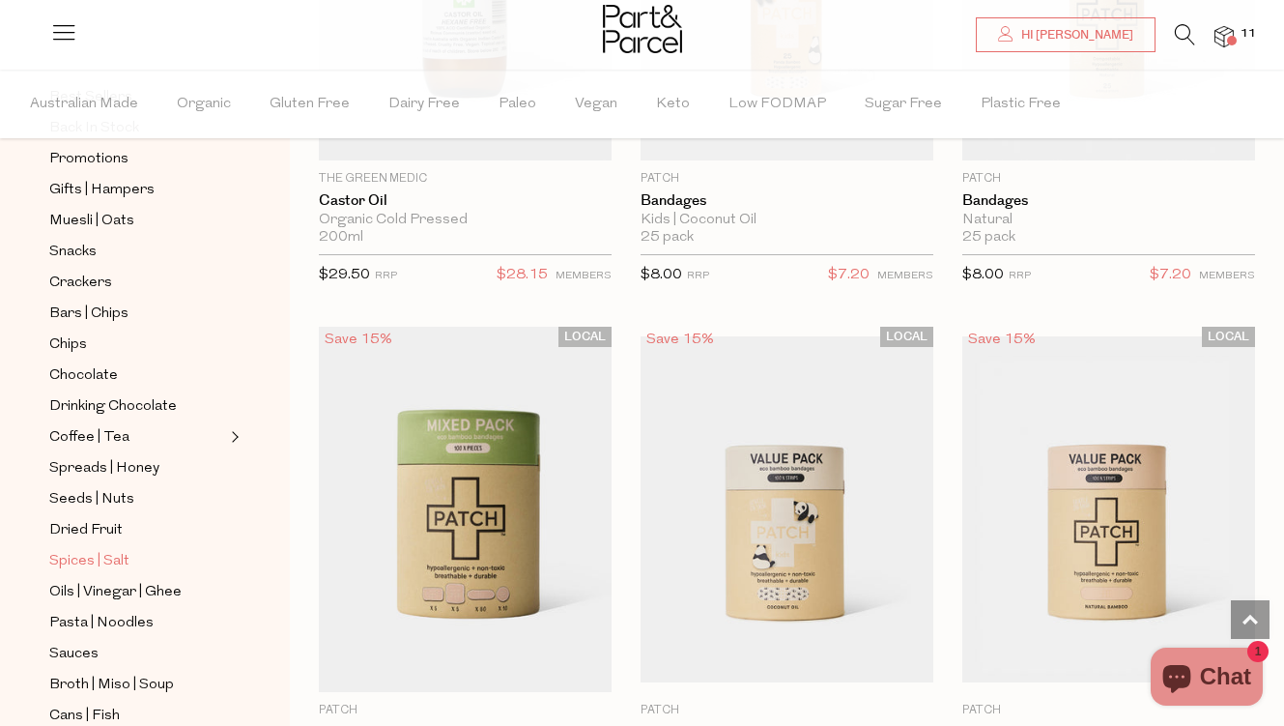
click at [158, 565] on link "Spices | Salt" at bounding box center [137, 561] width 176 height 24
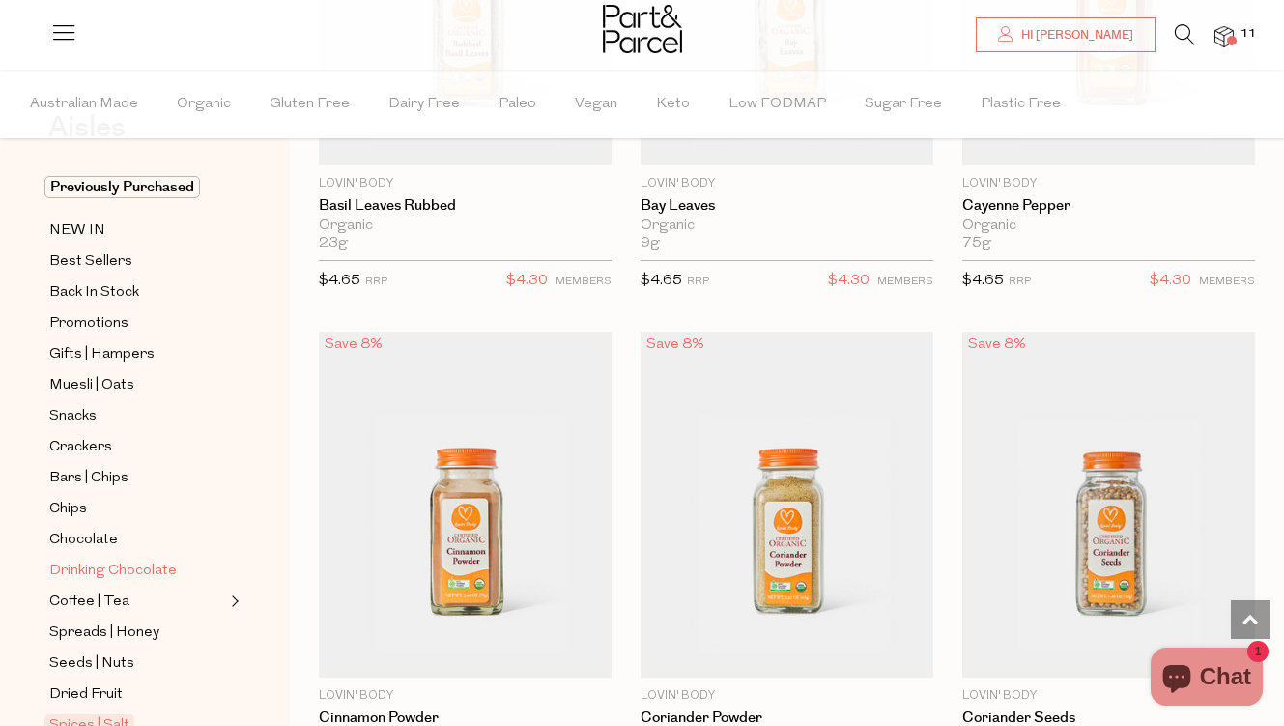
scroll to position [233, 0]
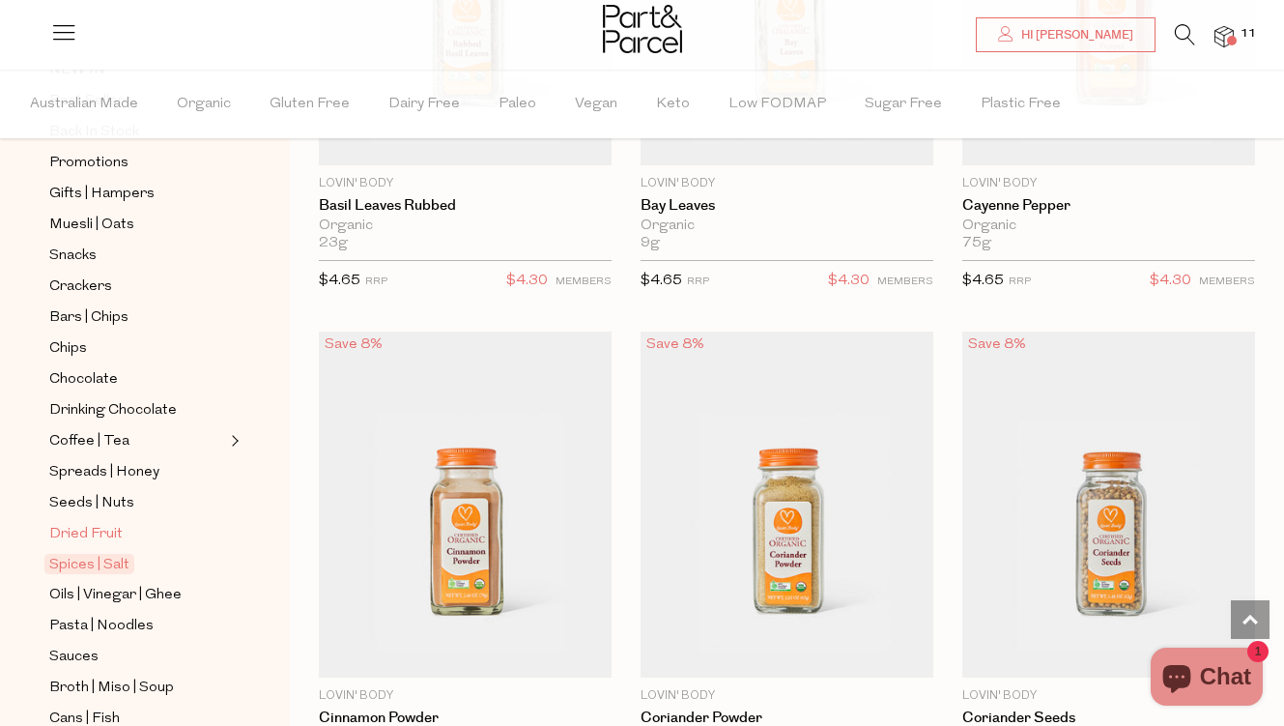
click at [127, 538] on link "Dried Fruit" at bounding box center [137, 534] width 176 height 24
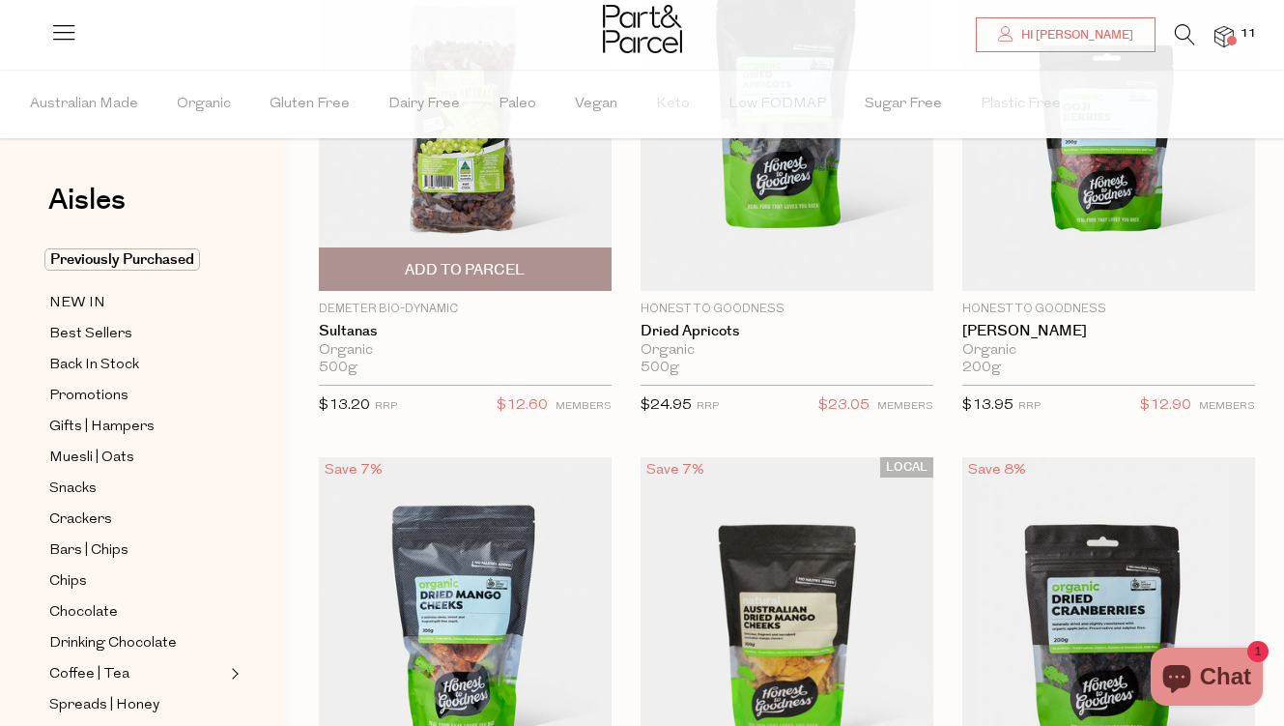
scroll to position [11, 0]
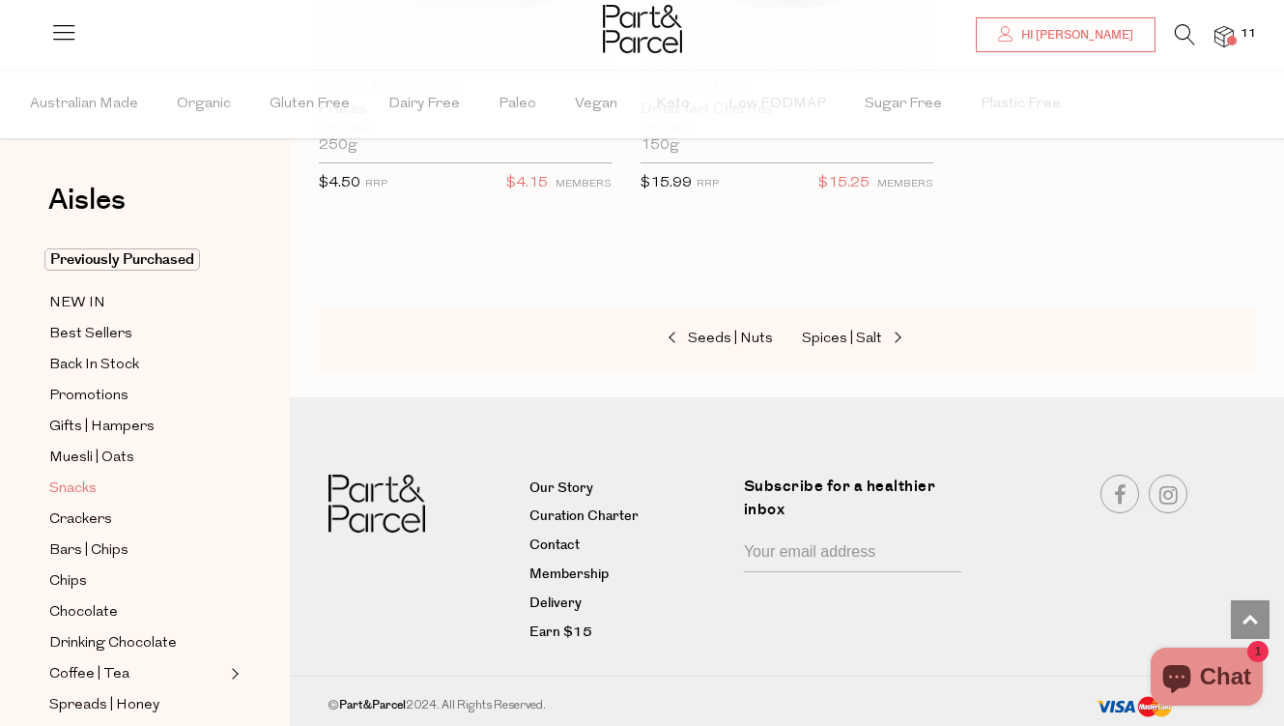
click at [123, 478] on link "Snacks" at bounding box center [137, 488] width 176 height 24
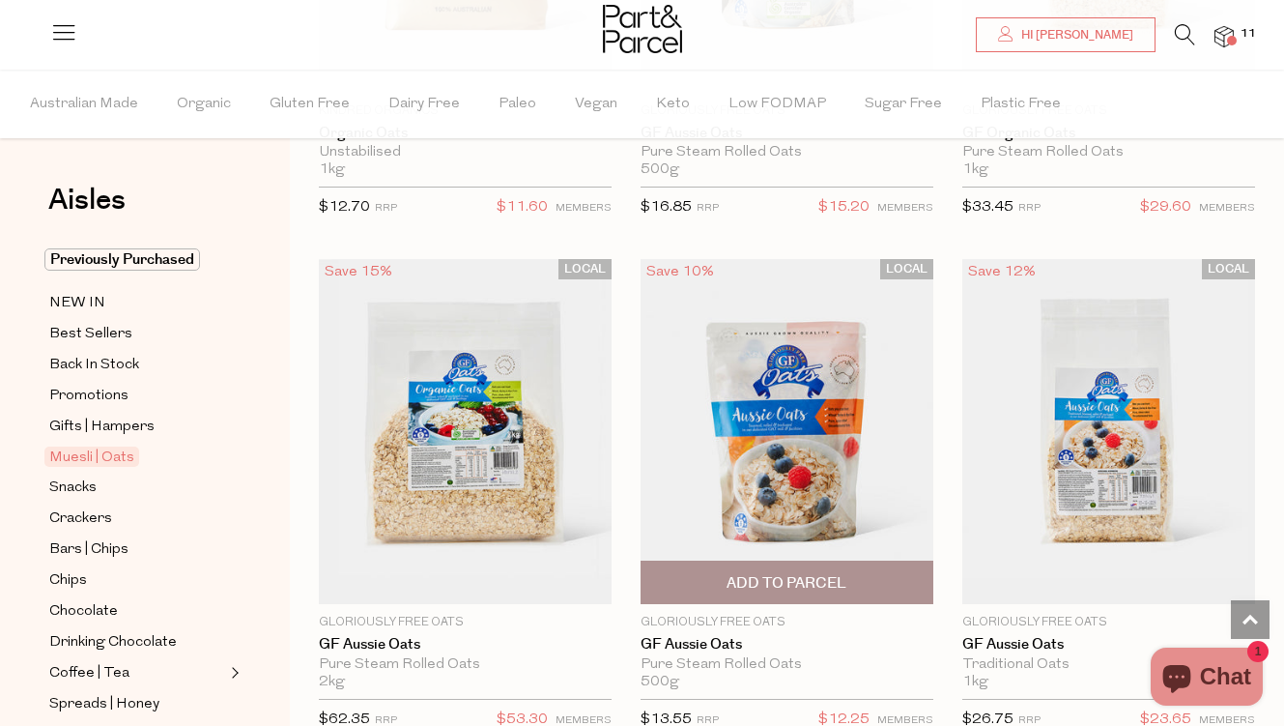
scroll to position [7661, 0]
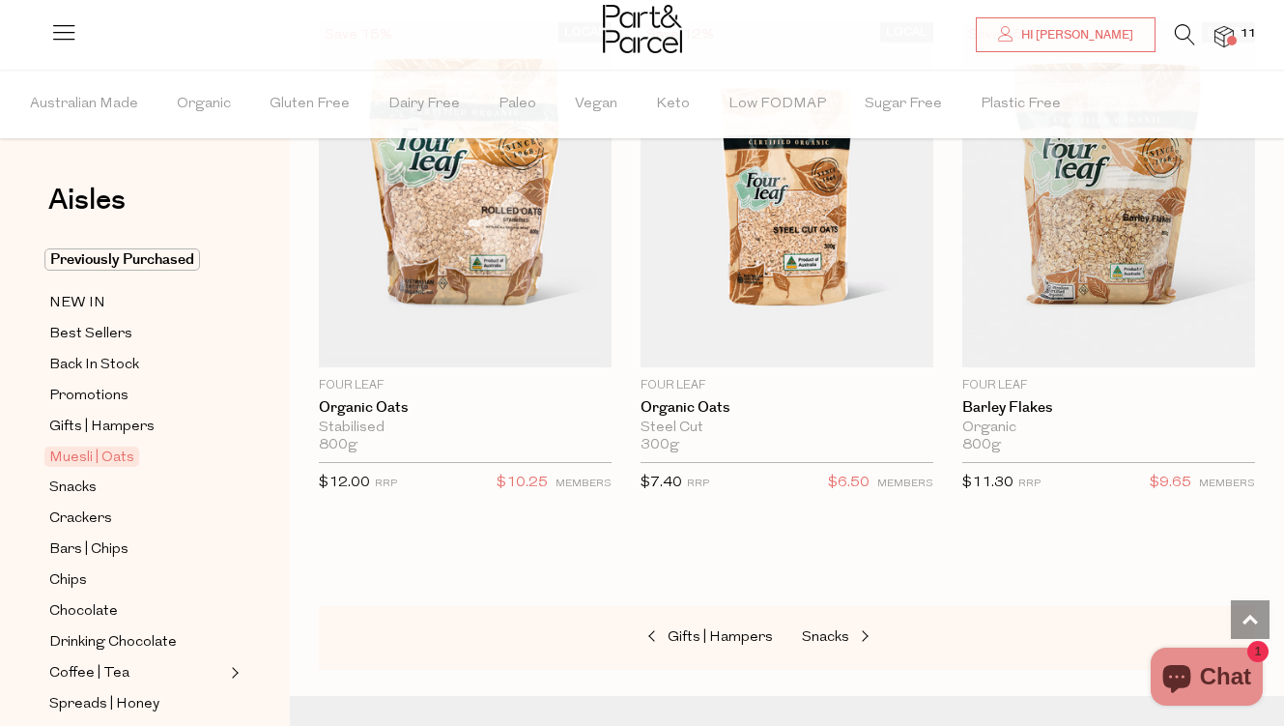
scroll to position [8538, 0]
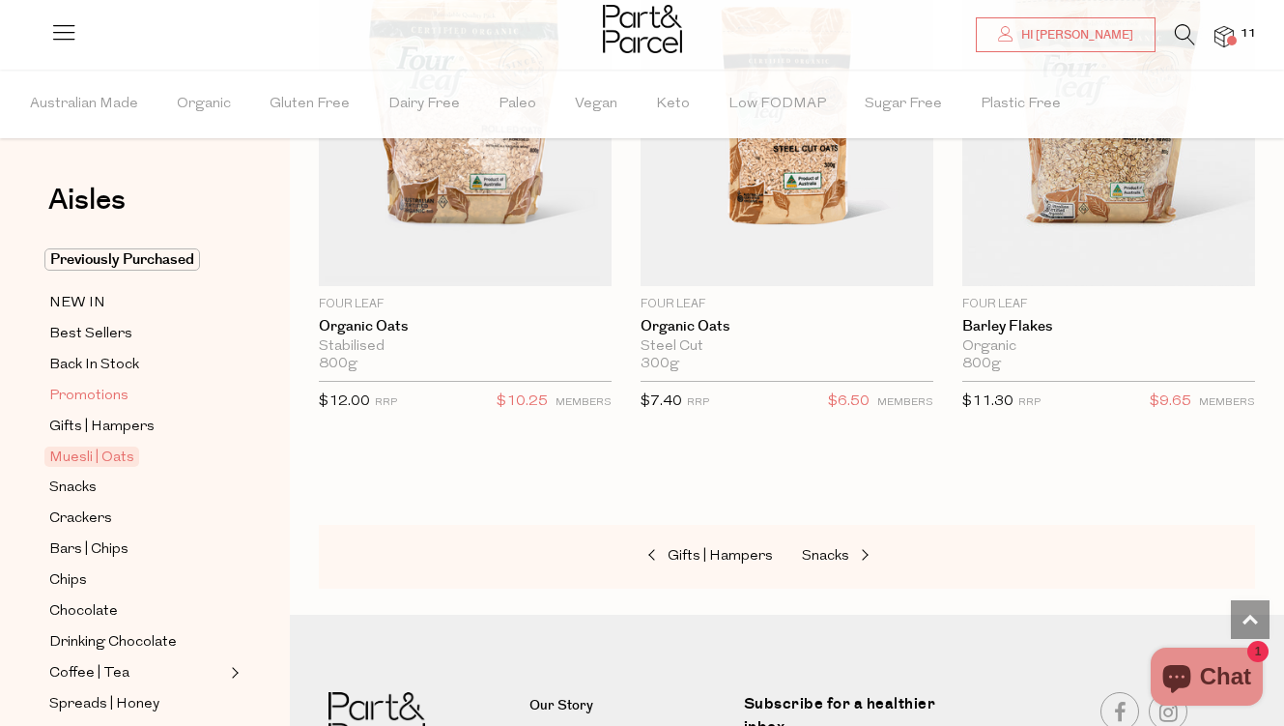
click at [107, 391] on span "Promotions" at bounding box center [88, 396] width 79 height 23
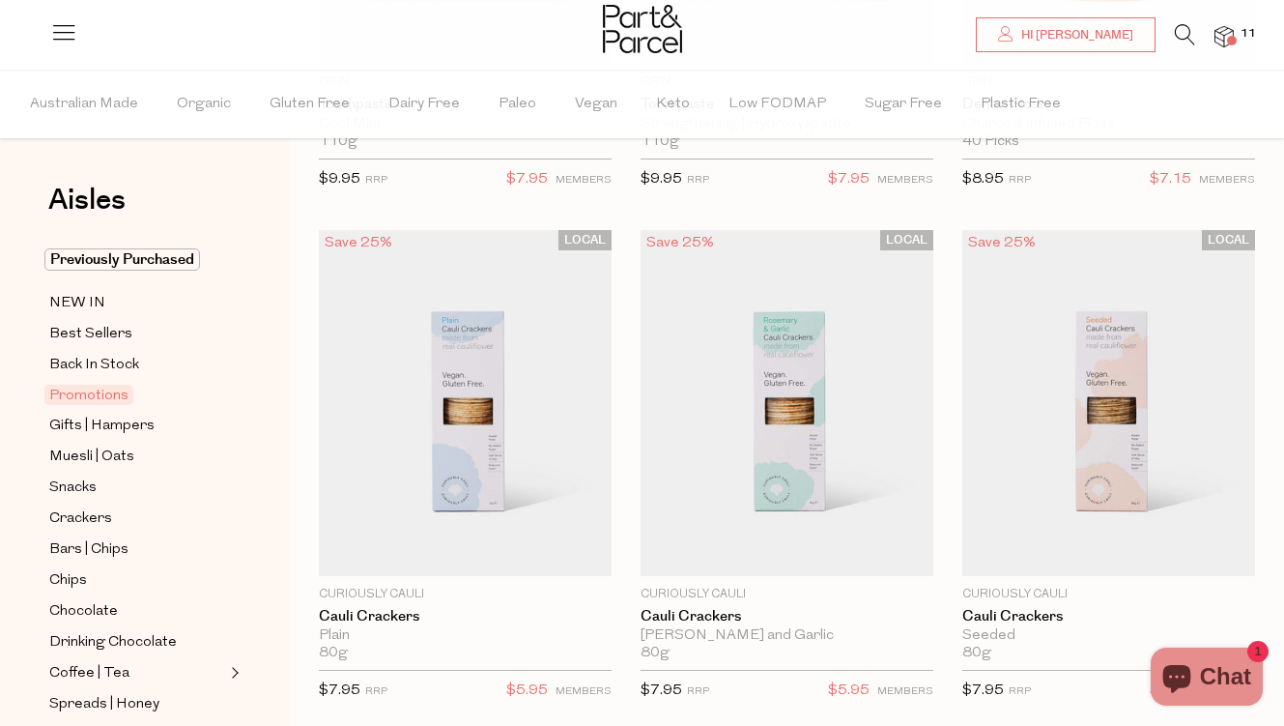
scroll to position [189, 0]
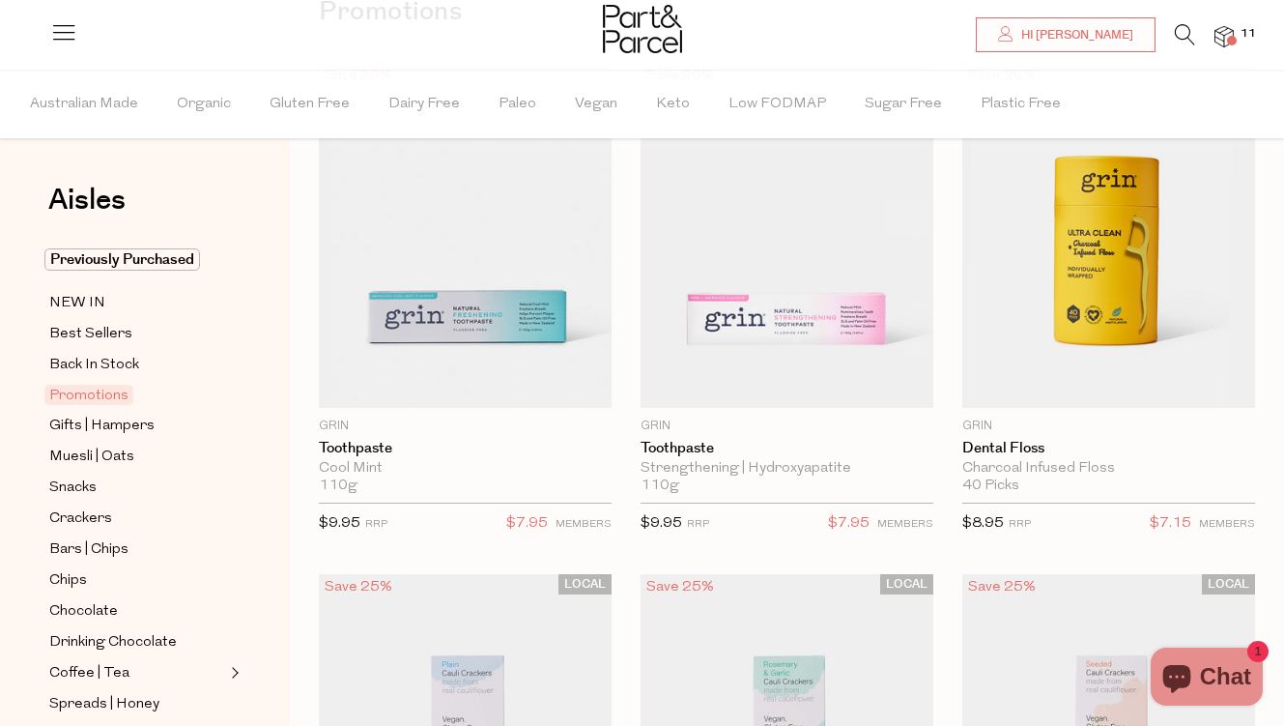
click at [1244, 32] on span "11" at bounding box center [1248, 33] width 25 height 17
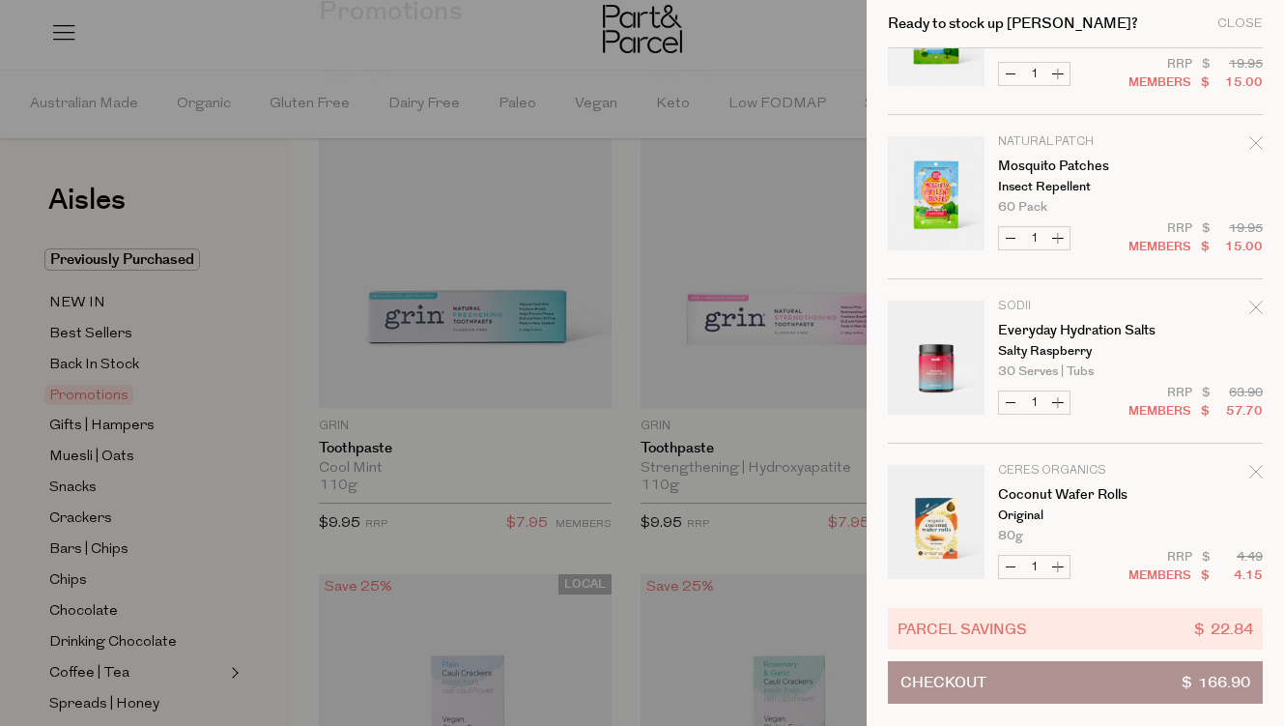
scroll to position [108, 0]
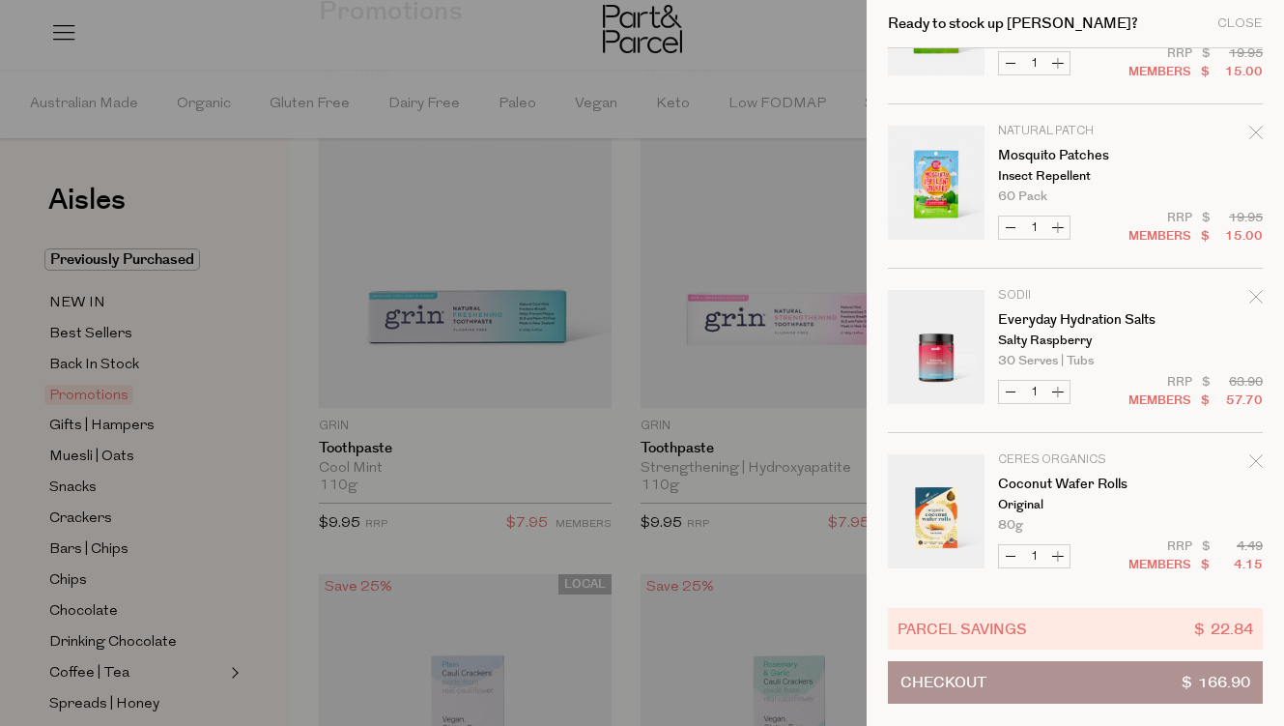
click at [1116, 351] on td "Sodii Everyday Hydration Salts Salty Raspberry 30 Serves | Tubs Only 4 Available" at bounding box center [1130, 328] width 265 height 77
click at [1116, 321] on link "Everyday Hydration Salts" at bounding box center [1073, 320] width 150 height 14
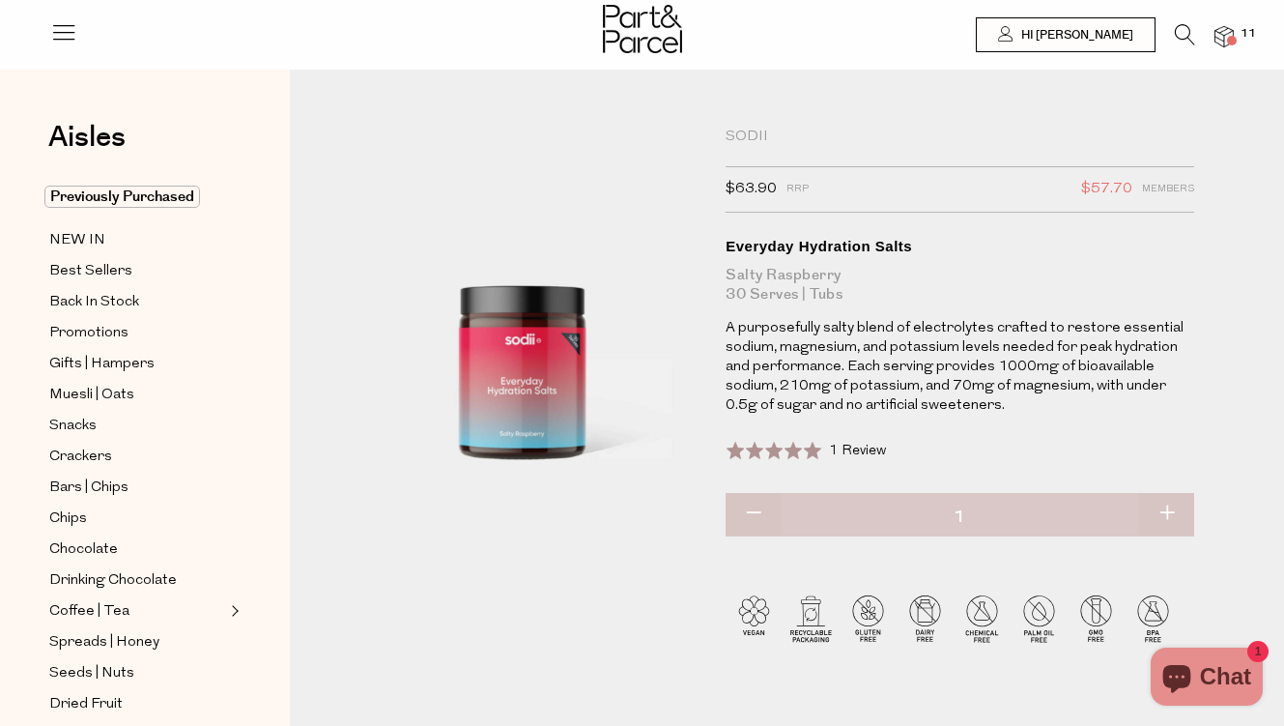
click at [1229, 37] on span at bounding box center [1232, 41] width 10 height 10
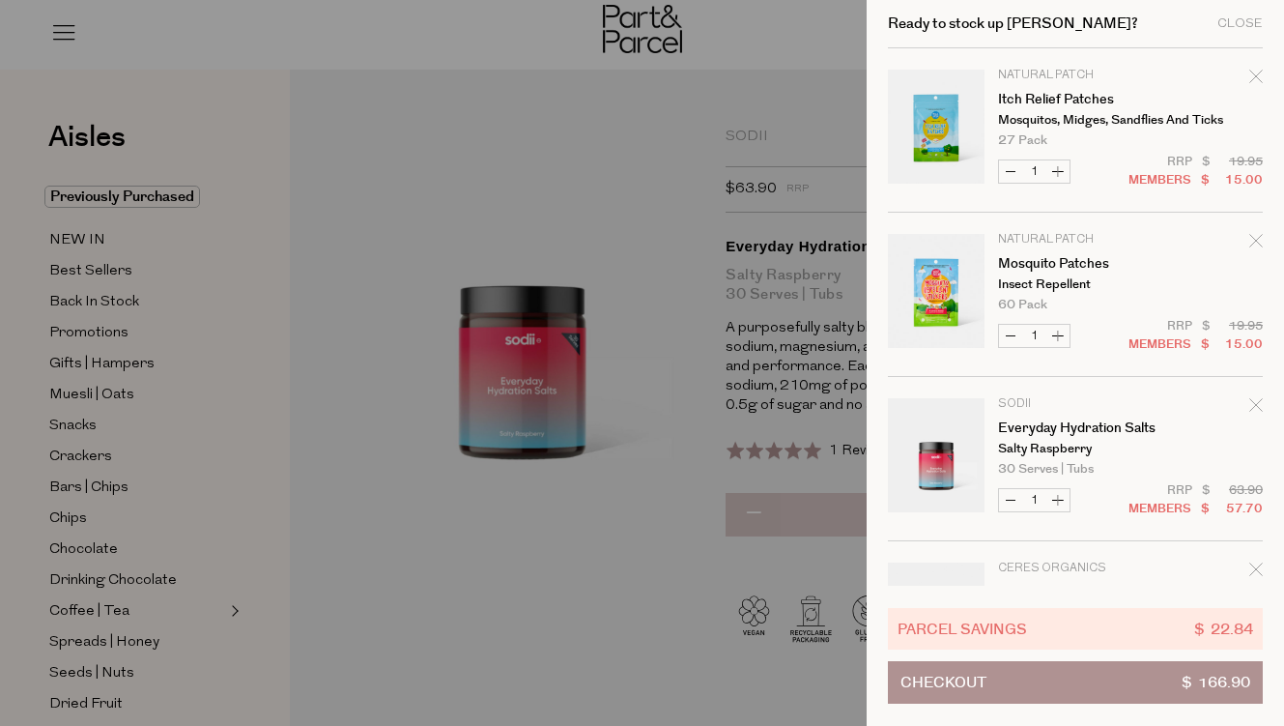
click at [829, 456] on div at bounding box center [642, 363] width 1284 height 726
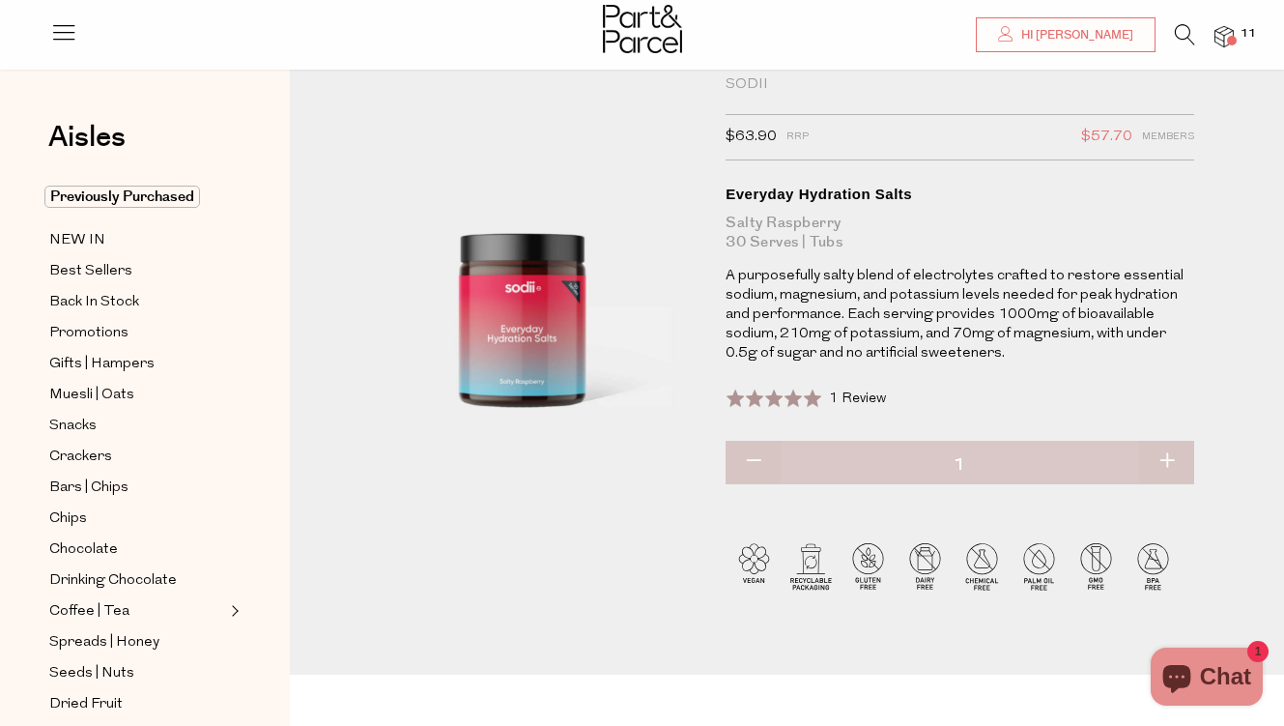
scroll to position [74, 0]
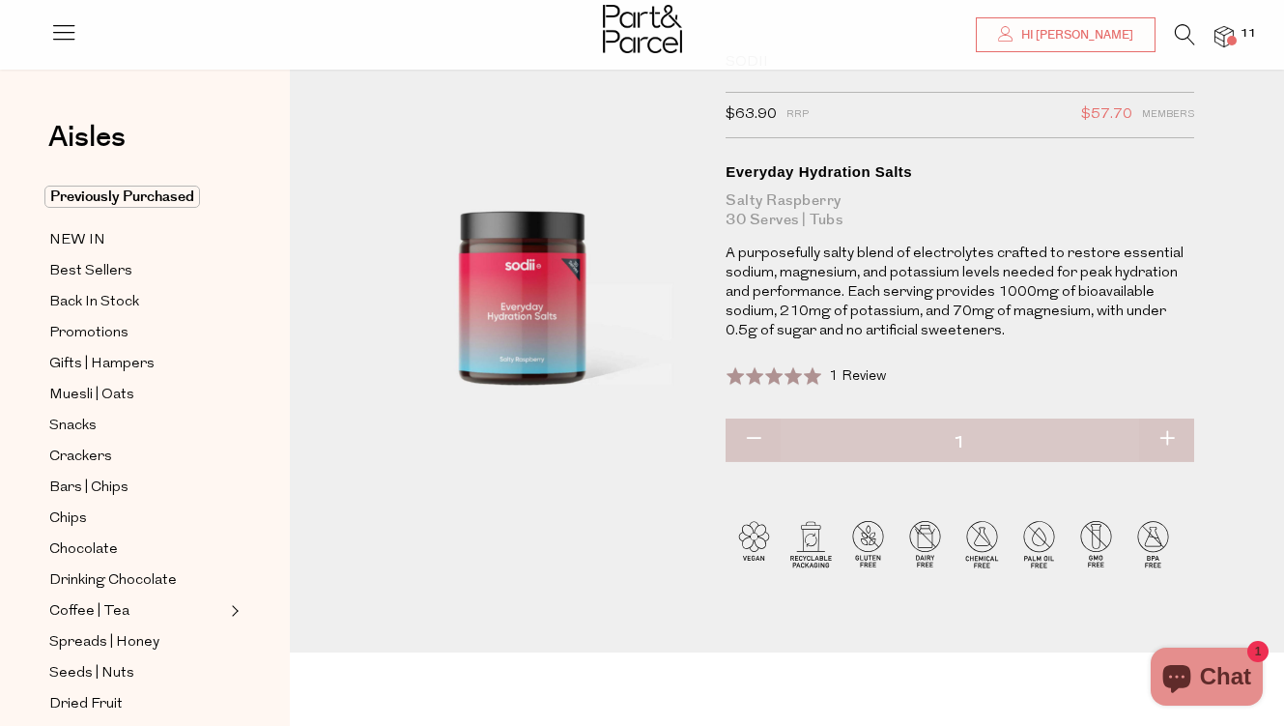
click at [957, 305] on p "A purposefully salty blend of electrolytes crafted to restore essential sodium,…" at bounding box center [960, 292] width 469 height 97
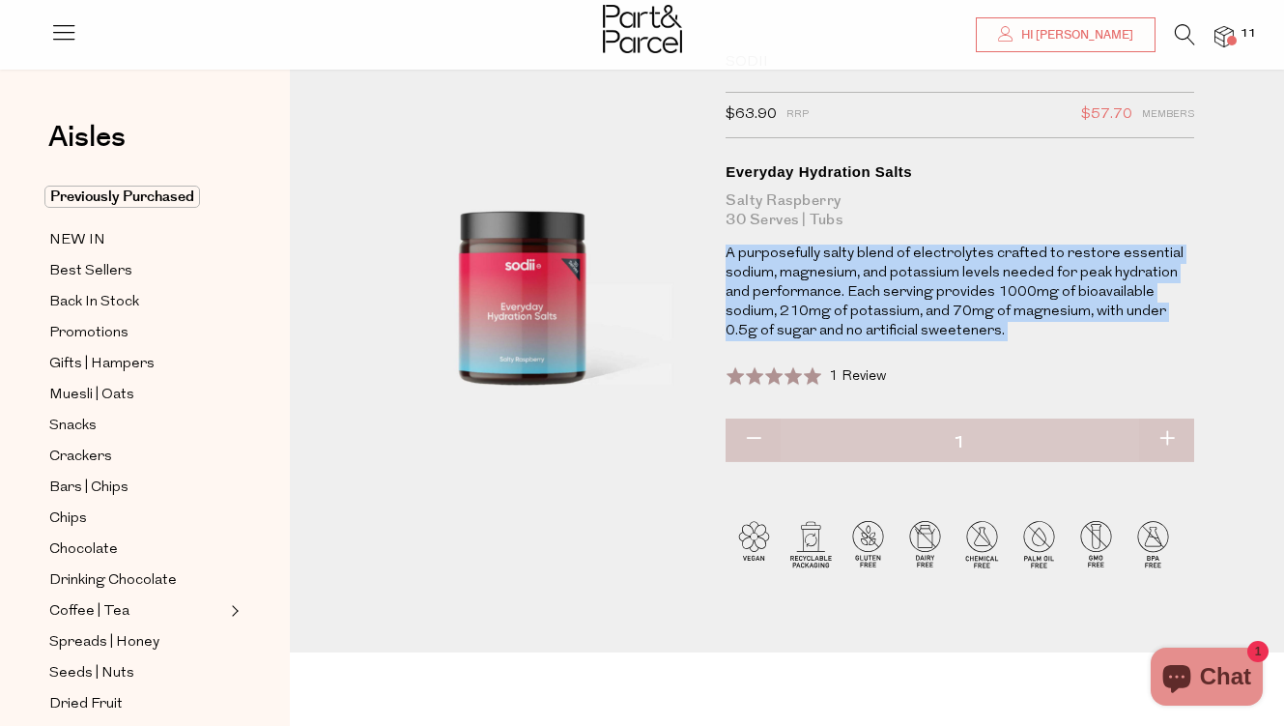
click at [957, 305] on p "A purposefully salty blend of electrolytes crafted to restore essential sodium,…" at bounding box center [960, 292] width 469 height 97
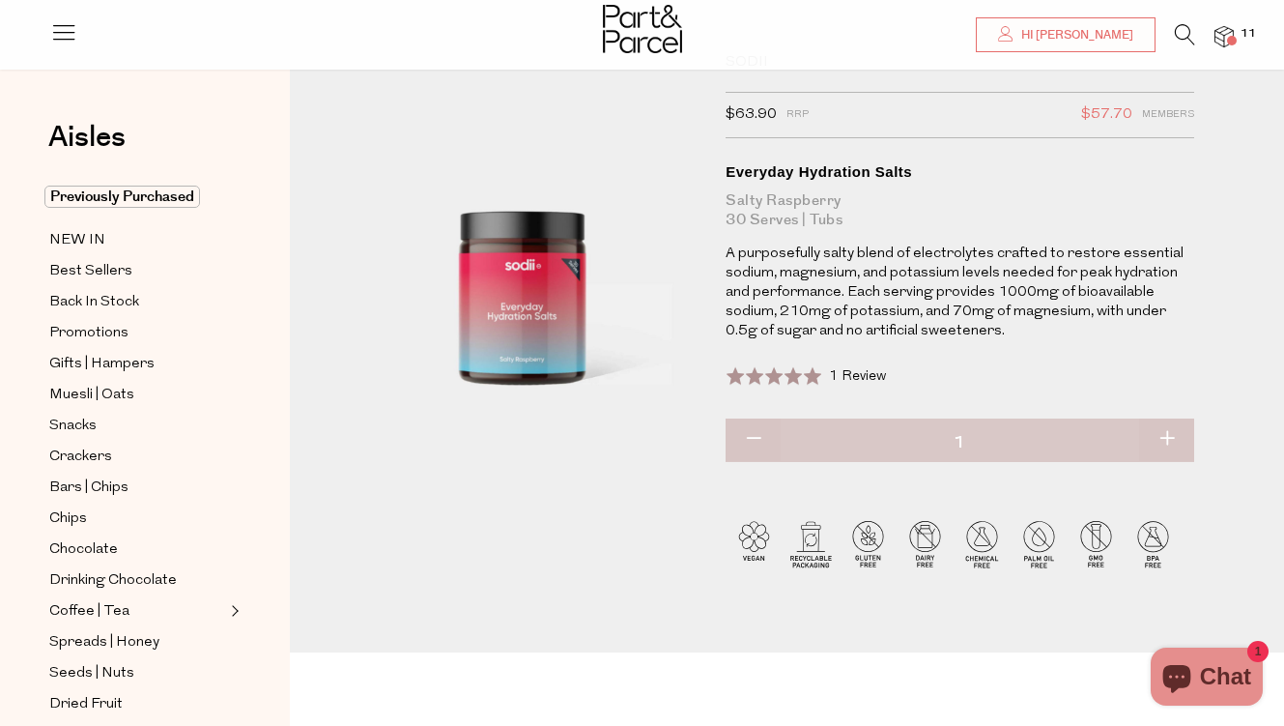
click at [972, 353] on div "Sodii $63.90 RRP $57.70 Members Available: In Stock Everyday Hydration Salts Sa…" at bounding box center [960, 257] width 469 height 409
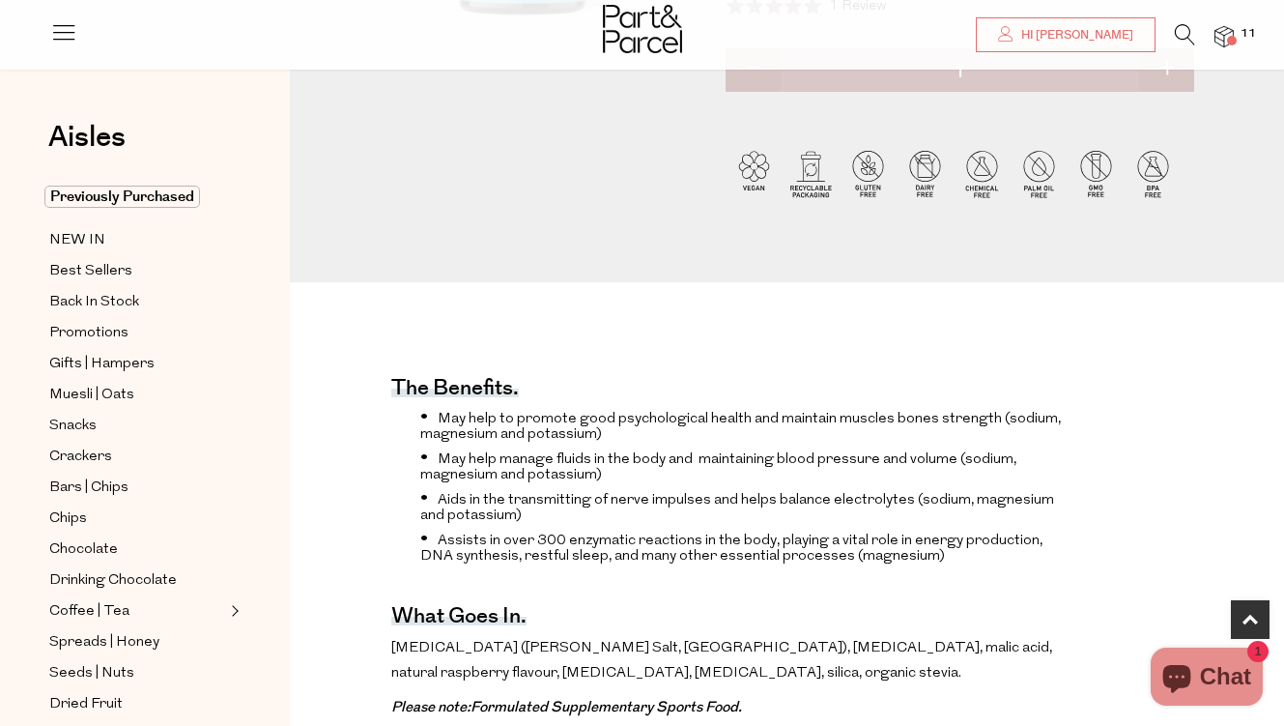
scroll to position [719, 0]
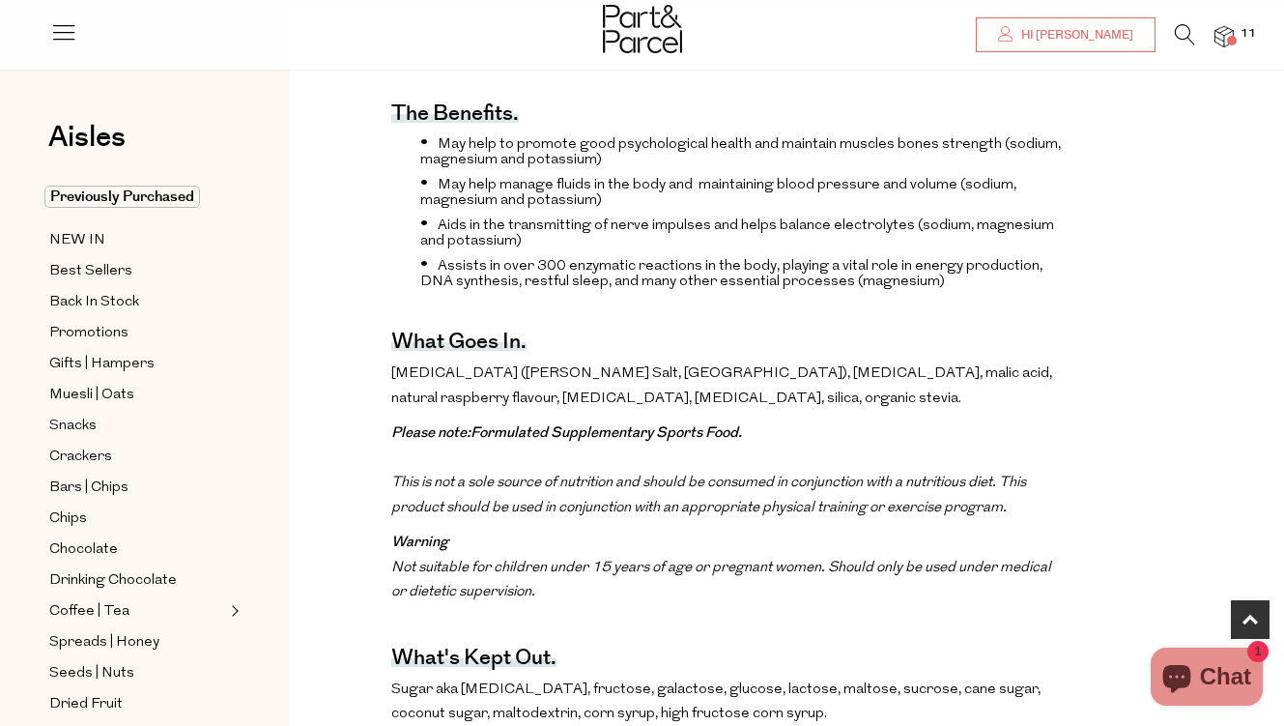
click at [933, 377] on span "[MEDICAL_DATA] ([PERSON_NAME] Salt, [GEOGRAPHIC_DATA]), [MEDICAL_DATA], malic a…" at bounding box center [721, 386] width 661 height 40
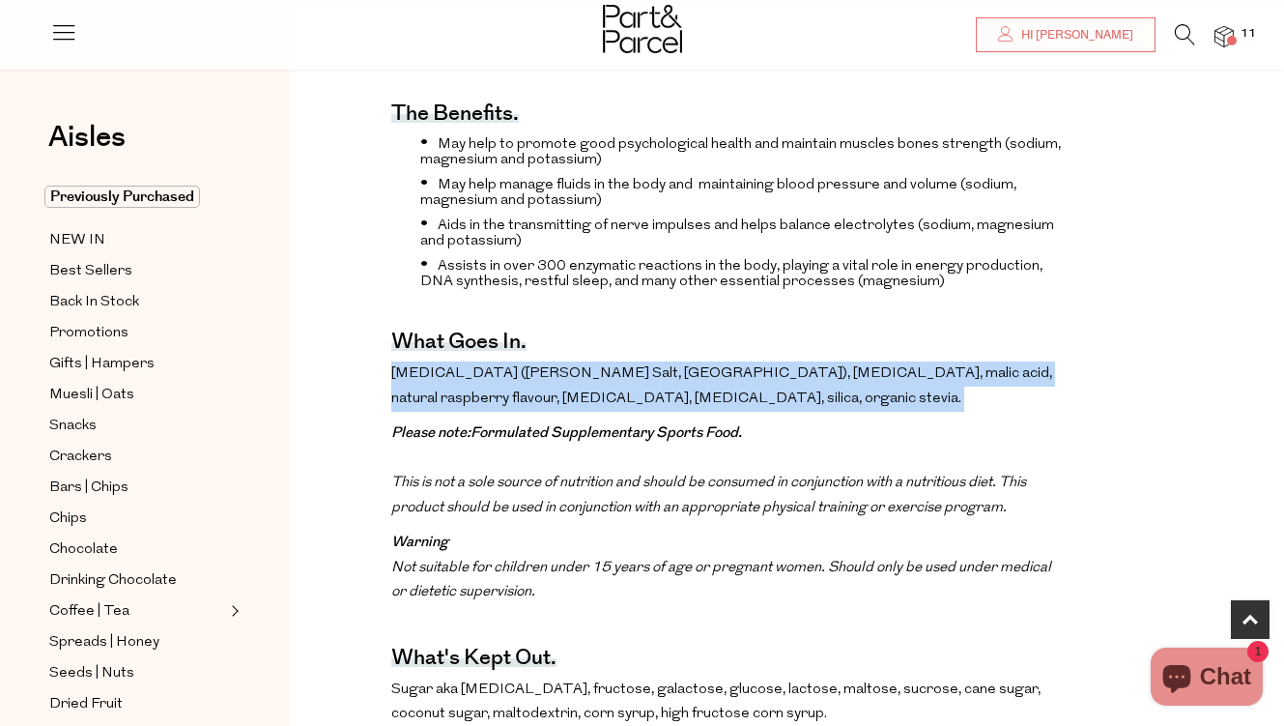
click at [933, 377] on span "[MEDICAL_DATA] ([PERSON_NAME] Salt, [GEOGRAPHIC_DATA]), [MEDICAL_DATA], malic a…" at bounding box center [721, 386] width 661 height 40
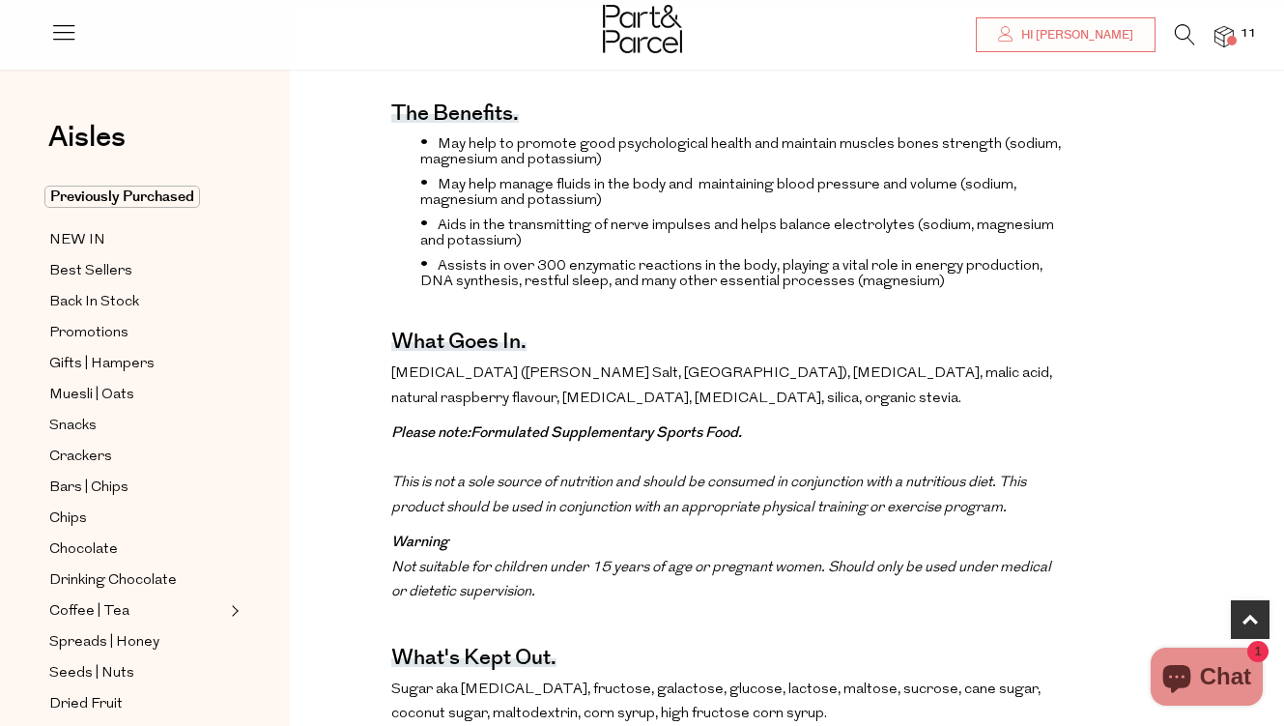
click at [1233, 42] on span at bounding box center [1232, 41] width 10 height 10
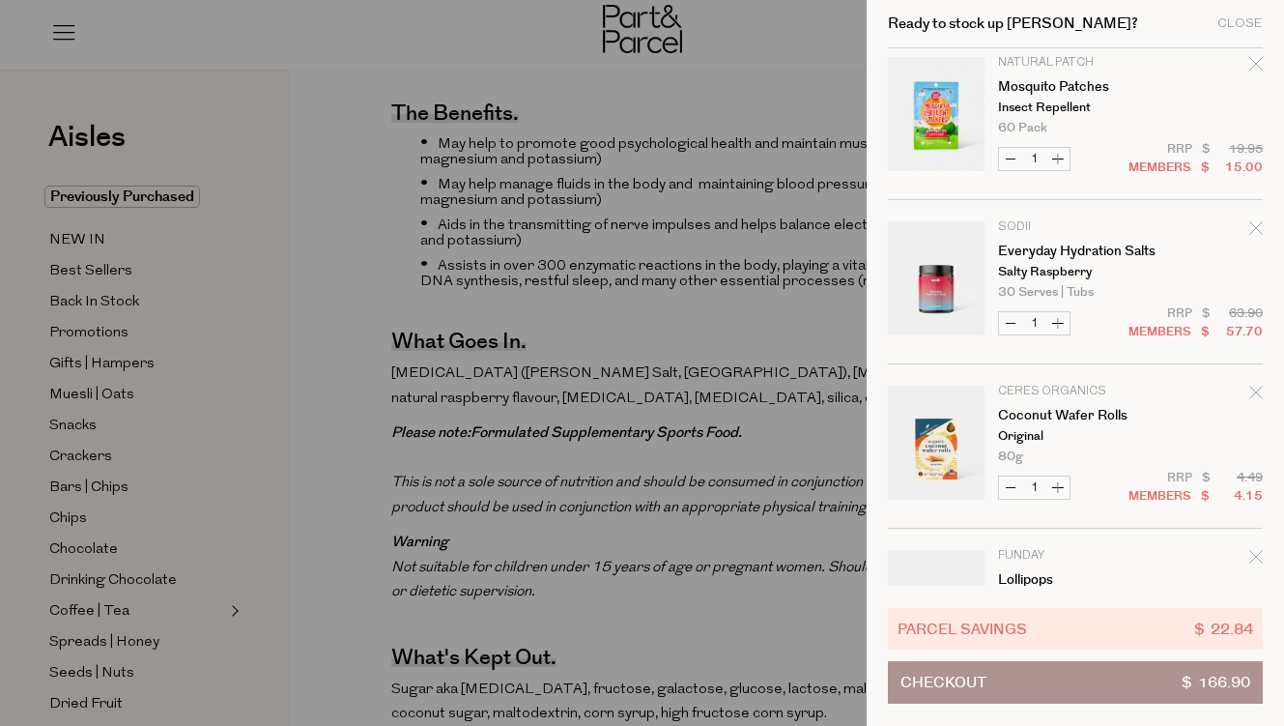
scroll to position [256, 0]
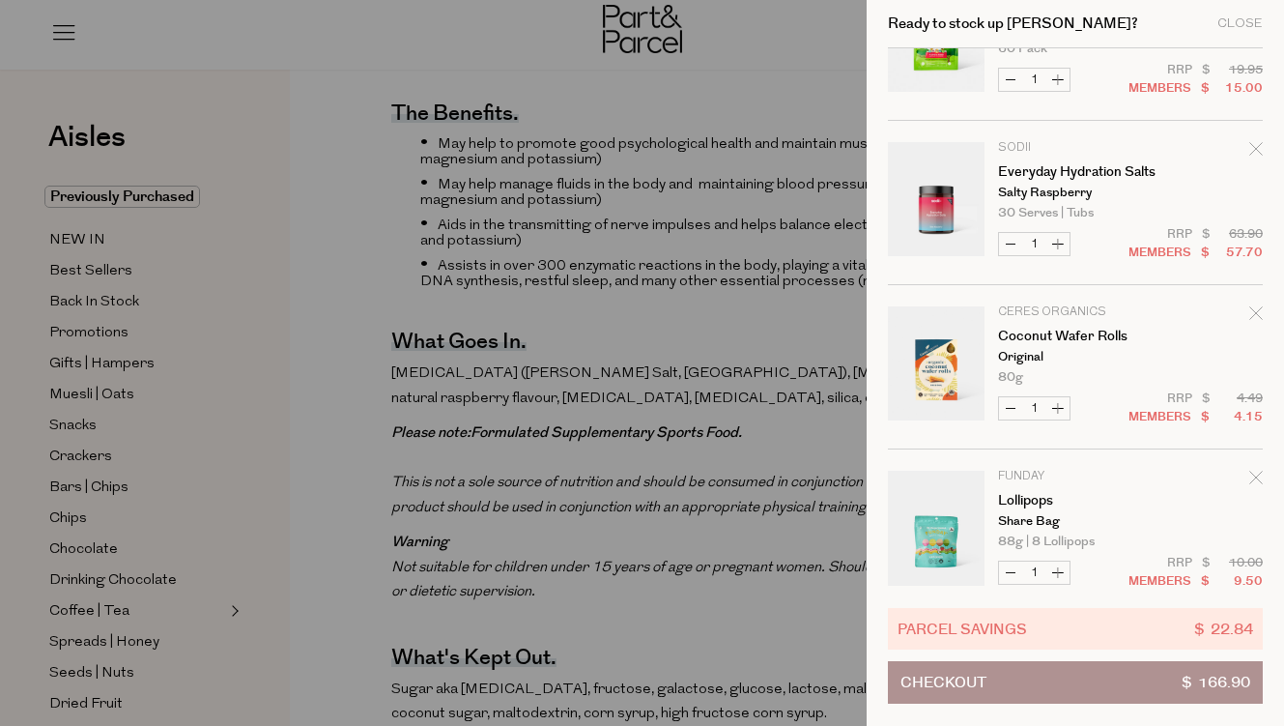
click at [721, 344] on div at bounding box center [642, 363] width 1284 height 726
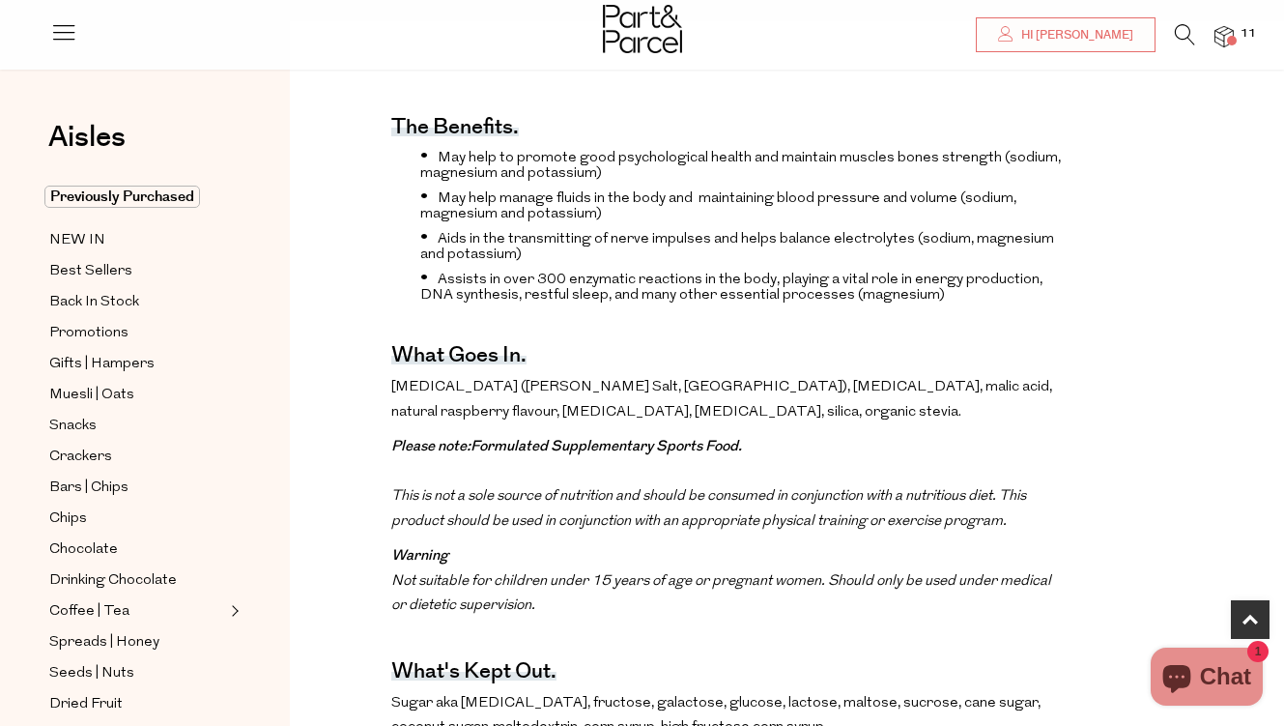
scroll to position [703, 0]
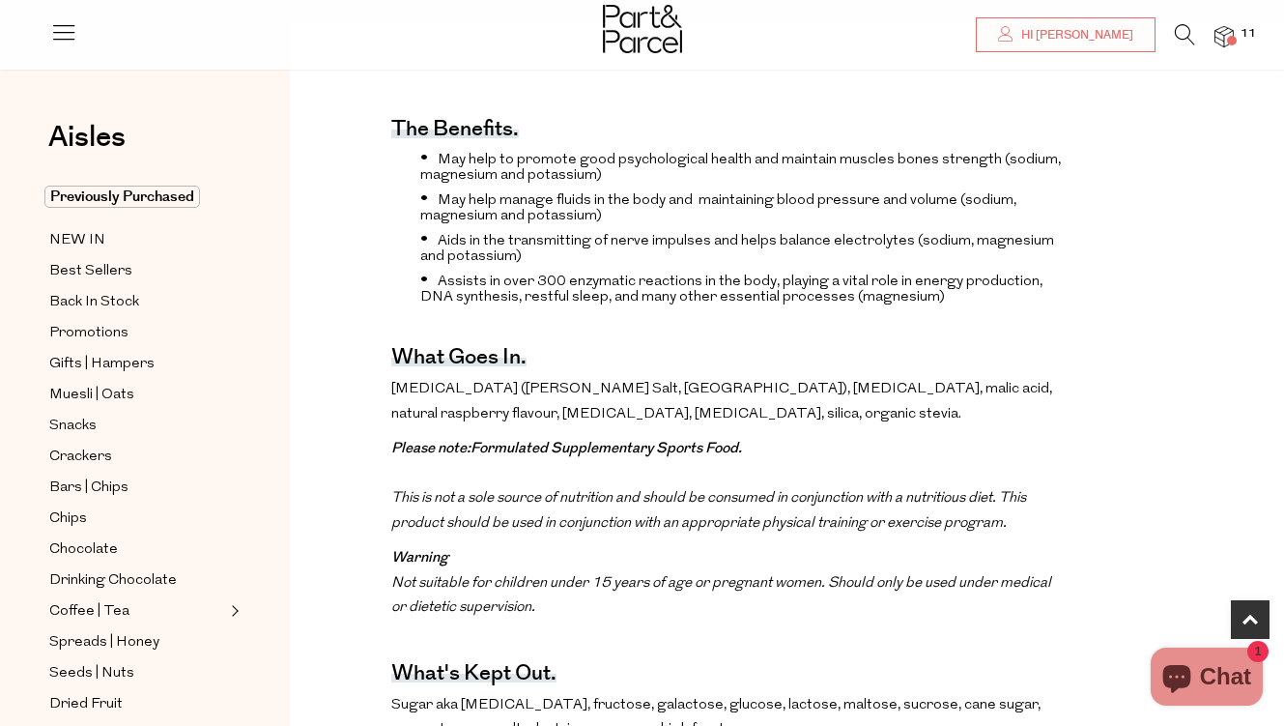
click at [640, 392] on span "[MEDICAL_DATA] ([PERSON_NAME] Salt, [GEOGRAPHIC_DATA]), [MEDICAL_DATA], malic a…" at bounding box center [721, 402] width 661 height 40
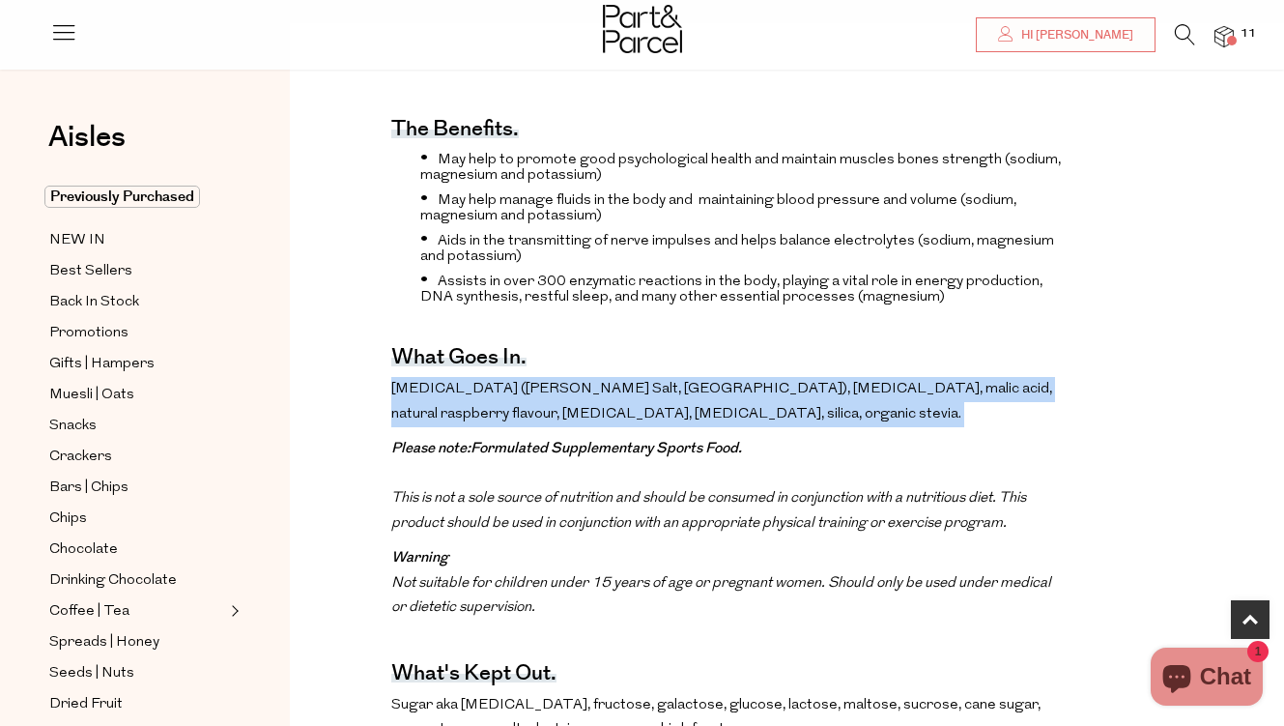
click at [640, 392] on span "[MEDICAL_DATA] ([PERSON_NAME] Salt, [GEOGRAPHIC_DATA]), [MEDICAL_DATA], malic a…" at bounding box center [721, 402] width 661 height 40
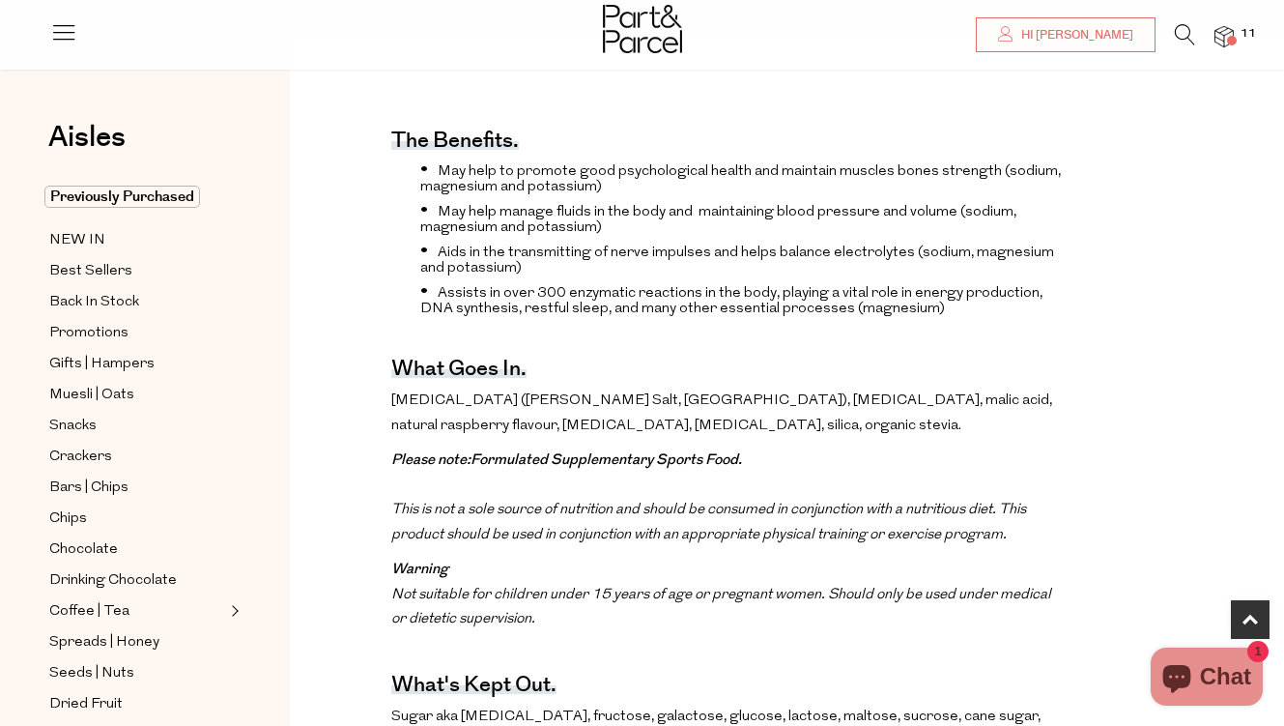
scroll to position [686, 0]
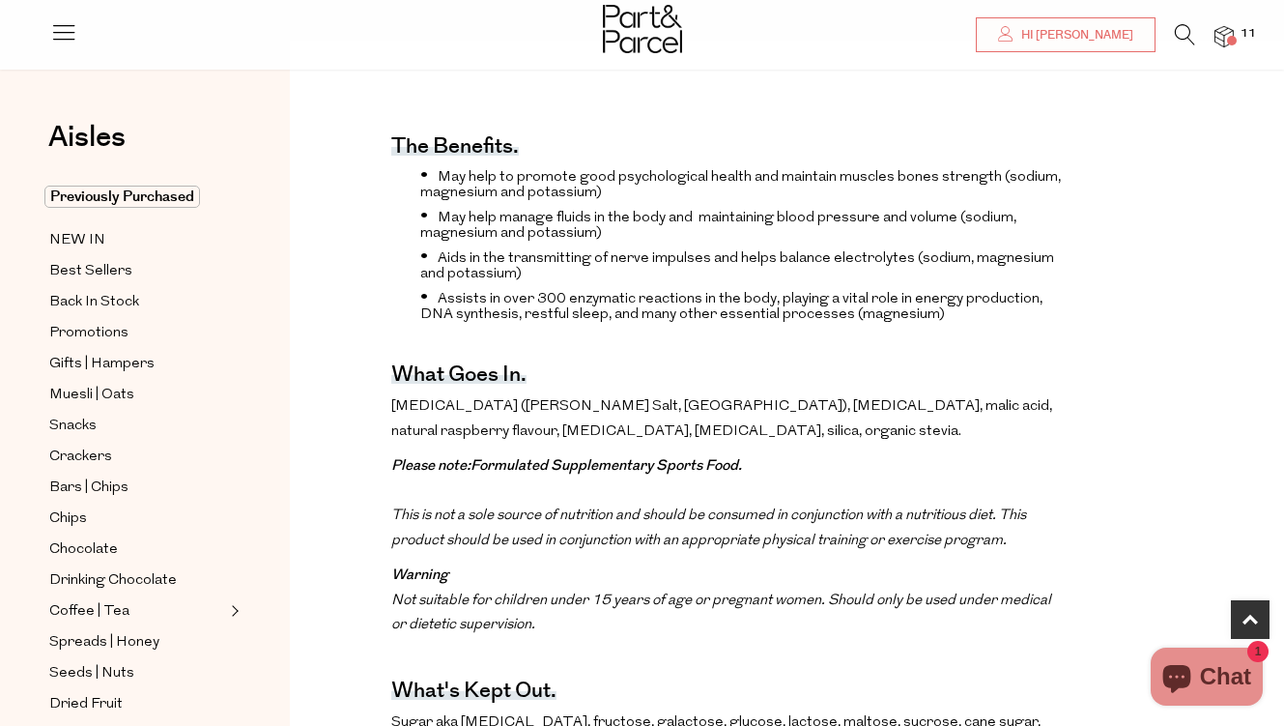
click at [1238, 35] on span "11" at bounding box center [1248, 33] width 25 height 17
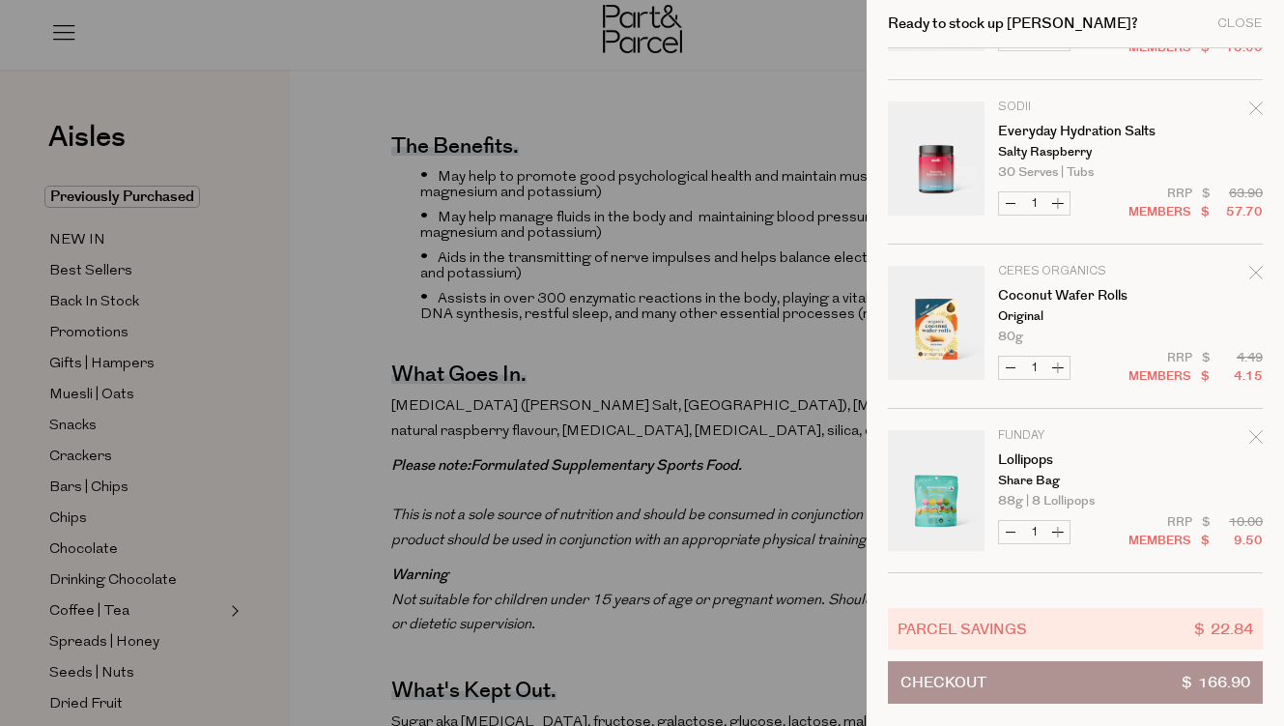
scroll to position [270, 0]
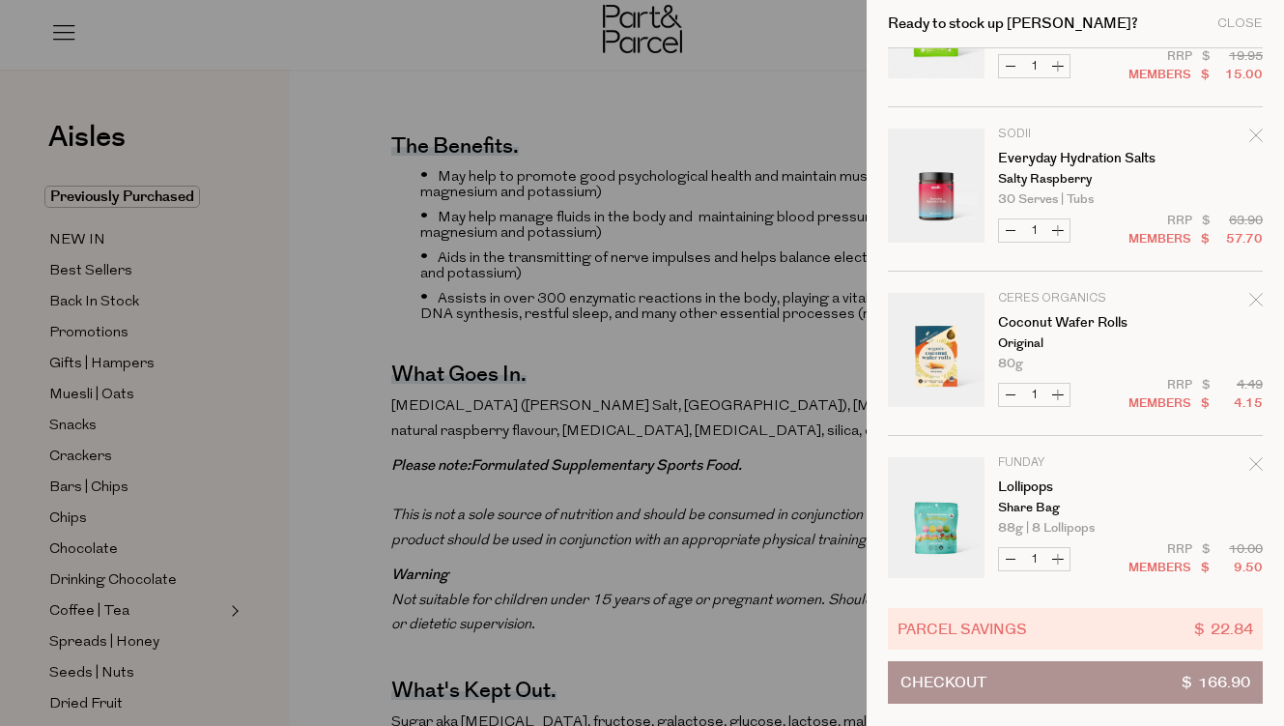
click at [1249, 140] on icon "Remove Everyday Hydration Salts" at bounding box center [1255, 135] width 13 height 13
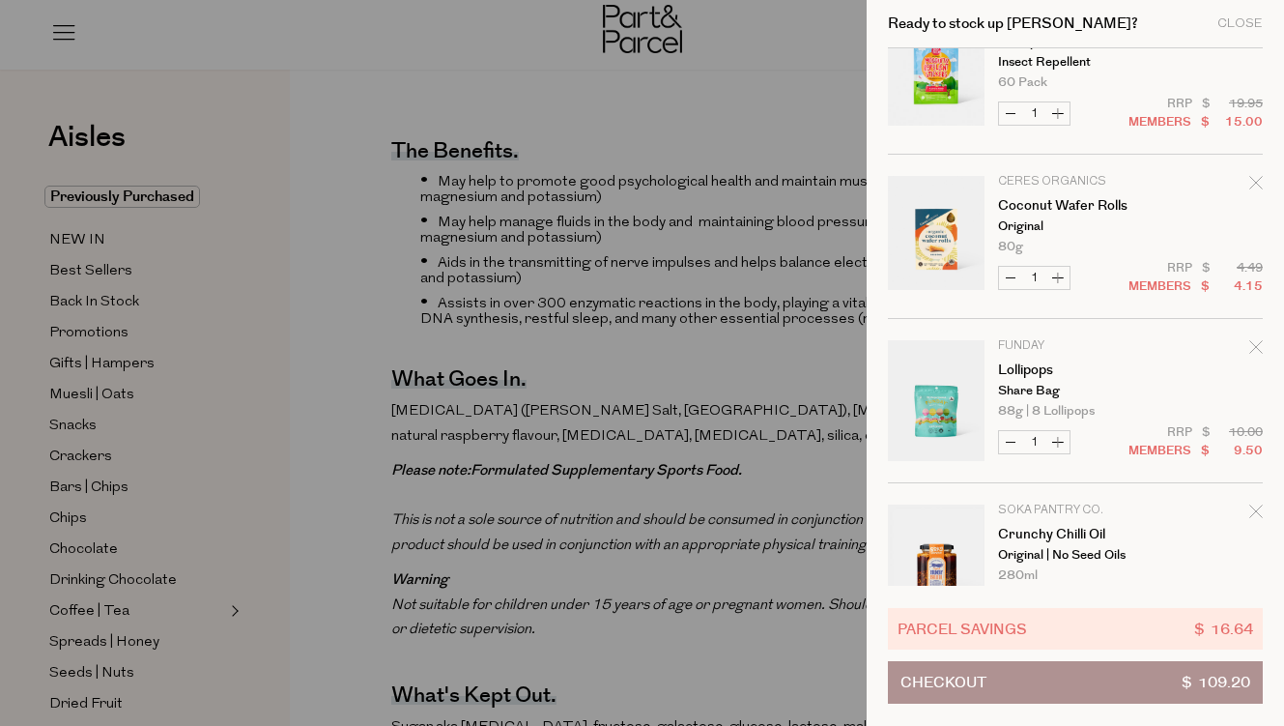
scroll to position [360, 0]
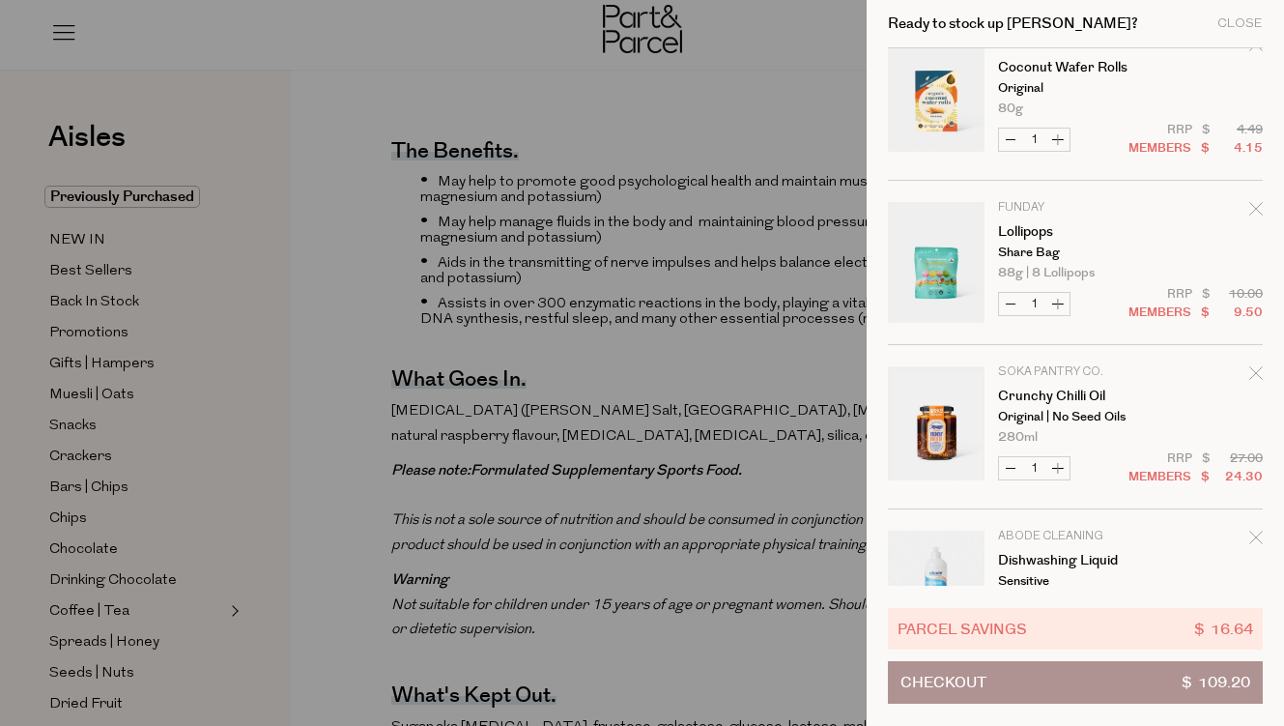
click at [1060, 467] on button "Increase Crunchy Chilli Oil" at bounding box center [1058, 468] width 23 height 22
type input "2"
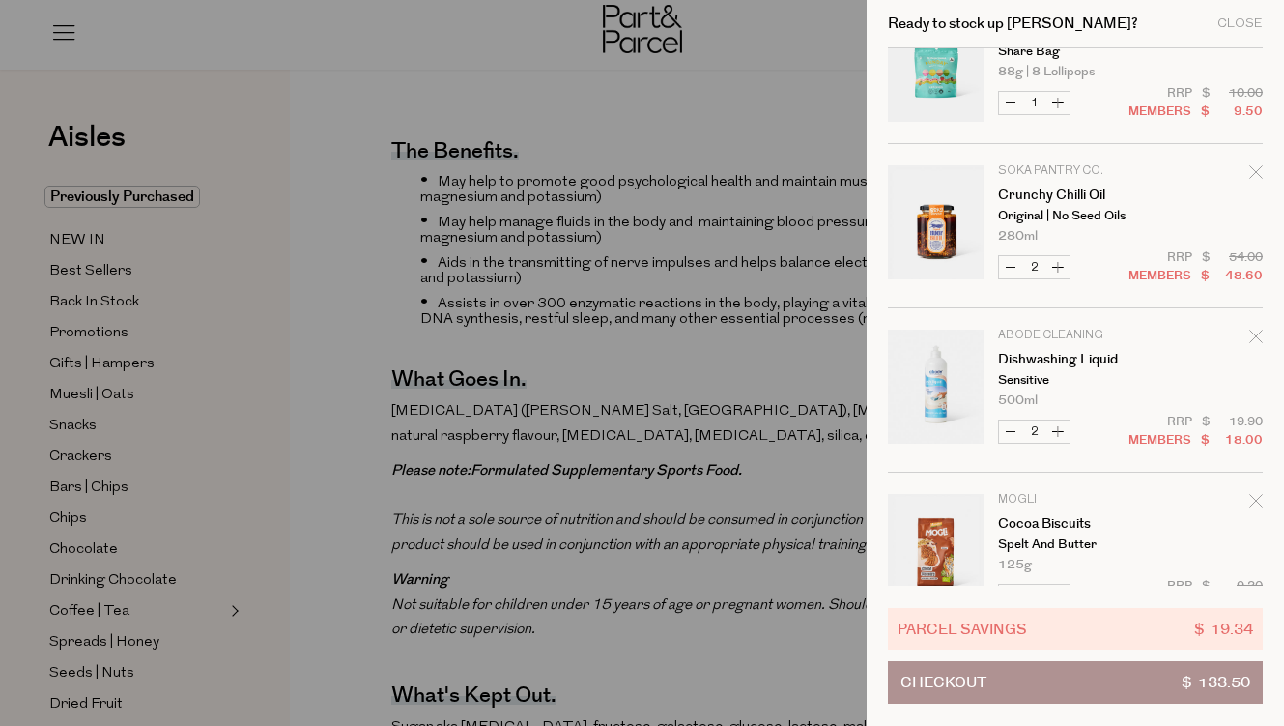
scroll to position [745, 0]
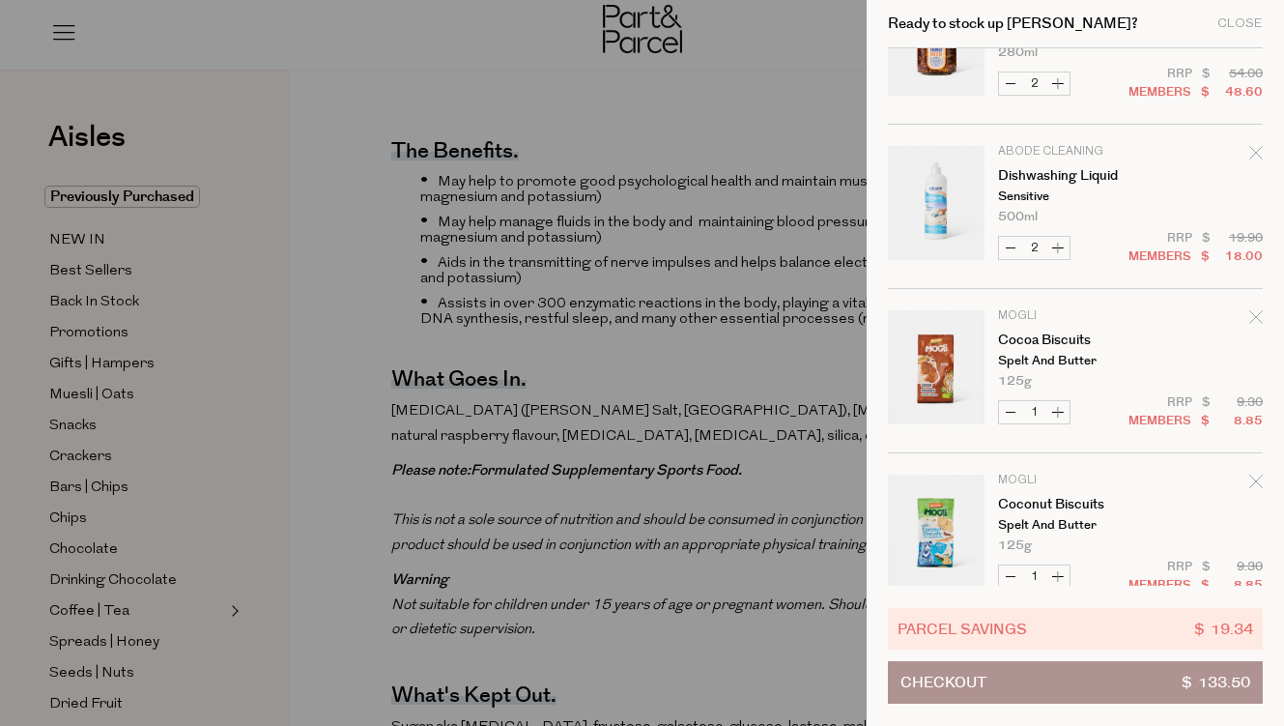
click at [1060, 245] on button "Increase Dishwashing Liquid" at bounding box center [1058, 248] width 23 height 22
type input "3"
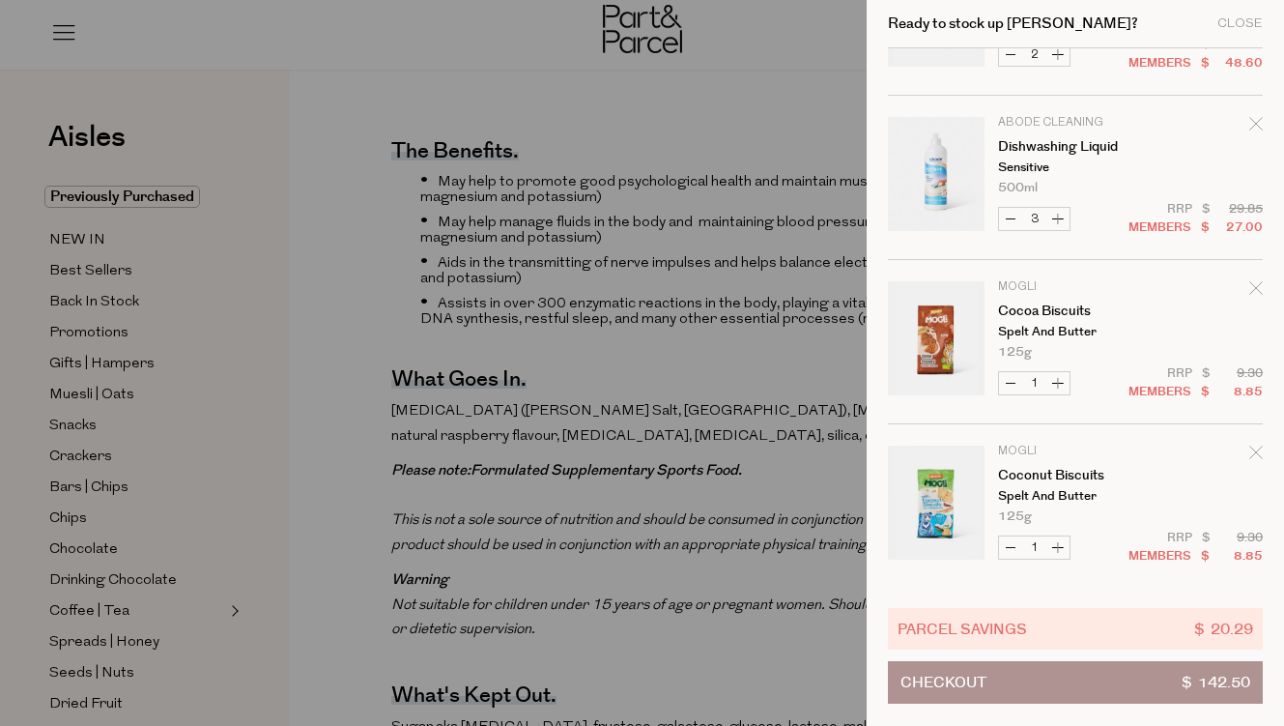
scroll to position [848, 0]
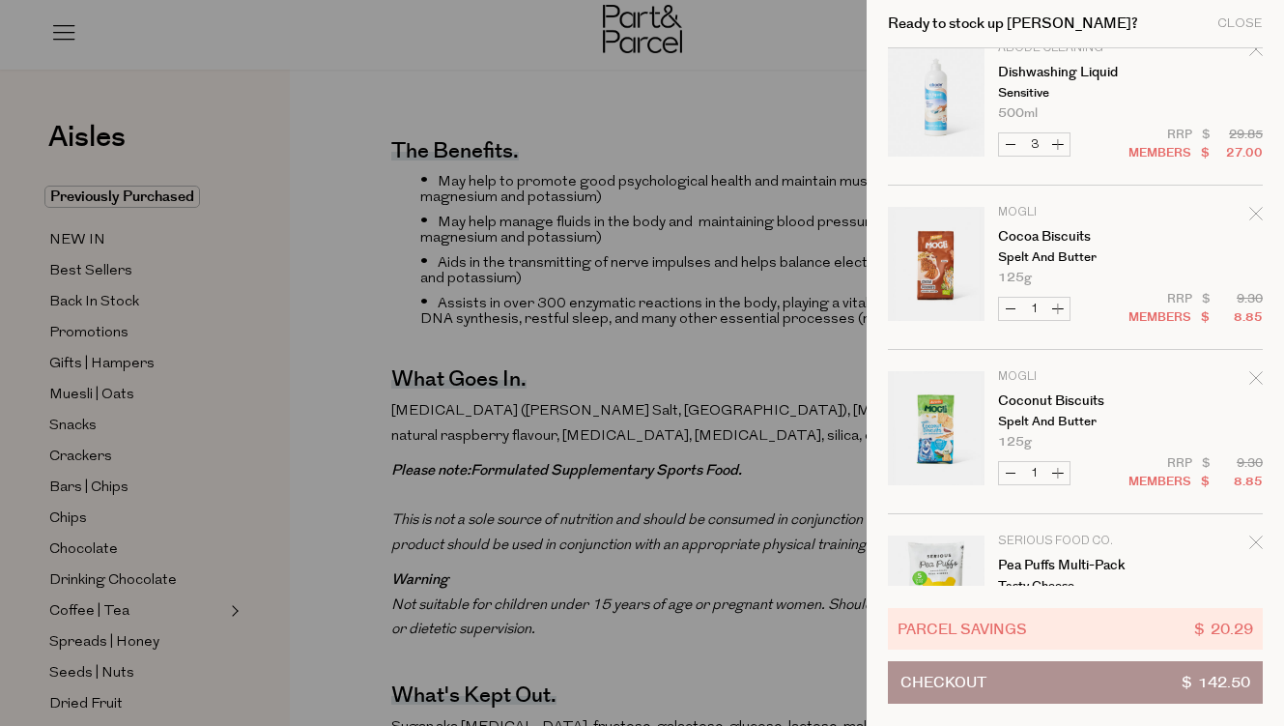
click at [1063, 314] on button "Increase Cocoa Biscuits" at bounding box center [1058, 309] width 23 height 22
type input "2"
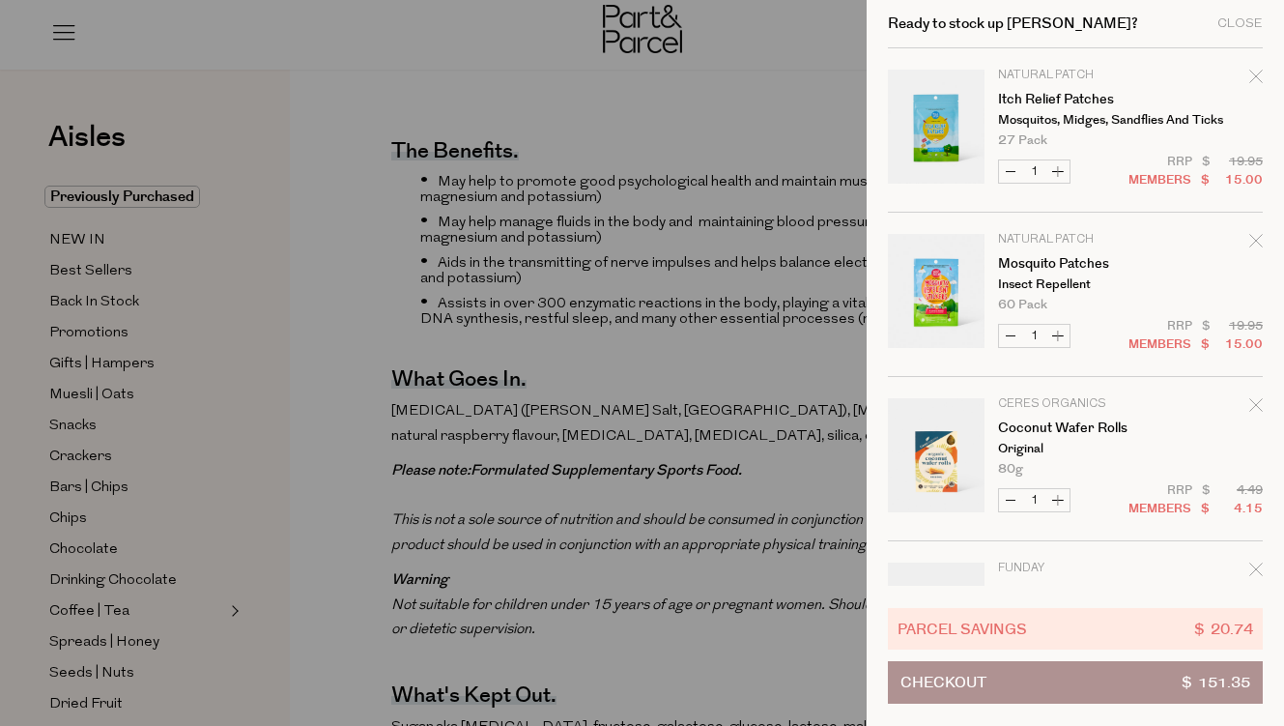
scroll to position [875, 0]
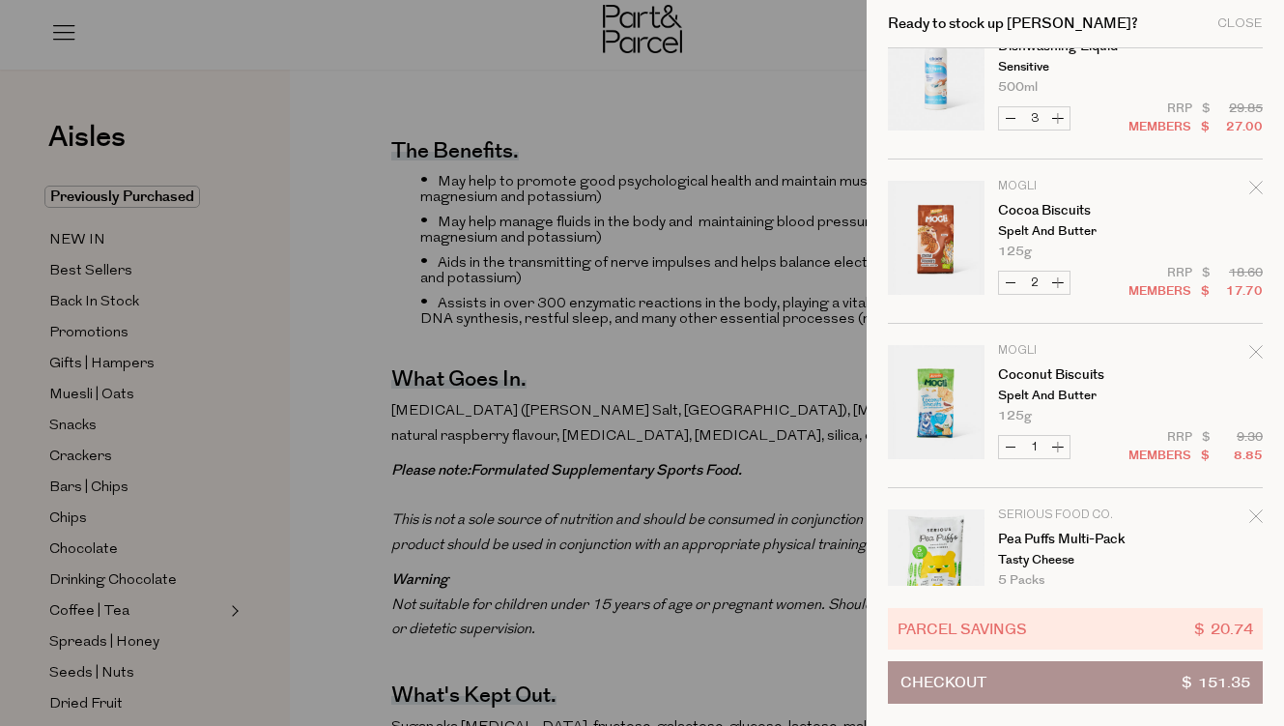
click at [1060, 454] on button "Increase Coconut Biscuits" at bounding box center [1058, 447] width 23 height 22
type input "2"
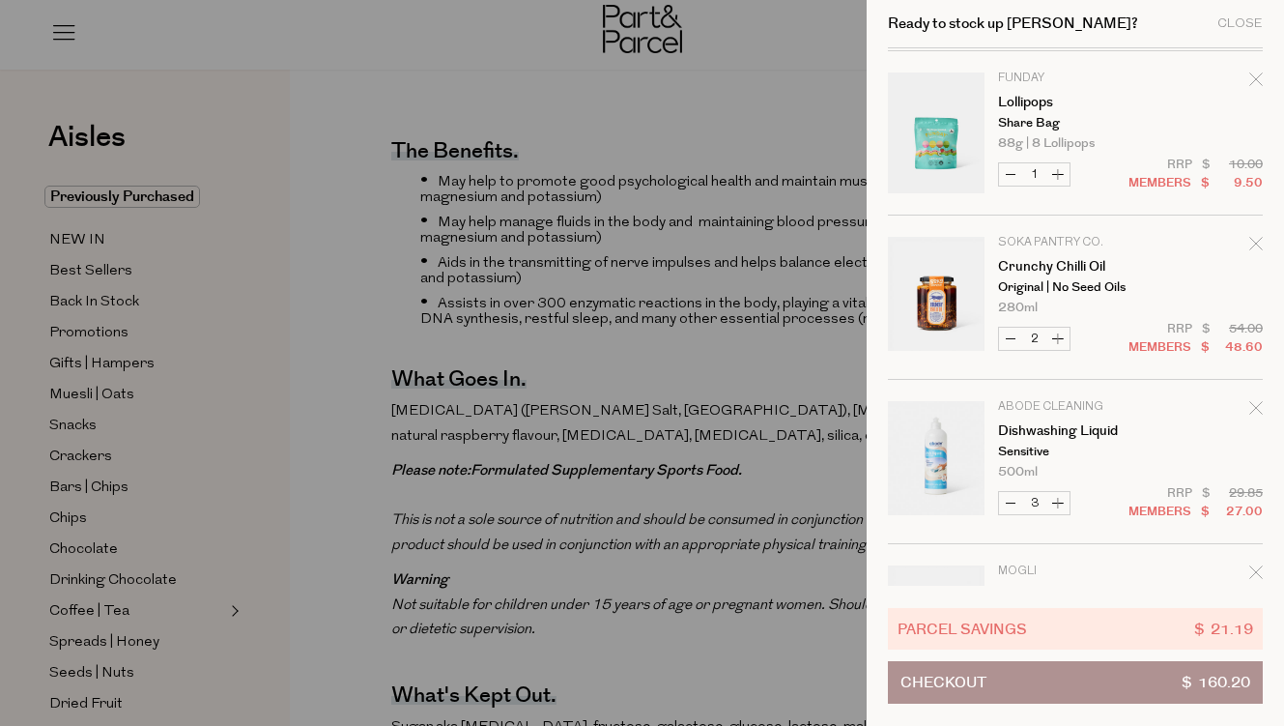
scroll to position [941, 0]
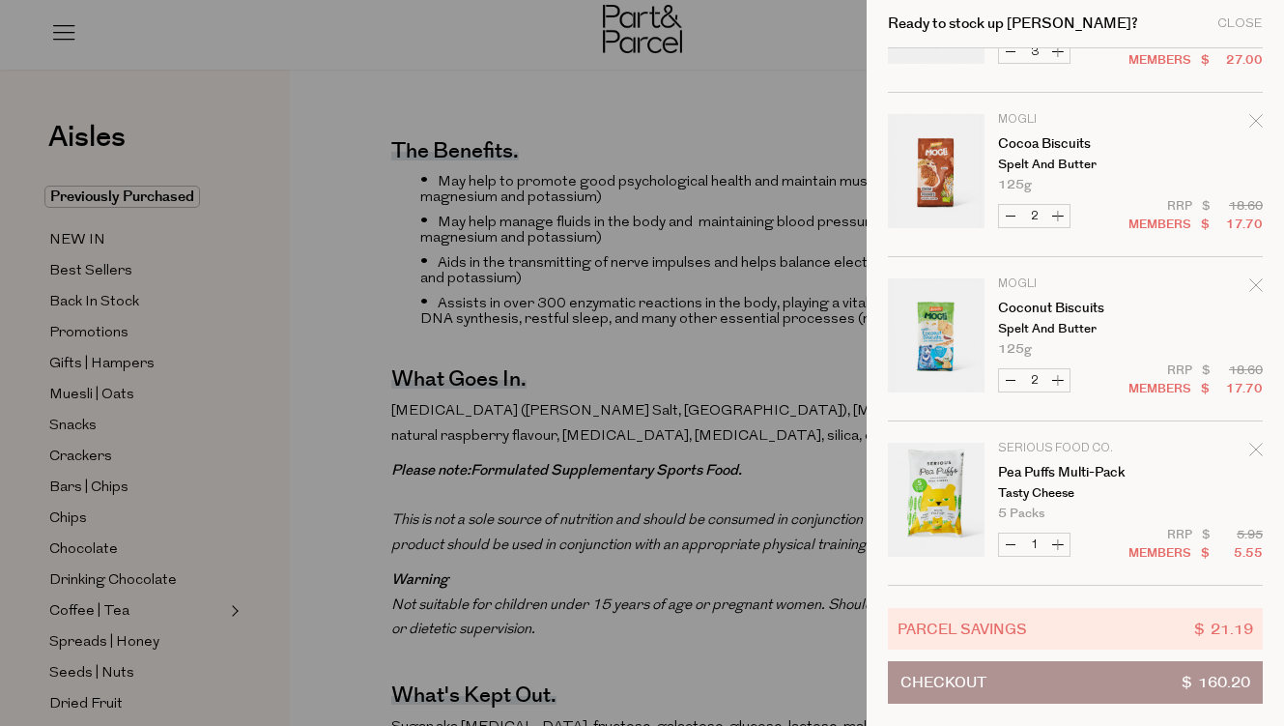
click at [1016, 381] on button "Decrease Coconut Biscuits" at bounding box center [1010, 380] width 23 height 22
type input "1"
click at [1014, 223] on button "Decrease Cocoa Biscuits" at bounding box center [1010, 216] width 23 height 22
type input "1"
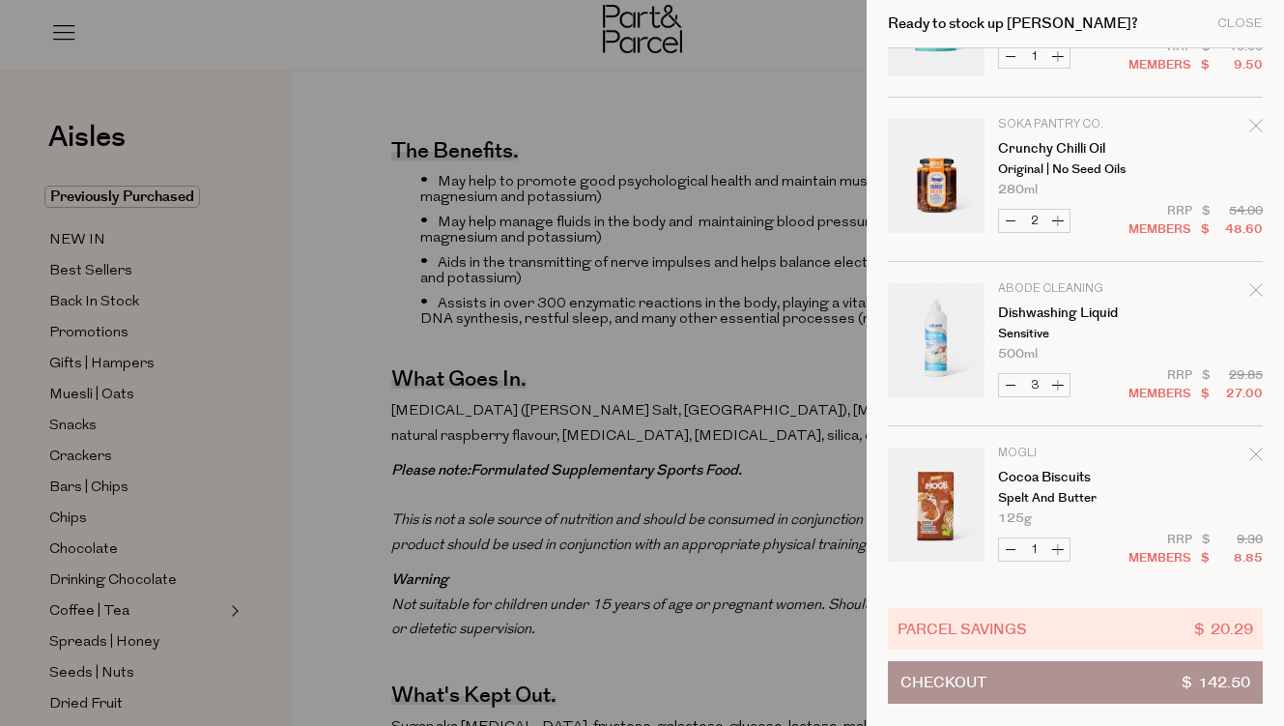
scroll to position [581, 0]
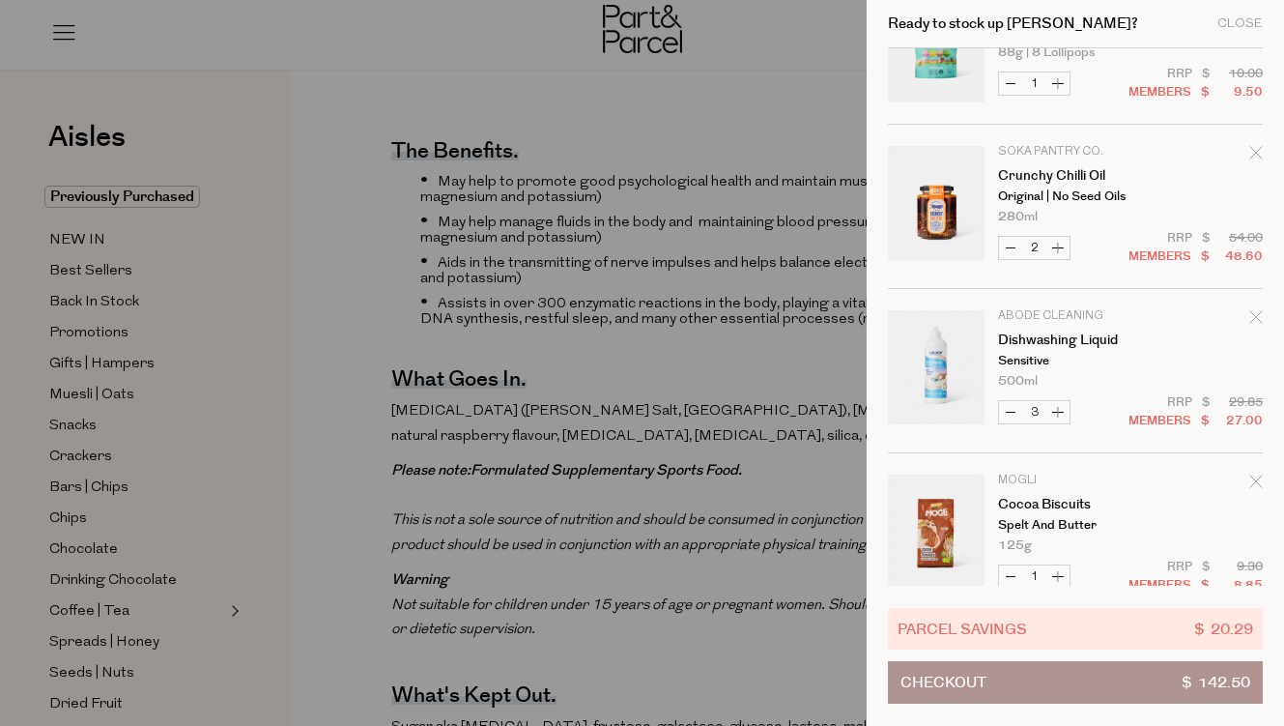
click at [1006, 406] on button "Decrease Dishwashing Liquid" at bounding box center [1010, 412] width 23 height 22
type input "2"
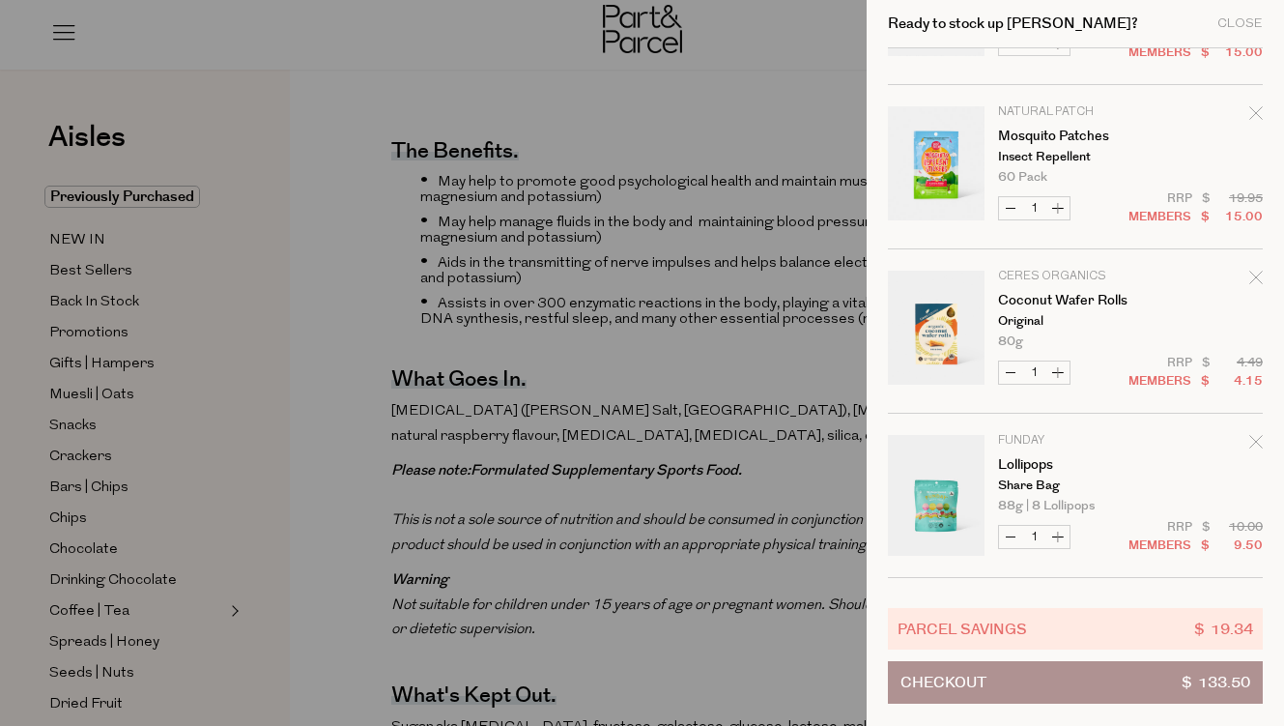
scroll to position [253, 0]
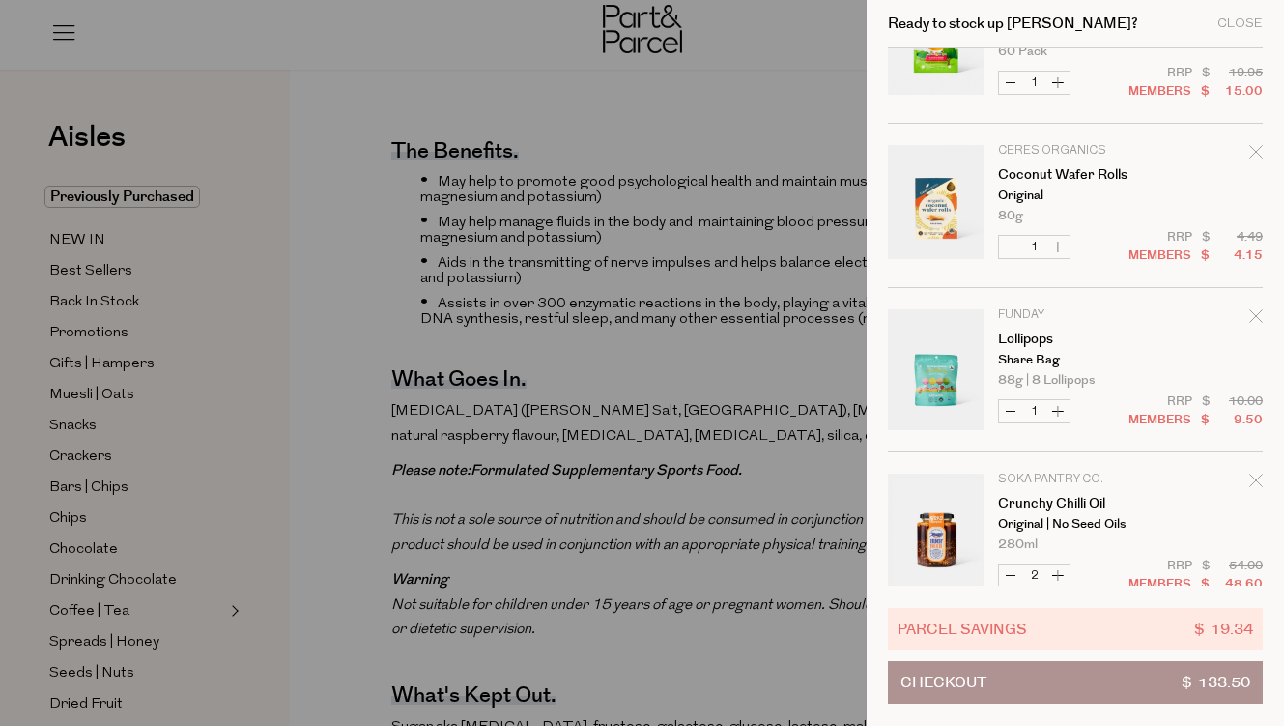
click at [1019, 674] on button "Checkout $ 133.50" at bounding box center [1075, 682] width 375 height 43
